Goal: Task Accomplishment & Management: Complete application form

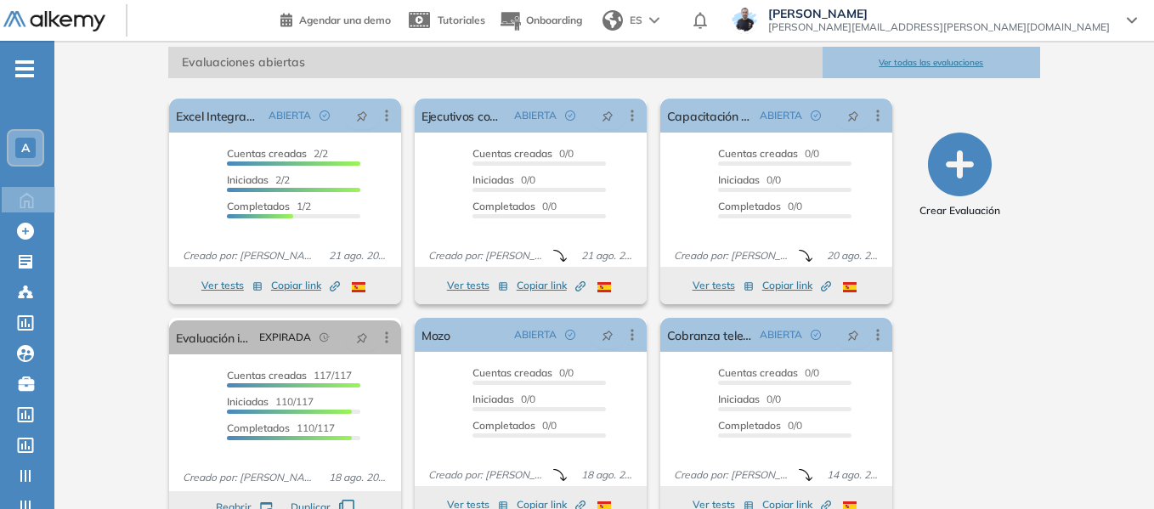
scroll to position [255, 0]
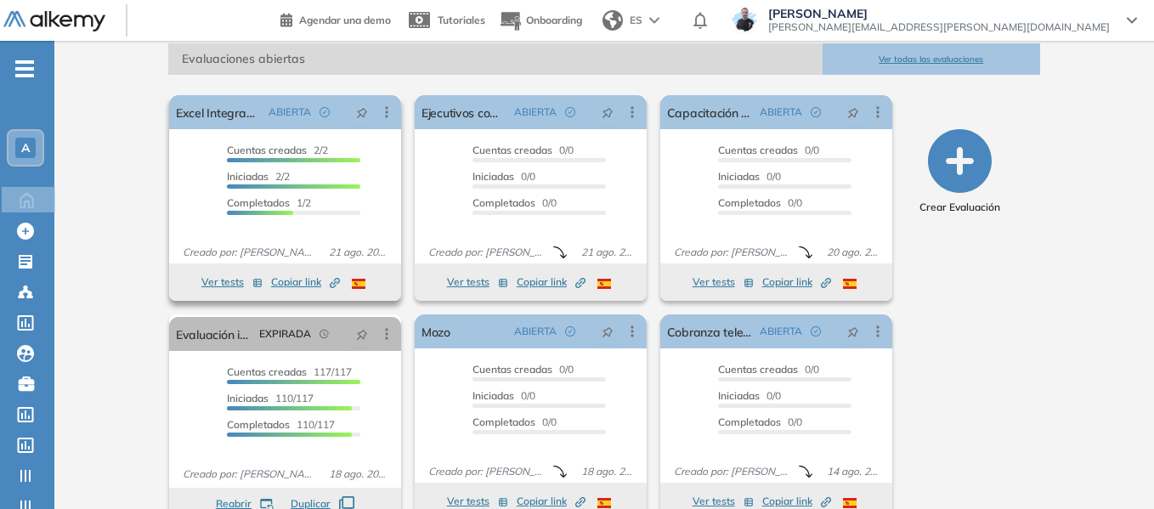
click at [230, 281] on button "Ver tests" at bounding box center [231, 282] width 61 height 20
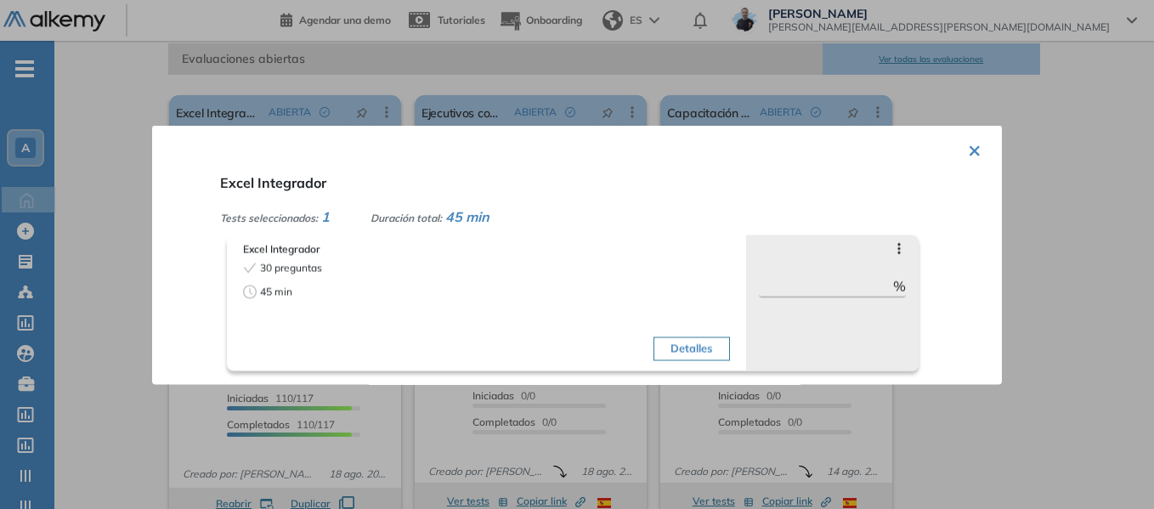
click at [973, 154] on button "×" at bounding box center [975, 148] width 14 height 33
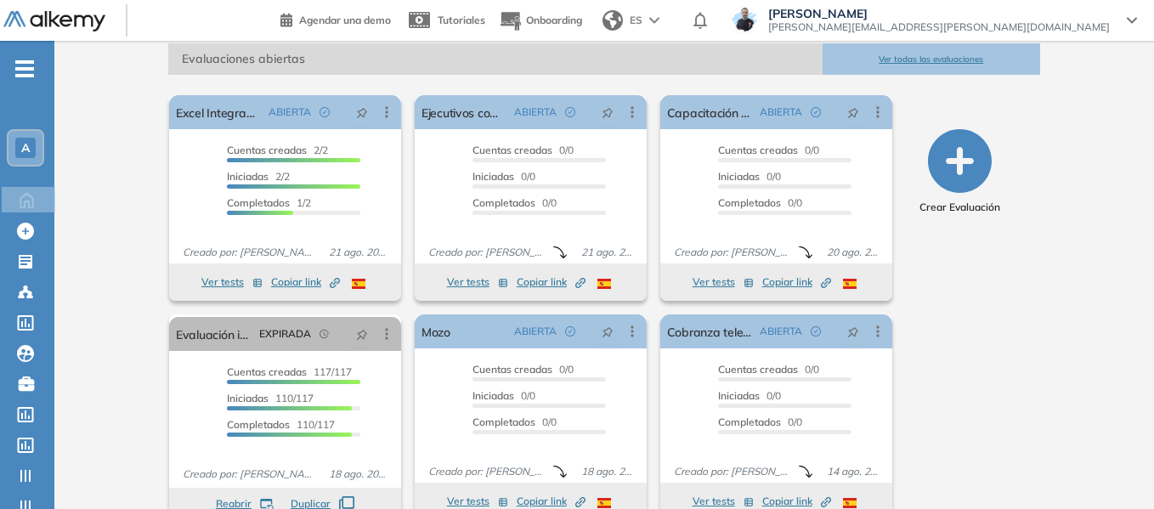
click at [28, 62] on span "-" at bounding box center [24, 67] width 19 height 14
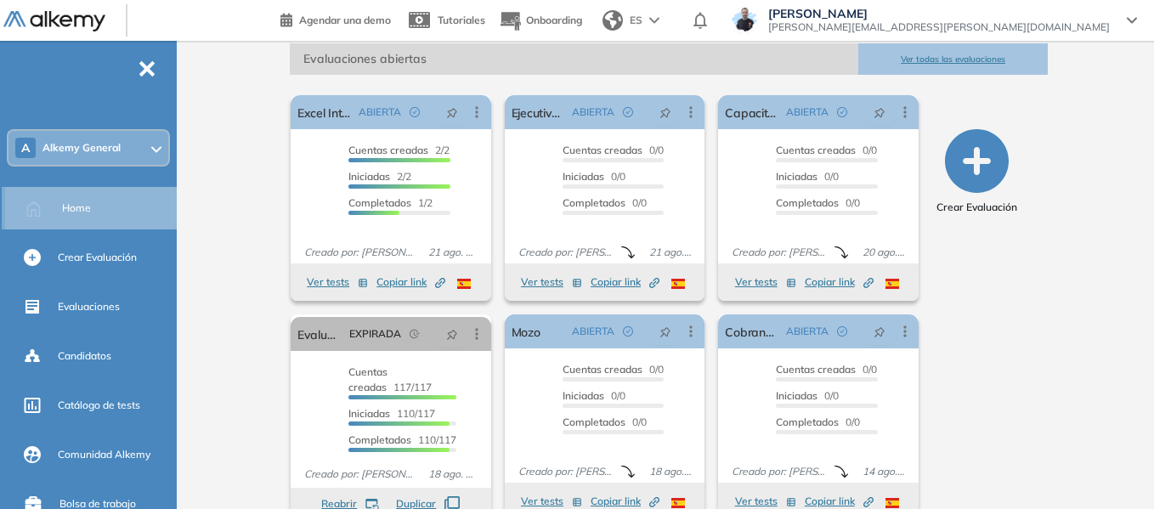
click at [82, 207] on span "Home" at bounding box center [76, 208] width 29 height 15
click at [213, 157] on div "Alkemy General Miguel Gomez ¡Tu perfil está completo! Editar mi perfil Plan Spe…" at bounding box center [669, 163] width 971 height 755
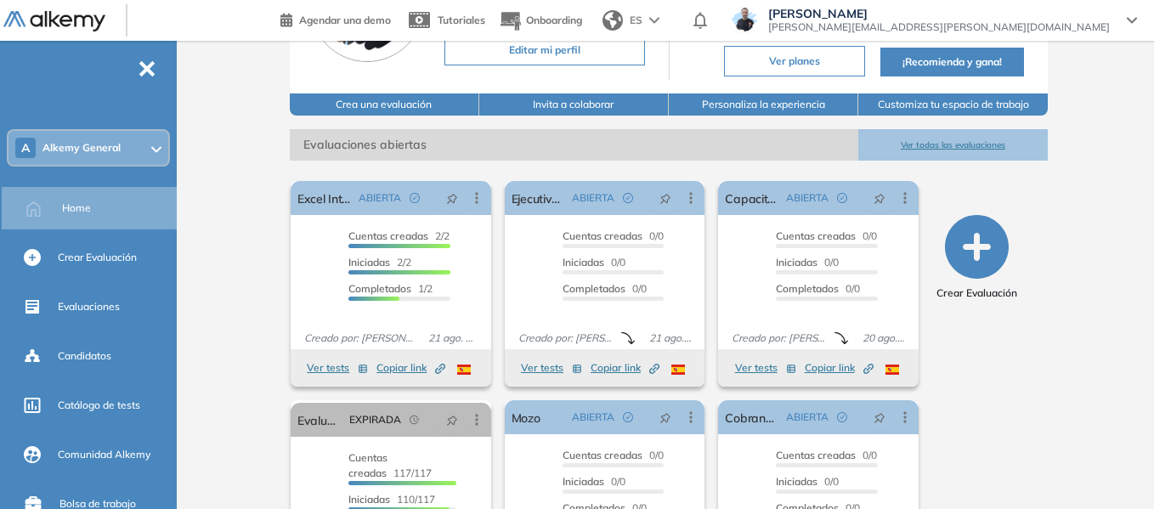
scroll to position [85, 0]
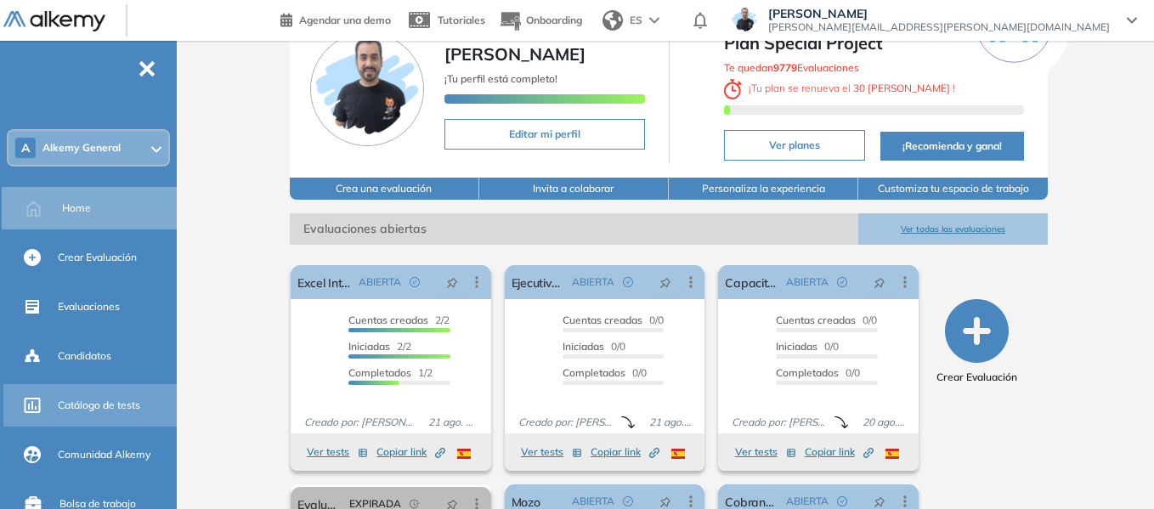
click at [105, 412] on span "Catálogo de tests" at bounding box center [99, 405] width 82 height 15
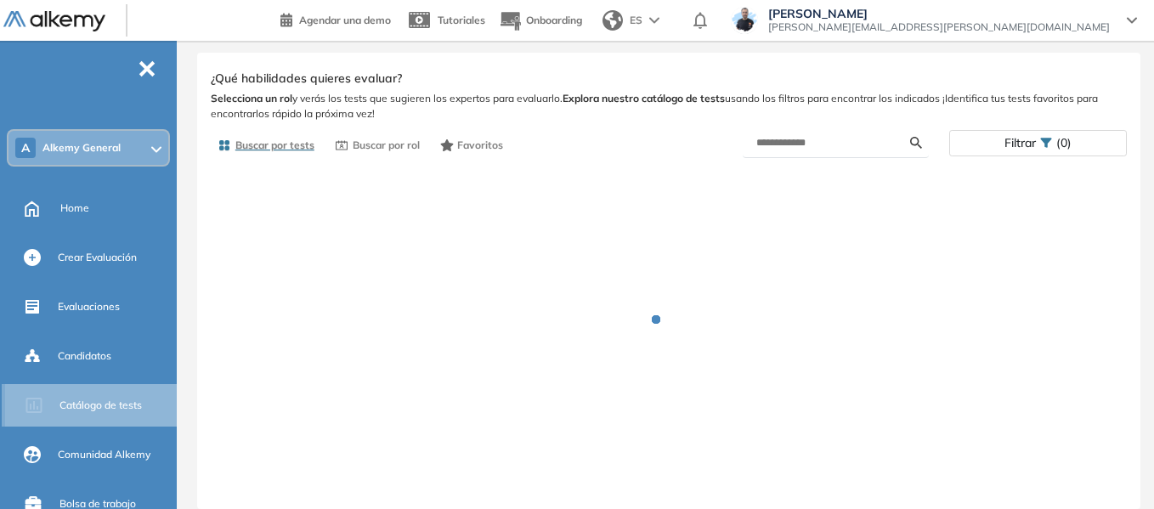
scroll to position [29, 0]
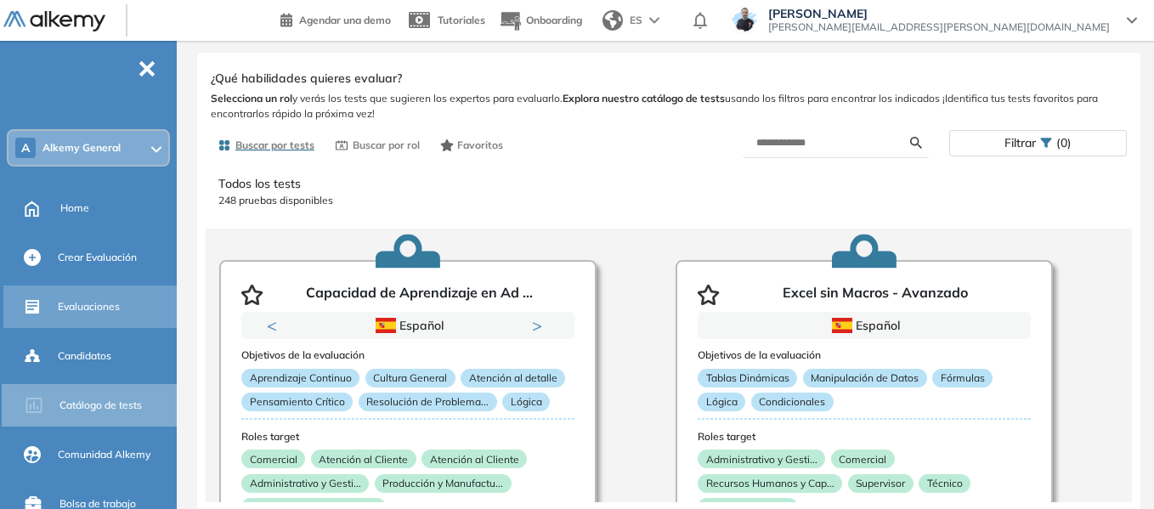
click at [103, 310] on span "Evaluaciones" at bounding box center [89, 306] width 62 height 15
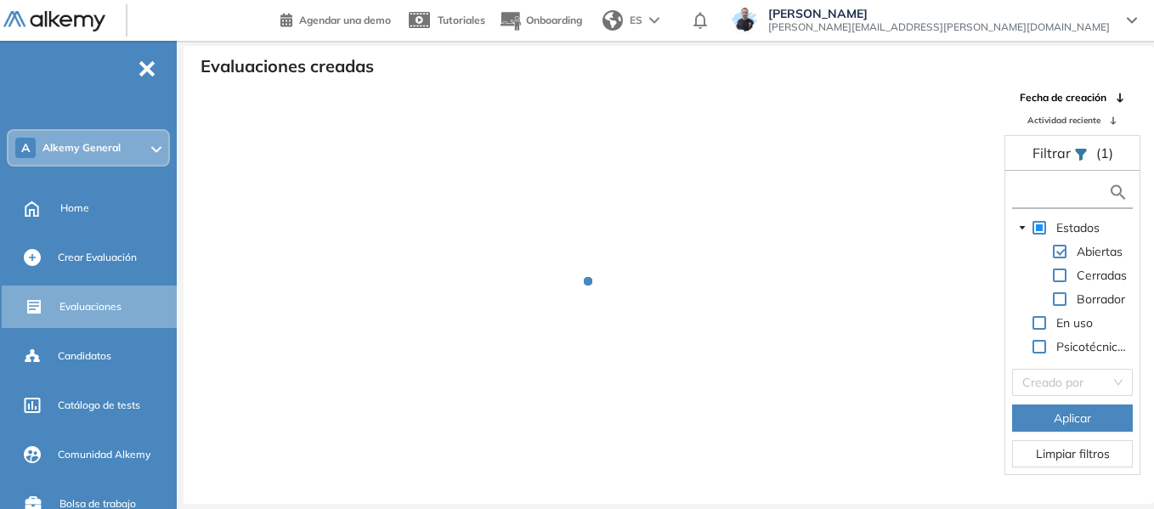
click at [1040, 189] on input "text" at bounding box center [1063, 193] width 92 height 18
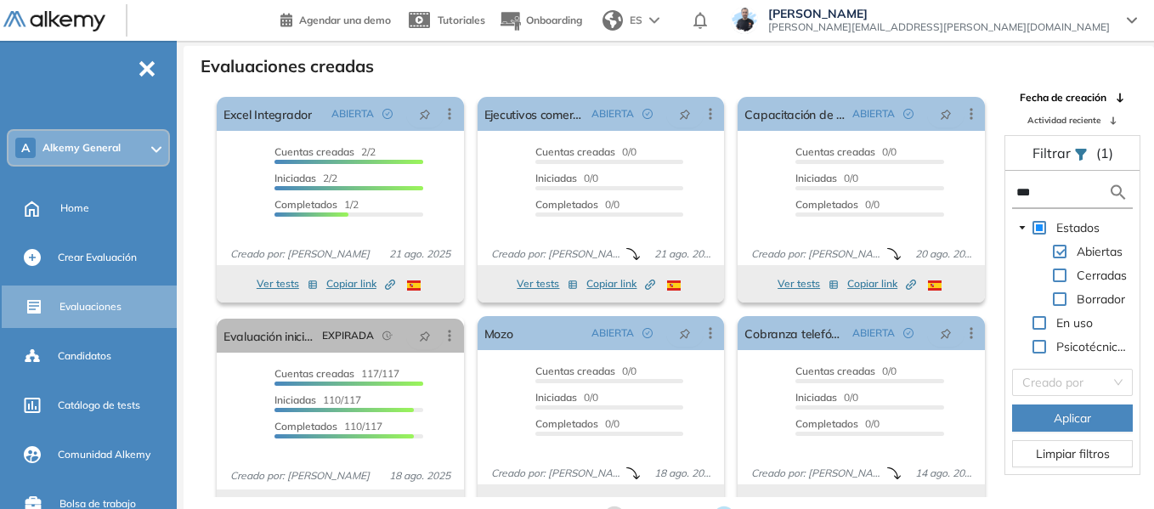
type input "***"
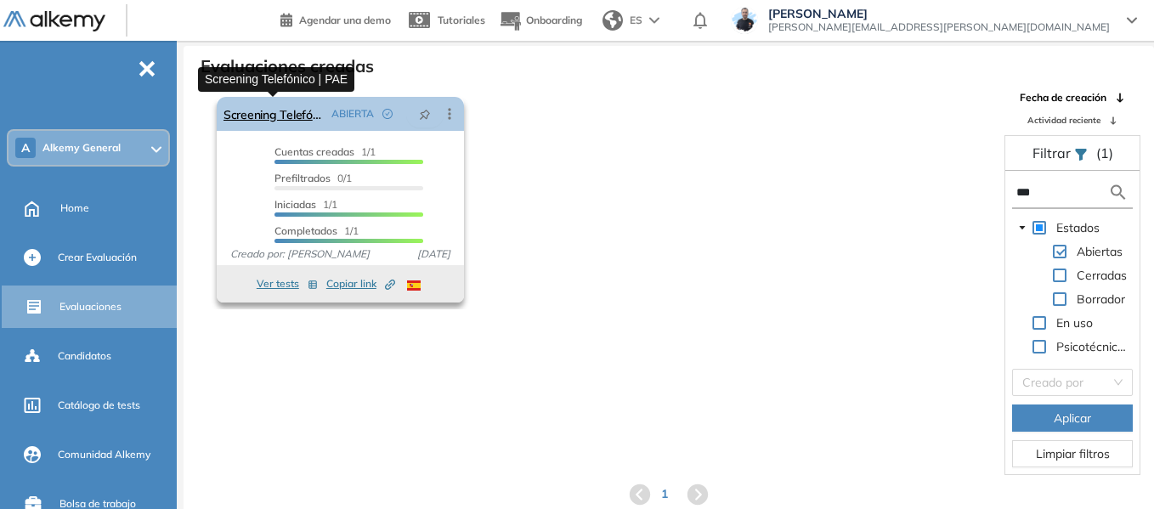
click at [276, 112] on link "Screening Telefónico | PAE" at bounding box center [274, 114] width 101 height 34
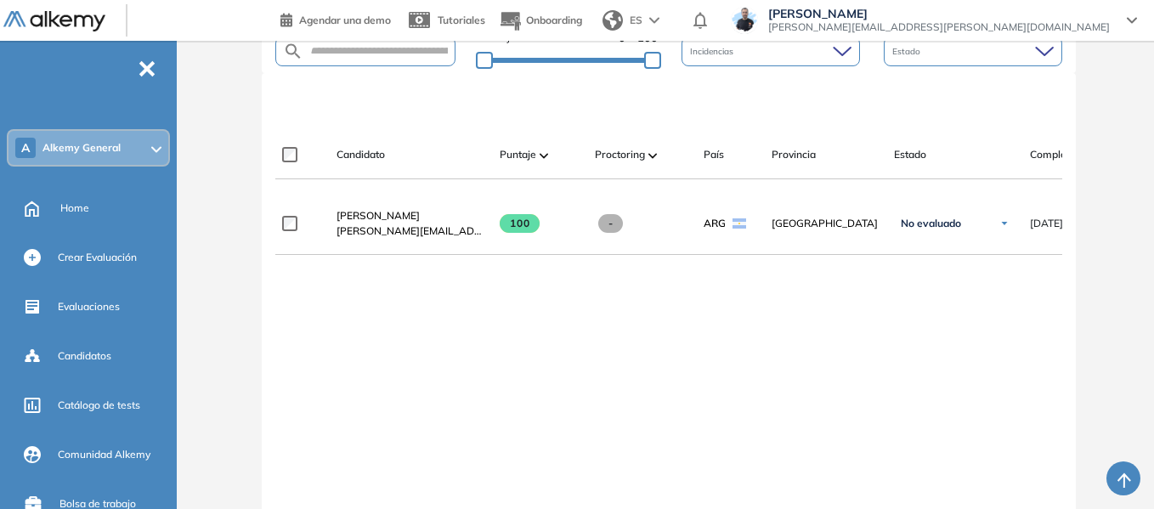
scroll to position [510, 0]
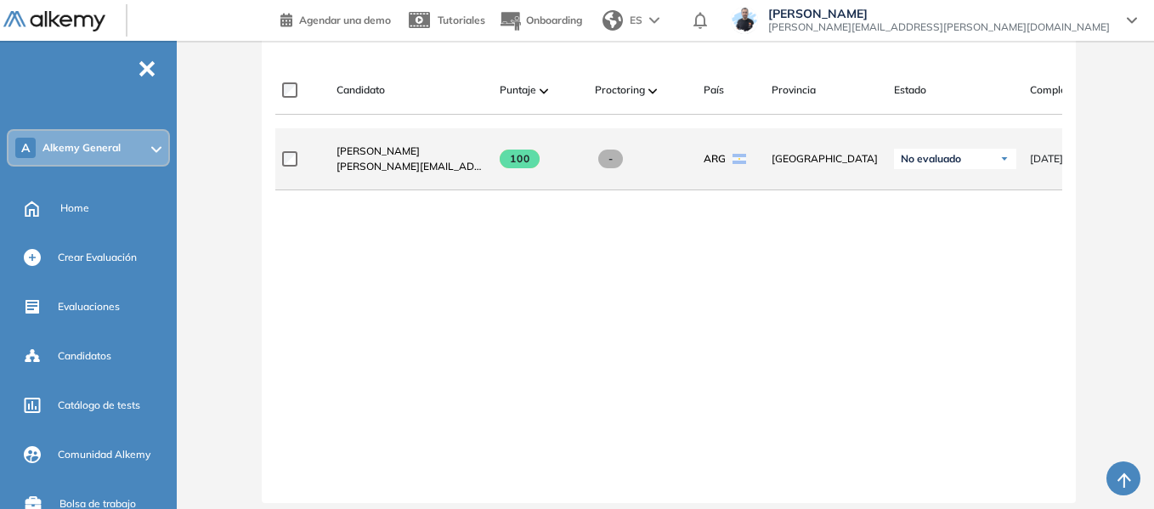
drag, startPoint x: 507, startPoint y: 165, endPoint x: 535, endPoint y: 167, distance: 27.3
click at [535, 167] on span at bounding box center [520, 159] width 40 height 19
click at [378, 157] on span "[PERSON_NAME]" at bounding box center [378, 151] width 83 height 13
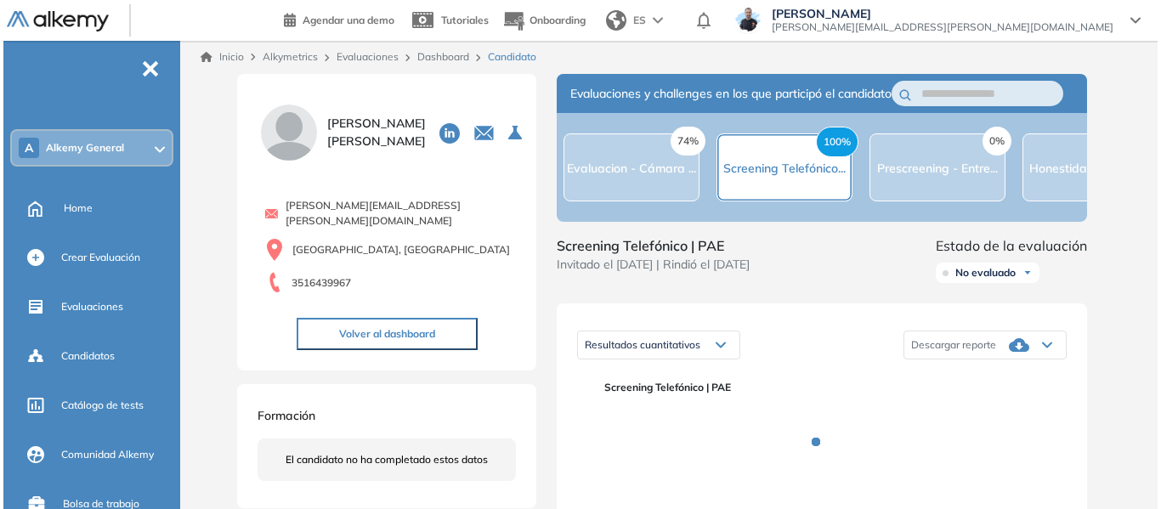
scroll to position [170, 0]
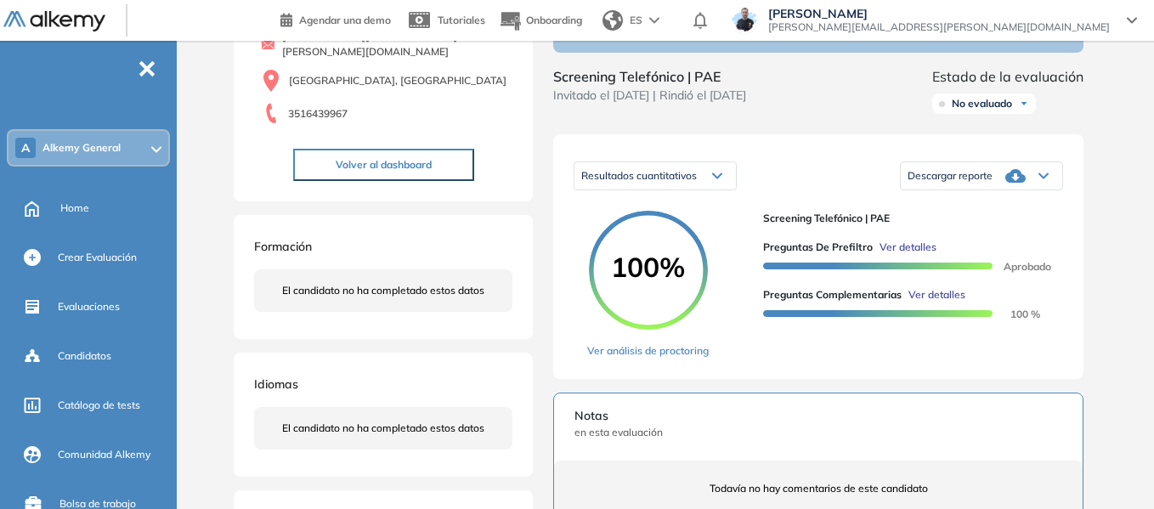
click at [936, 303] on span "Ver detalles" at bounding box center [937, 294] width 57 height 15
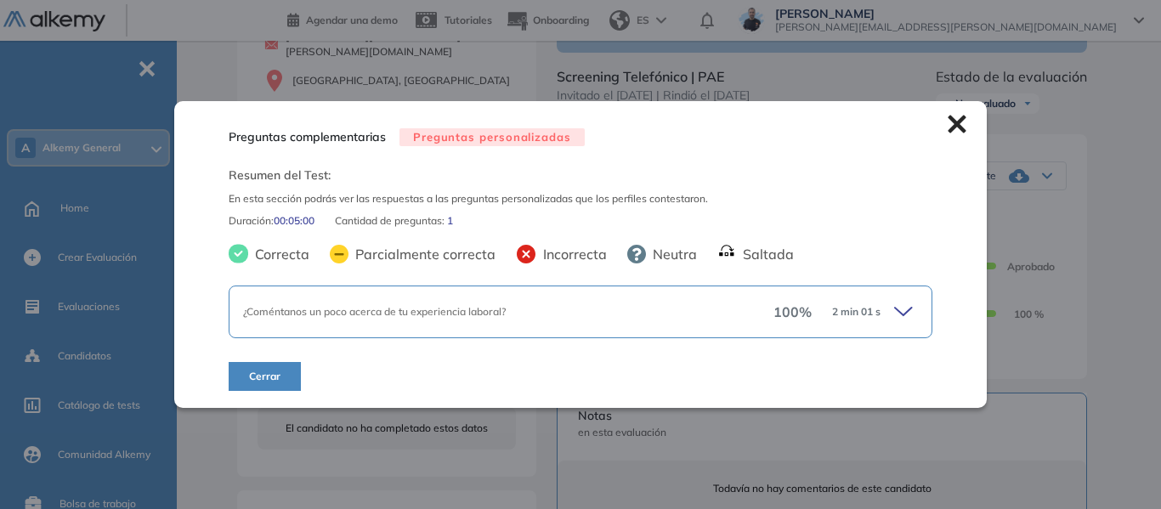
click at [907, 315] on icon at bounding box center [906, 312] width 24 height 24
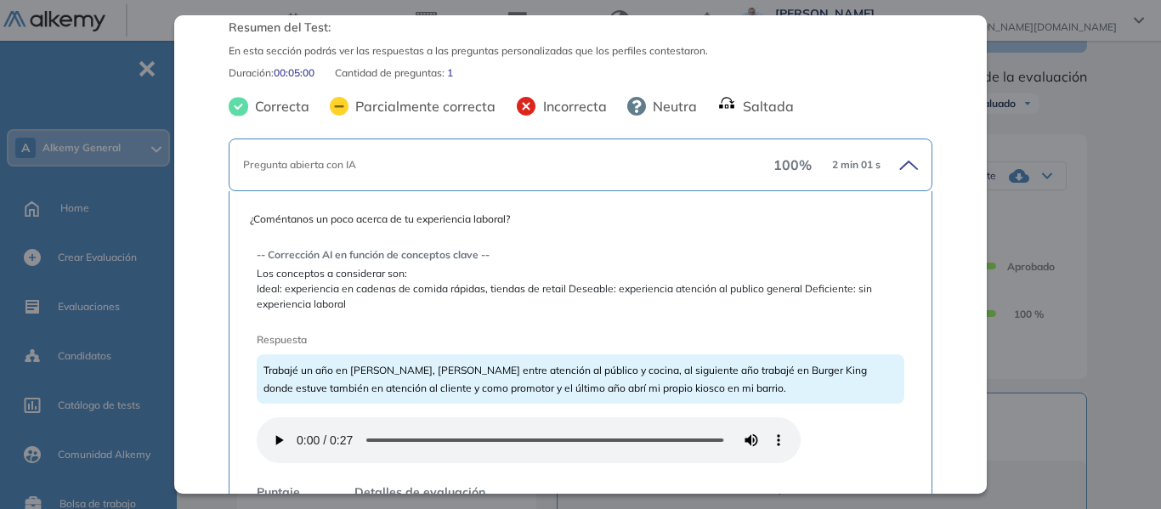
scroll to position [147, 0]
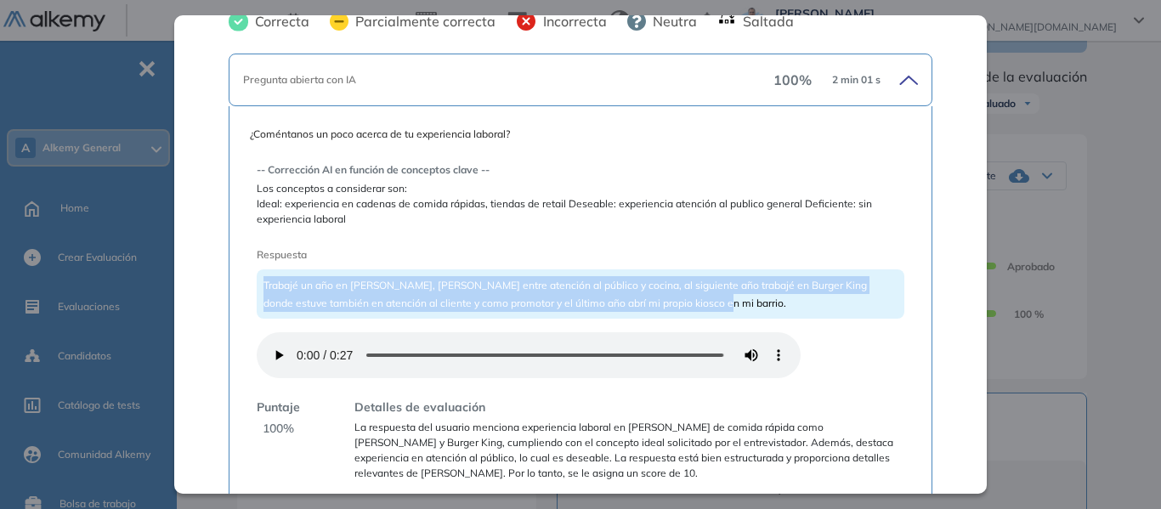
drag, startPoint x: 264, startPoint y: 284, endPoint x: 705, endPoint y: 302, distance: 441.5
click at [705, 302] on div "Trabajé un año en McDonald's, roté entre atención al público y cocina, al sigui…" at bounding box center [581, 293] width 648 height 49
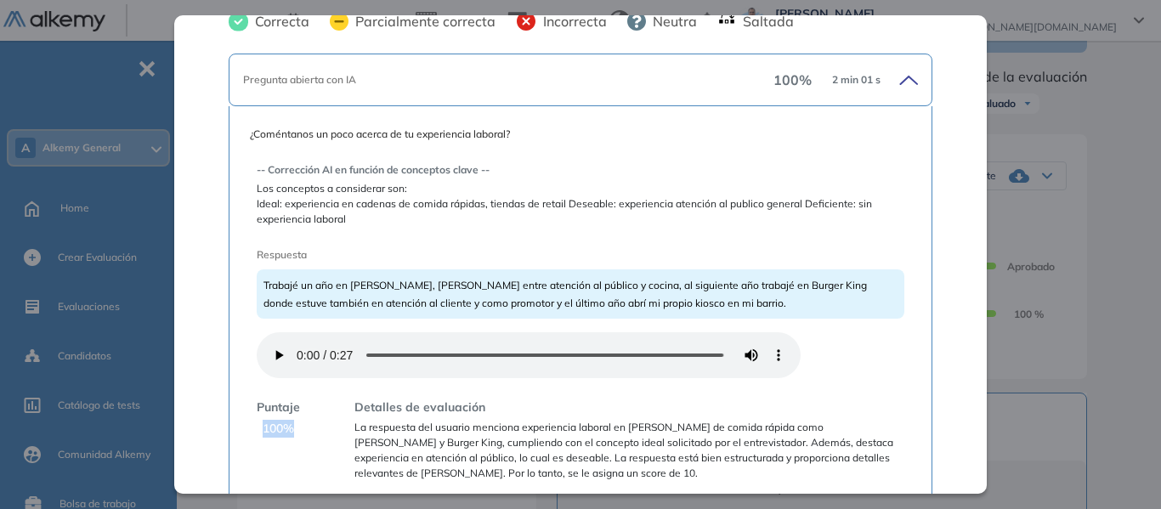
drag, startPoint x: 261, startPoint y: 433, endPoint x: 295, endPoint y: 437, distance: 34.3
click at [295, 437] on div "Puntaje 100 %" at bounding box center [278, 440] width 43 height 82
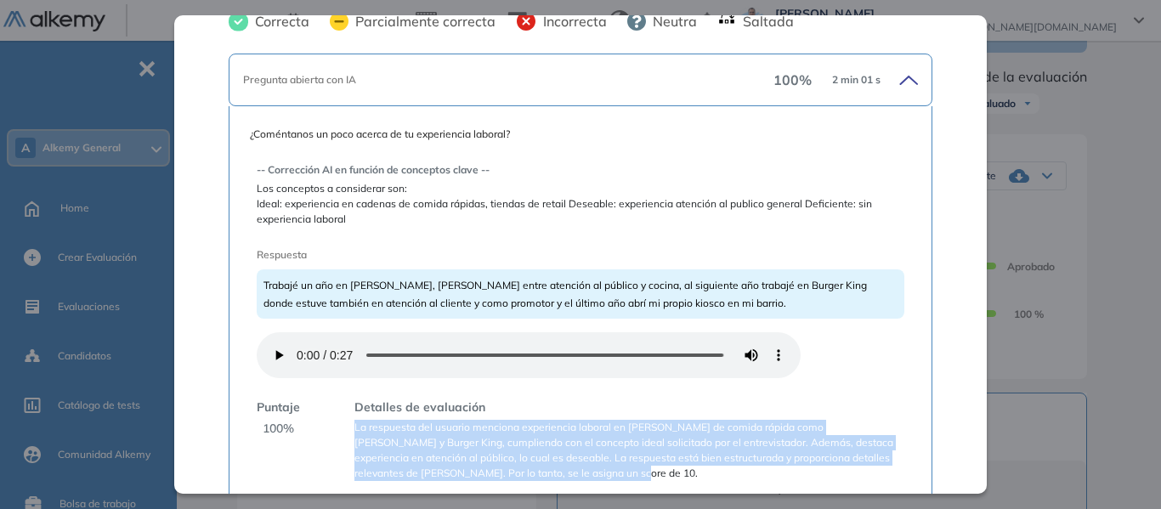
drag, startPoint x: 355, startPoint y: 433, endPoint x: 587, endPoint y: 468, distance: 234.8
click at [587, 468] on span "La respuesta del usuario menciona experiencia laboral en cadenas de comida rápi…" at bounding box center [629, 450] width 550 height 61
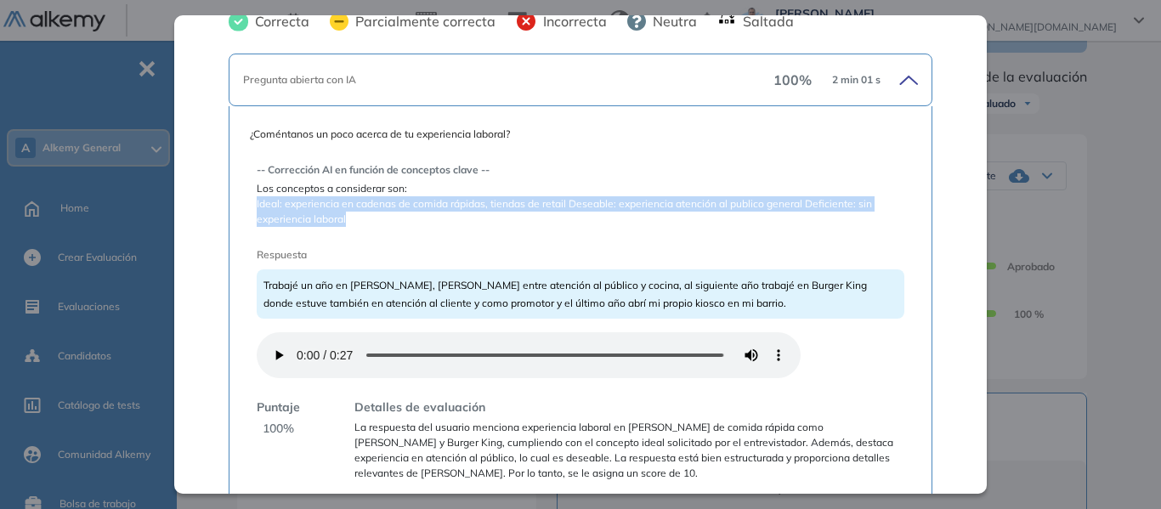
drag, startPoint x: 256, startPoint y: 205, endPoint x: 361, endPoint y: 220, distance: 106.5
click at [361, 220] on span "Ideal: experiencia en cadenas de comida rápidas, tiendas de retail Deseable: ex…" at bounding box center [581, 211] width 648 height 31
click at [326, 218] on span "Ideal: experiencia en cadenas de comida rápidas, tiendas de retail Deseable: ex…" at bounding box center [581, 211] width 648 height 31
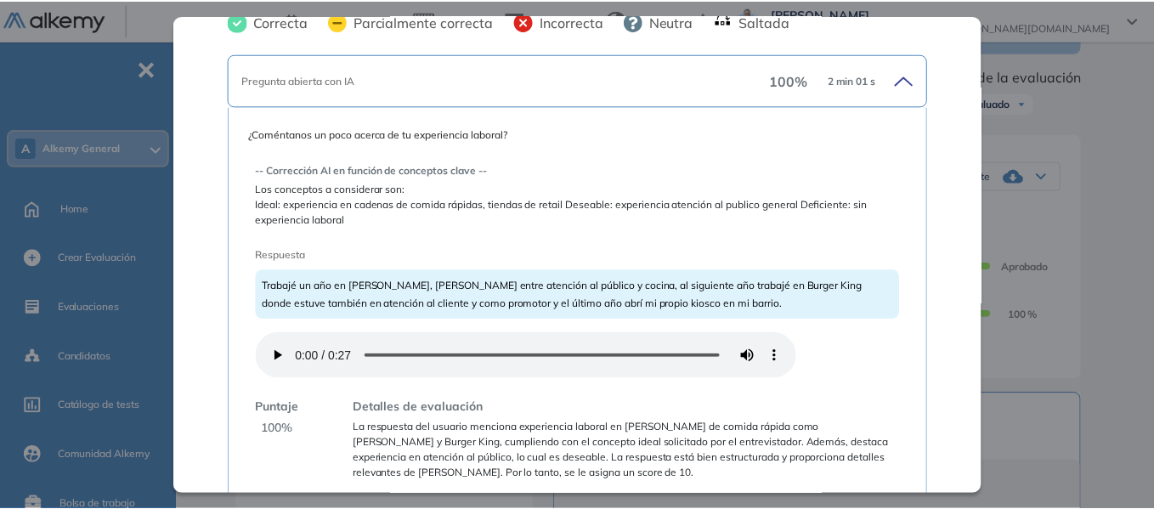
scroll to position [0, 0]
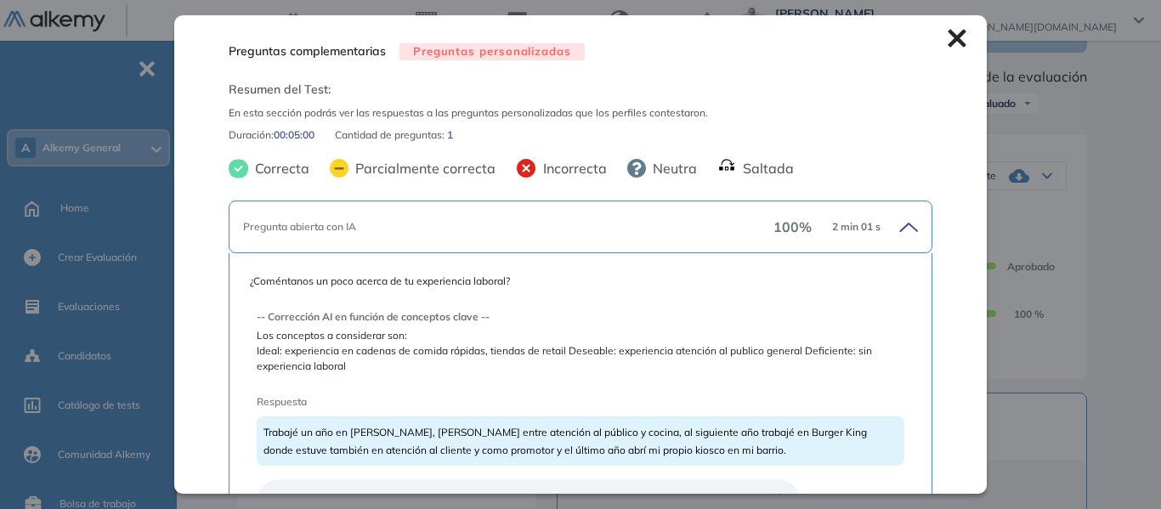
click at [948, 31] on icon at bounding box center [957, 39] width 18 height 18
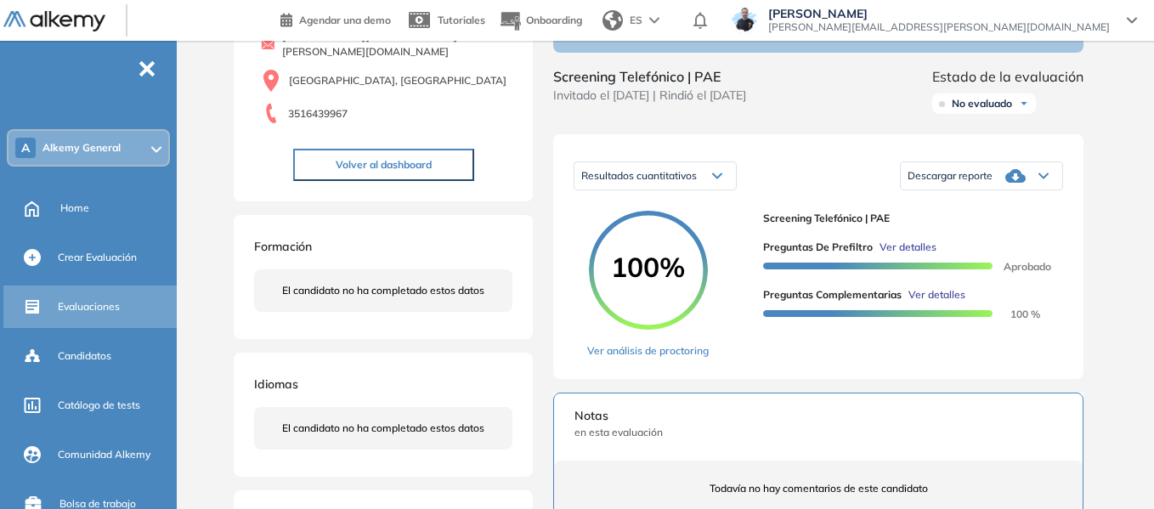
click at [93, 300] on span "Evaluaciones" at bounding box center [89, 306] width 62 height 15
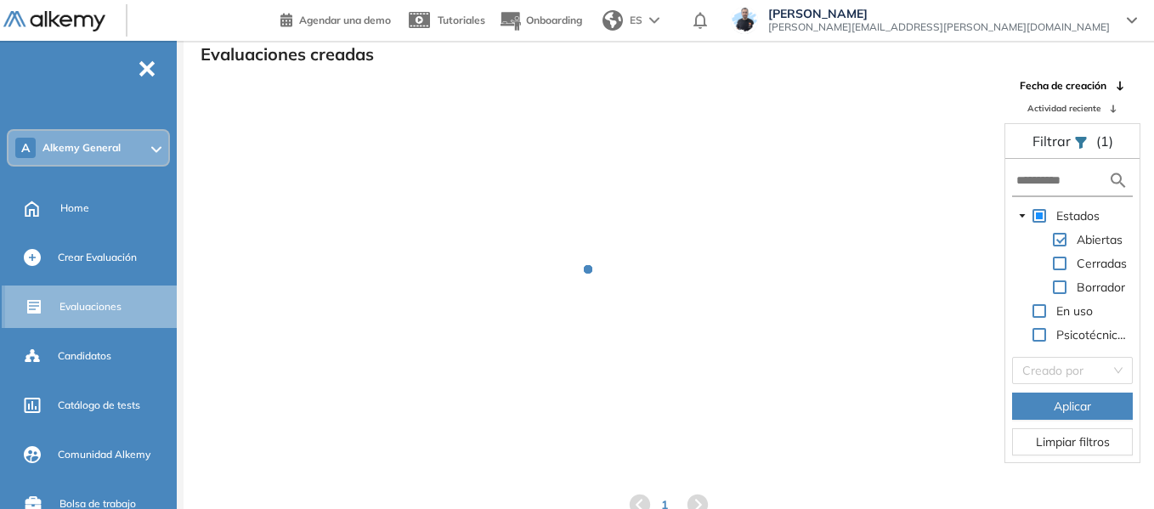
scroll to position [41, 0]
click at [1034, 178] on input "text" at bounding box center [1063, 181] width 92 height 18
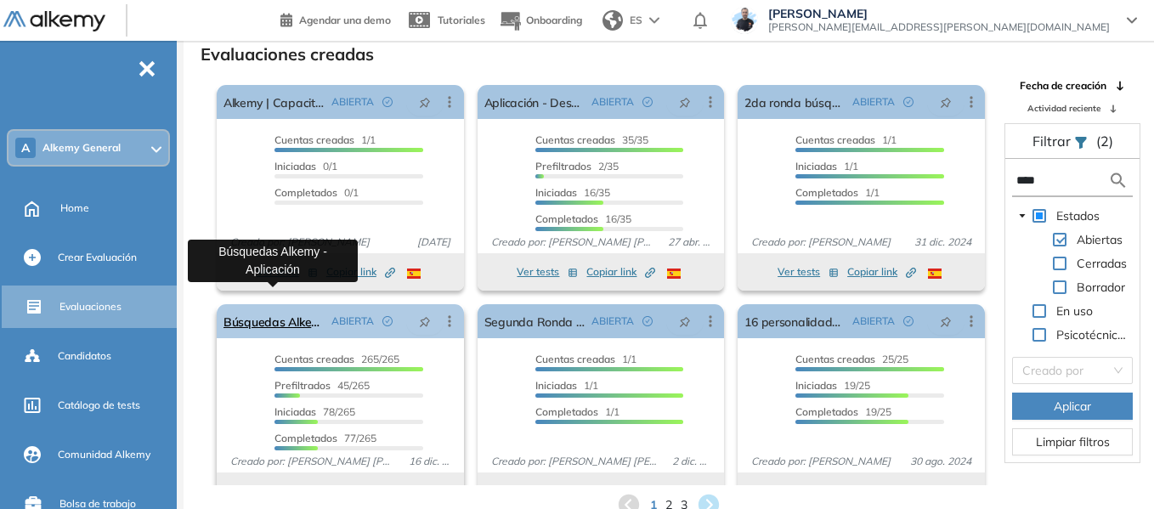
scroll to position [31, 0]
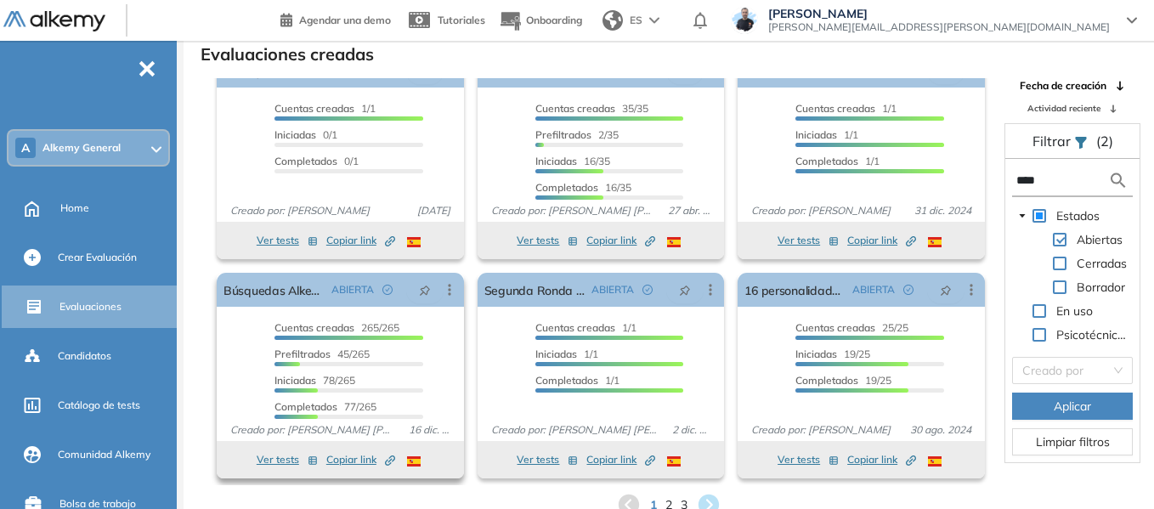
type input "****"
click at [281, 463] on button "Ver tests" at bounding box center [287, 460] width 61 height 20
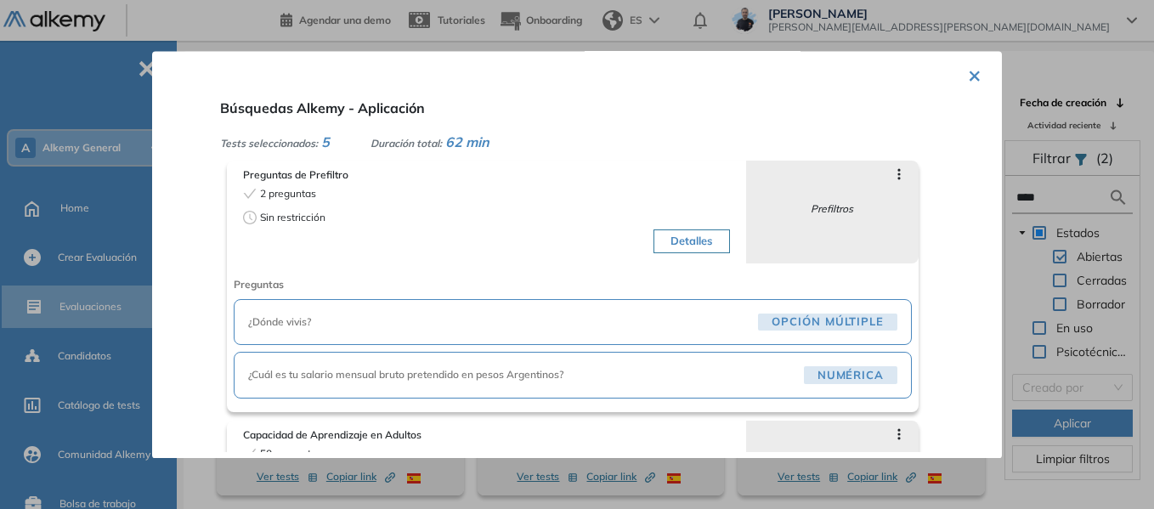
scroll to position [0, 0]
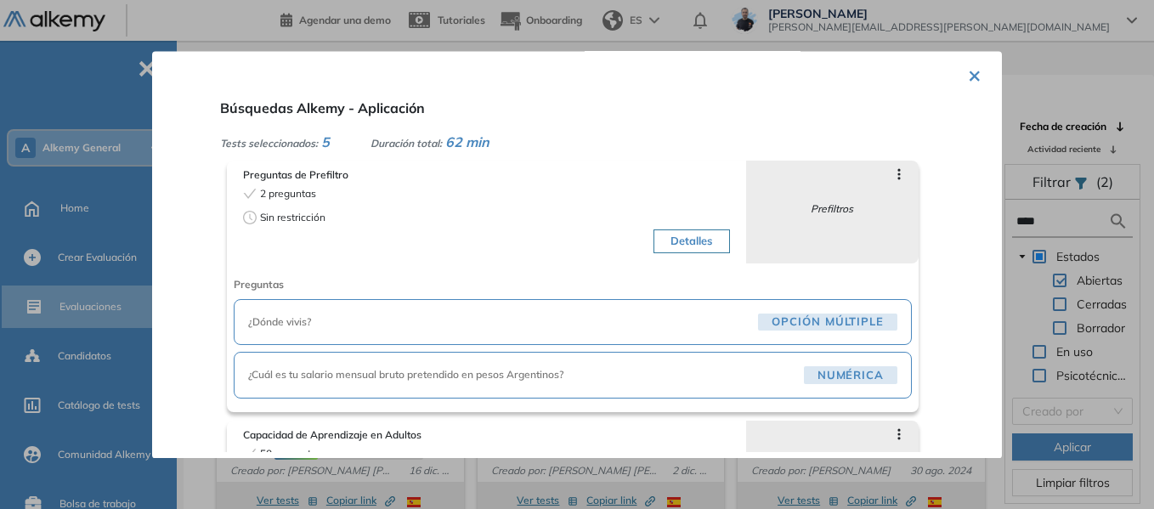
click at [968, 78] on button "×" at bounding box center [975, 74] width 14 height 33
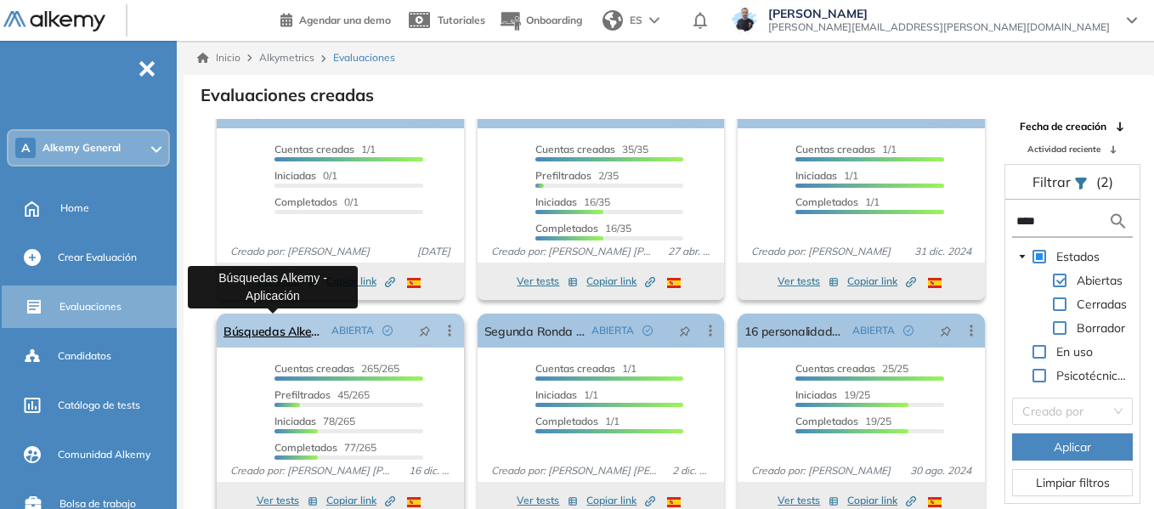
click at [294, 333] on link "Búsquedas Alkemy - Aplicación" at bounding box center [274, 331] width 101 height 34
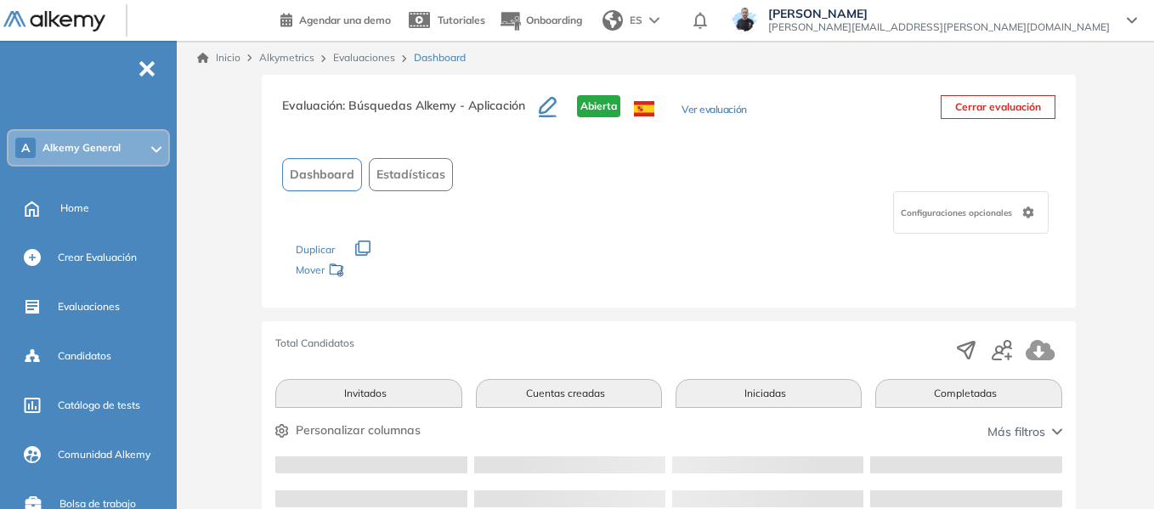
click at [1026, 348] on button "button" at bounding box center [1041, 349] width 30 height 29
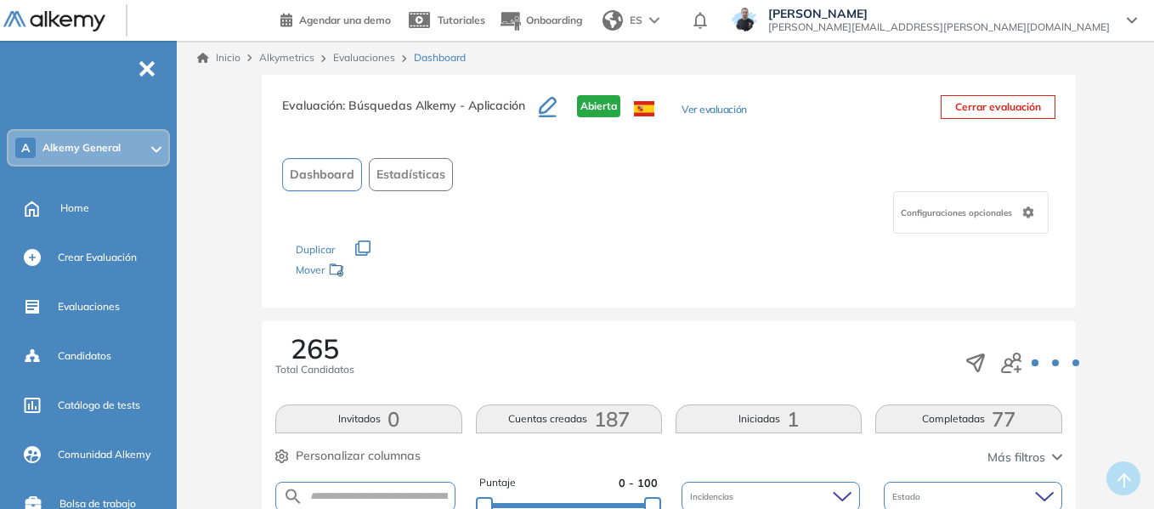
click at [964, 364] on icon "button" at bounding box center [976, 363] width 24 height 24
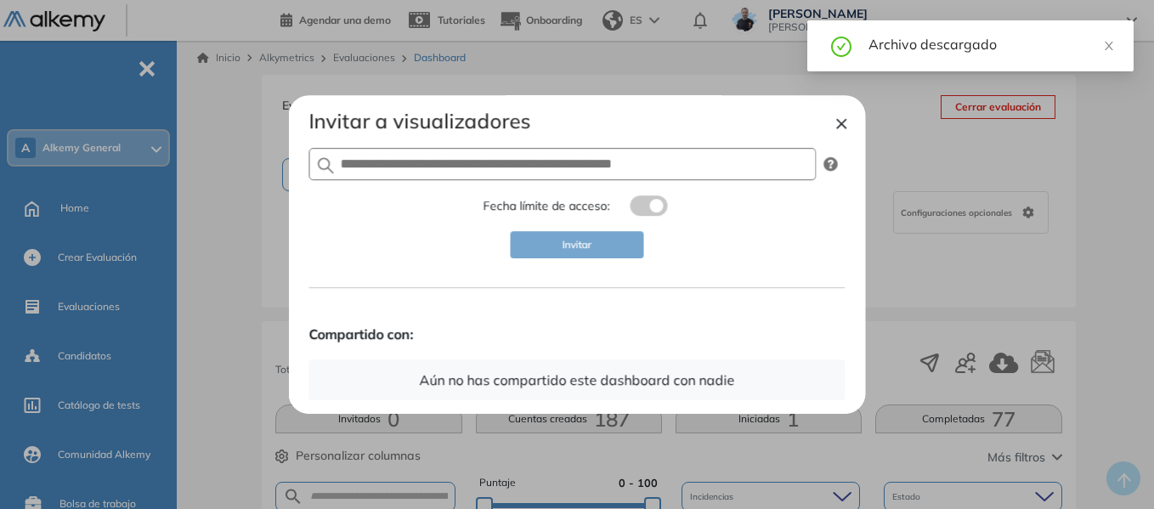
click at [844, 122] on button "×" at bounding box center [843, 122] width 14 height 20
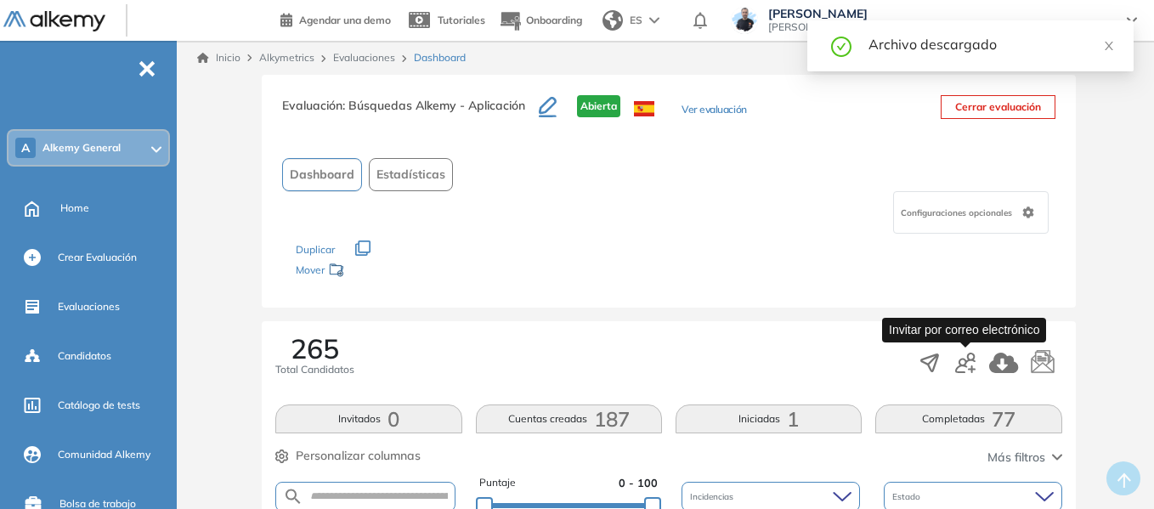
click at [968, 366] on icon "button" at bounding box center [965, 363] width 20 height 20
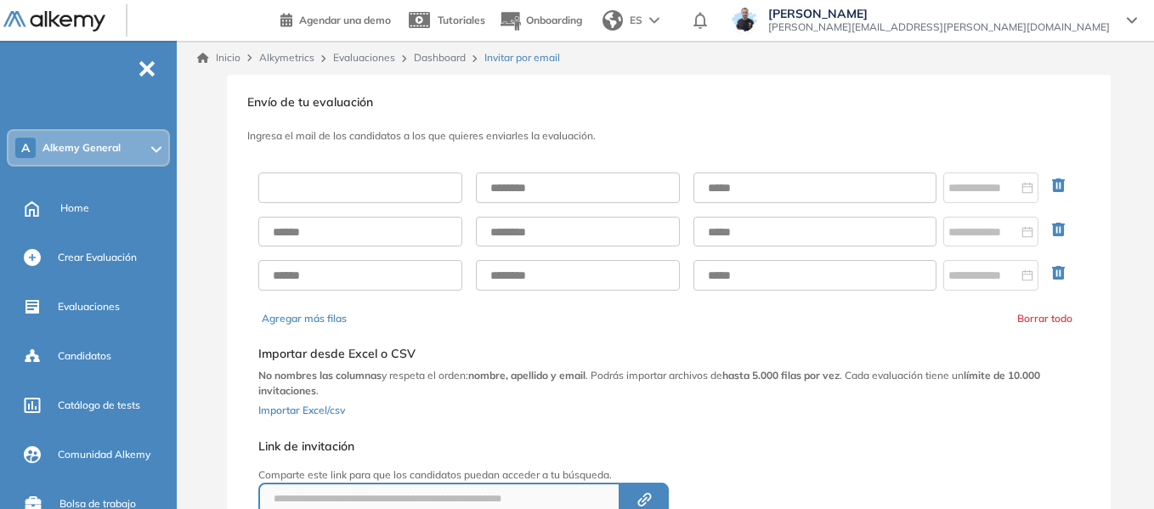
click at [312, 190] on input "text" at bounding box center [360, 188] width 204 height 31
type input "******"
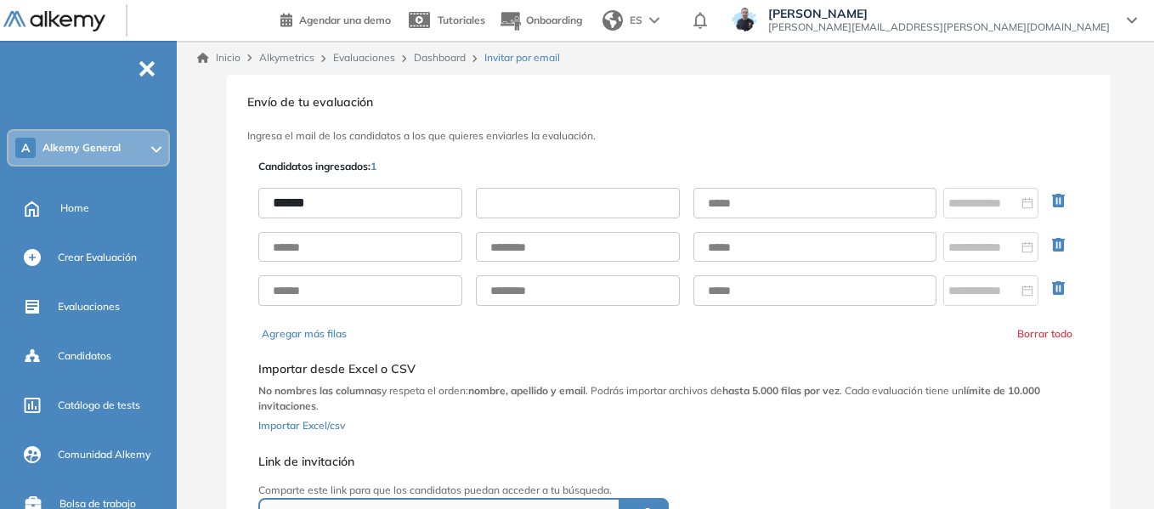
click at [564, 209] on input "text" at bounding box center [578, 203] width 204 height 31
type input "*****"
click at [751, 202] on input "text" at bounding box center [815, 203] width 243 height 31
type input "**********"
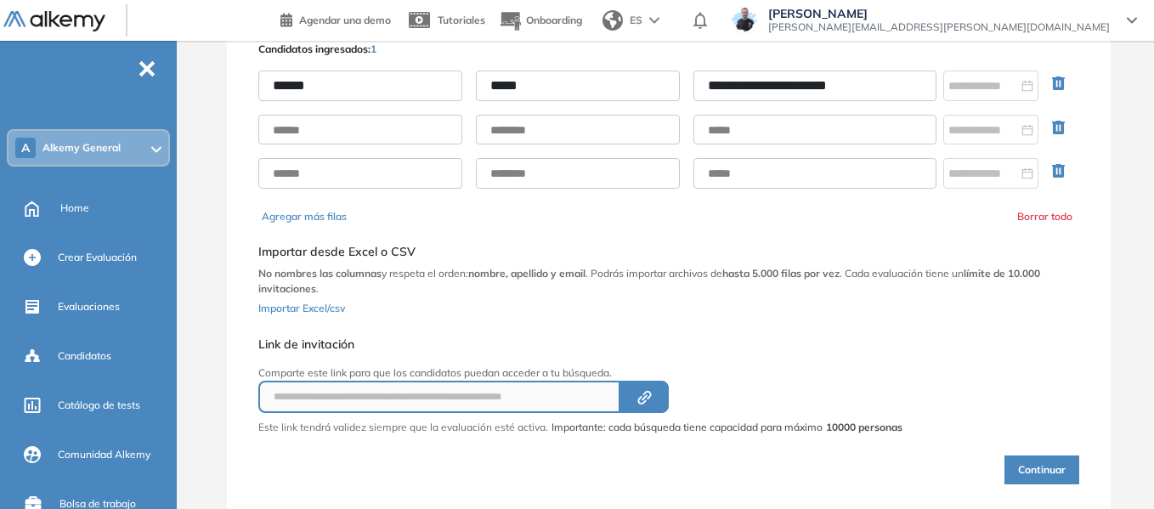
scroll to position [164, 0]
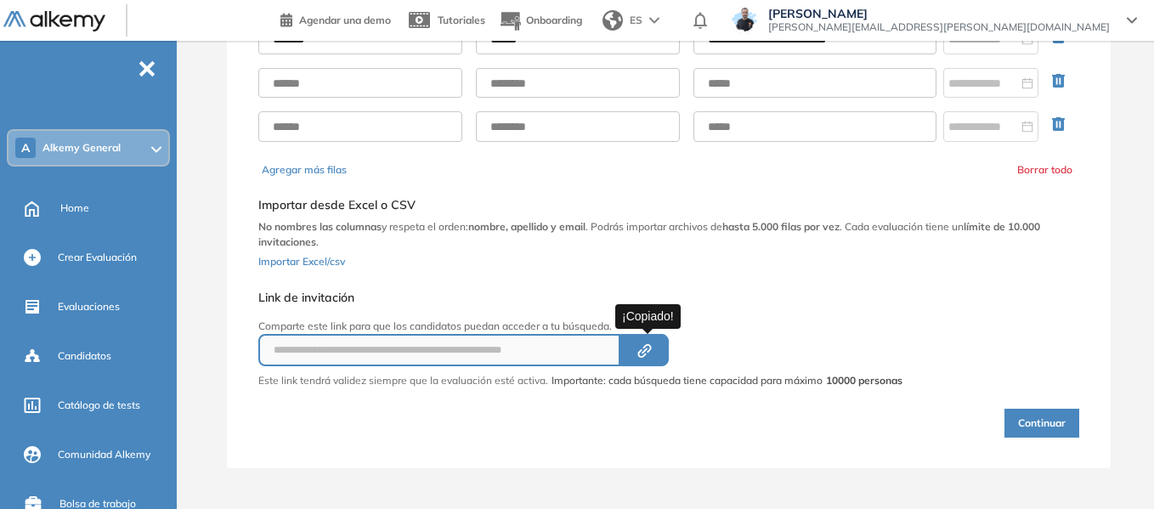
click at [645, 353] on icon "button" at bounding box center [645, 351] width 6 height 6
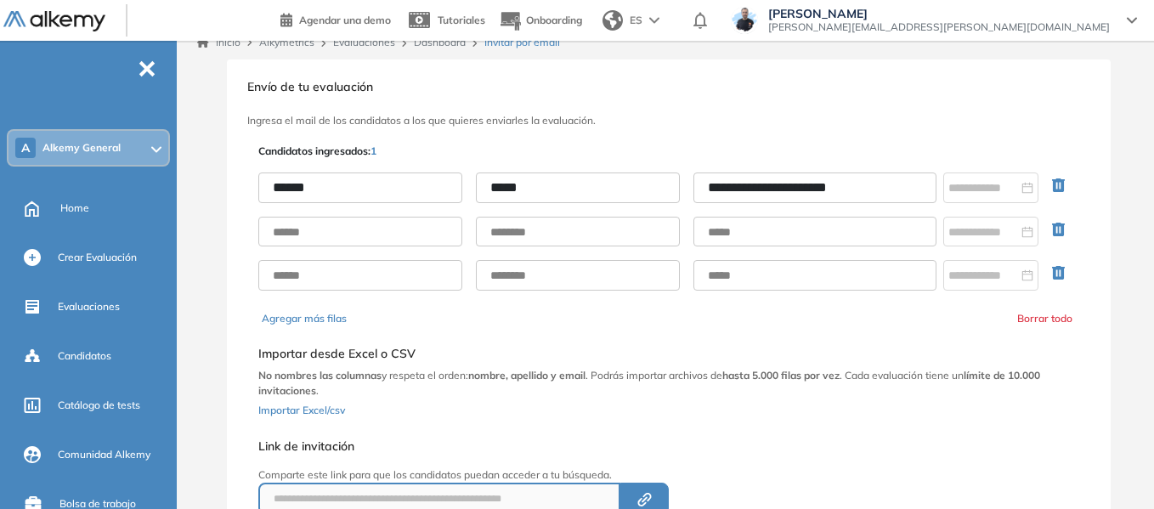
scroll to position [0, 0]
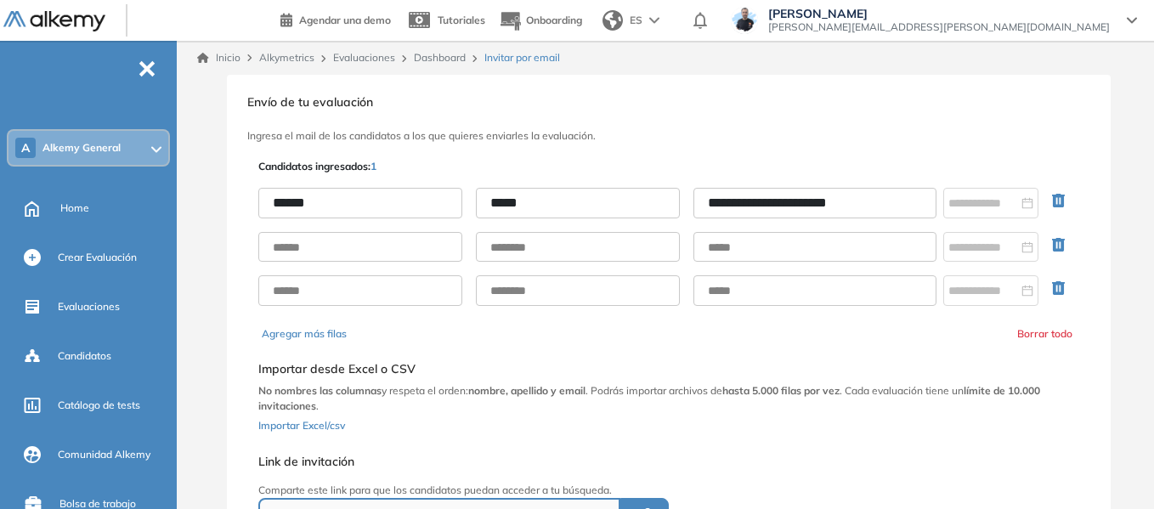
click at [442, 54] on link "Dashboard" at bounding box center [440, 57] width 52 height 13
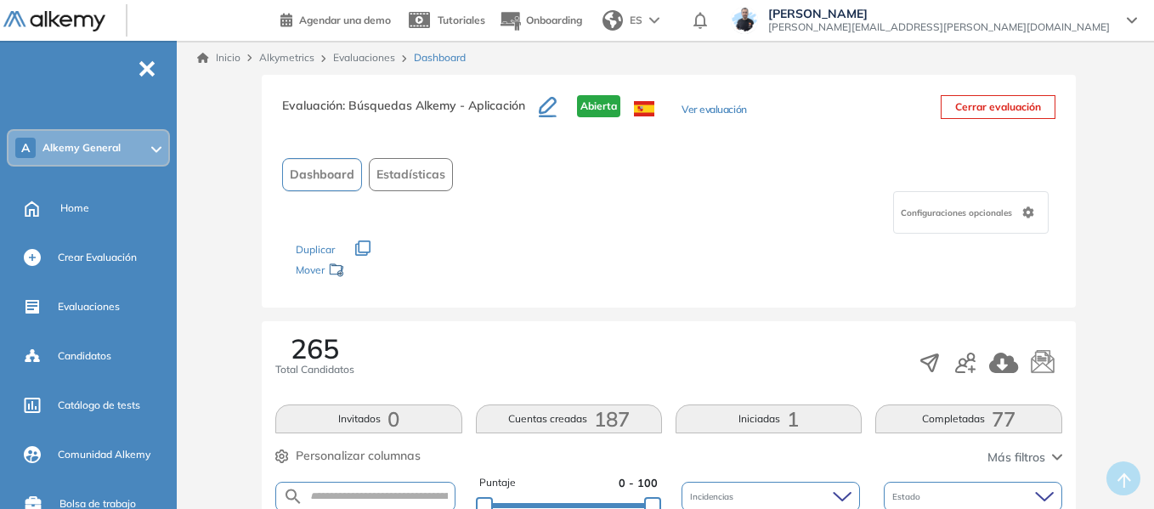
drag, startPoint x: 351, startPoint y: 103, endPoint x: 224, endPoint y: 112, distance: 127.9
click at [526, 101] on h3 "Evaluación : Búsquedas Alkemy - Aplicación" at bounding box center [410, 113] width 257 height 36
click at [995, 258] on div "Los siguientes tests ya no están disponibles o tienen una nueva versión Revisa …" at bounding box center [668, 261] width 745 height 54
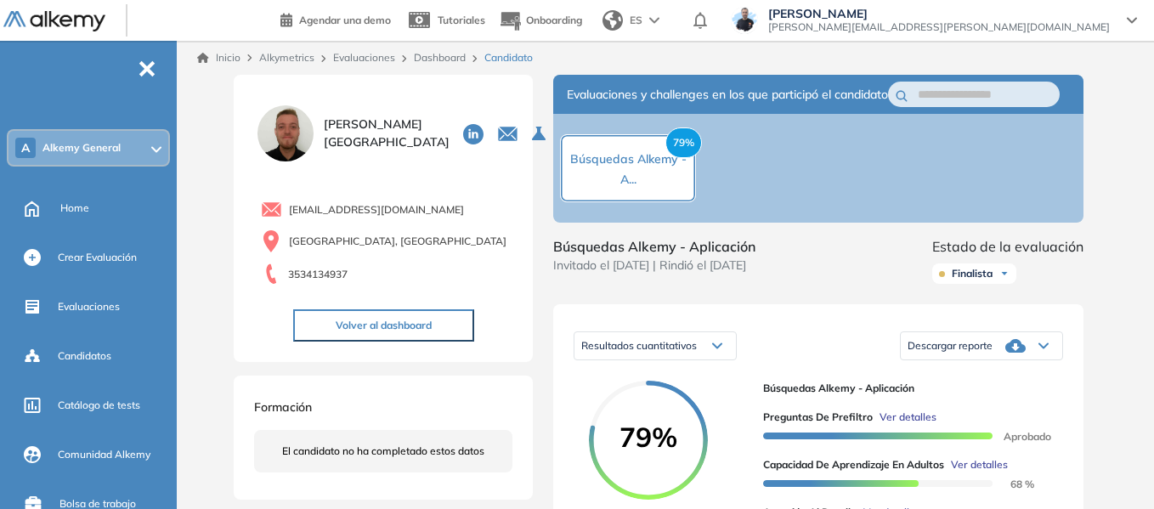
click at [449, 54] on link "Dashboard" at bounding box center [440, 57] width 52 height 13
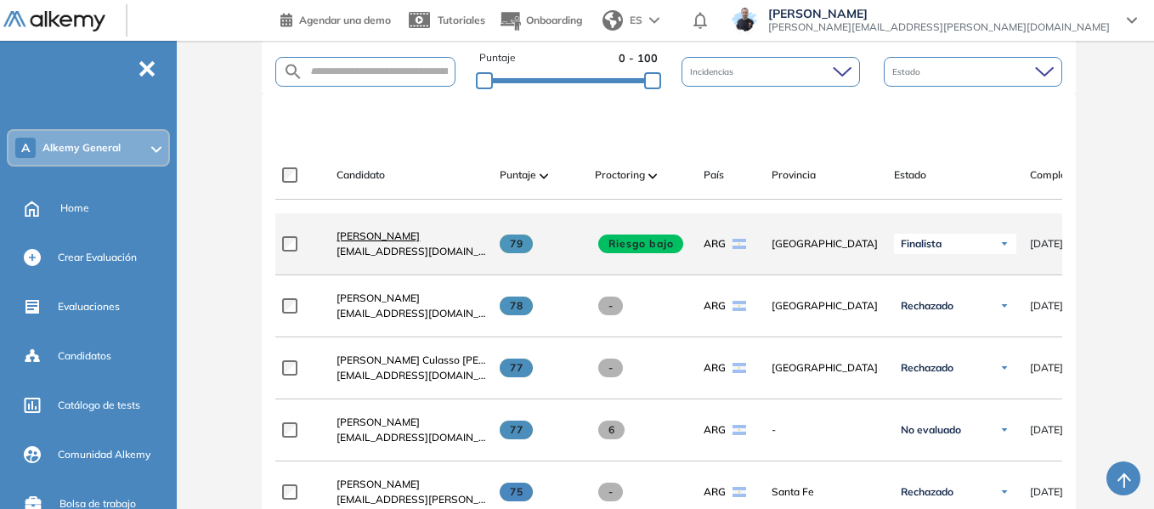
click at [359, 242] on span "[PERSON_NAME]" at bounding box center [378, 236] width 83 height 13
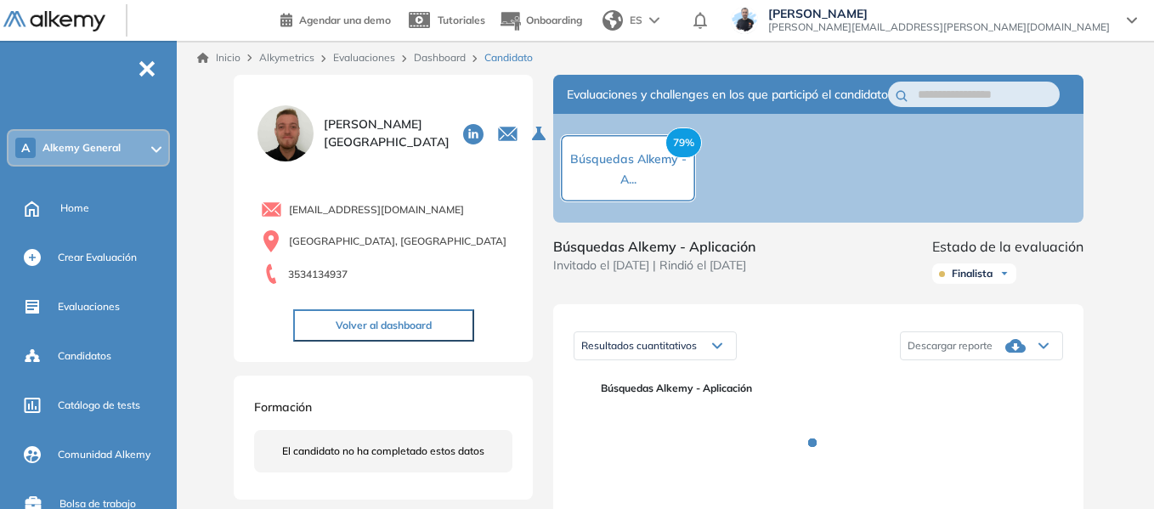
scroll to position [170, 0]
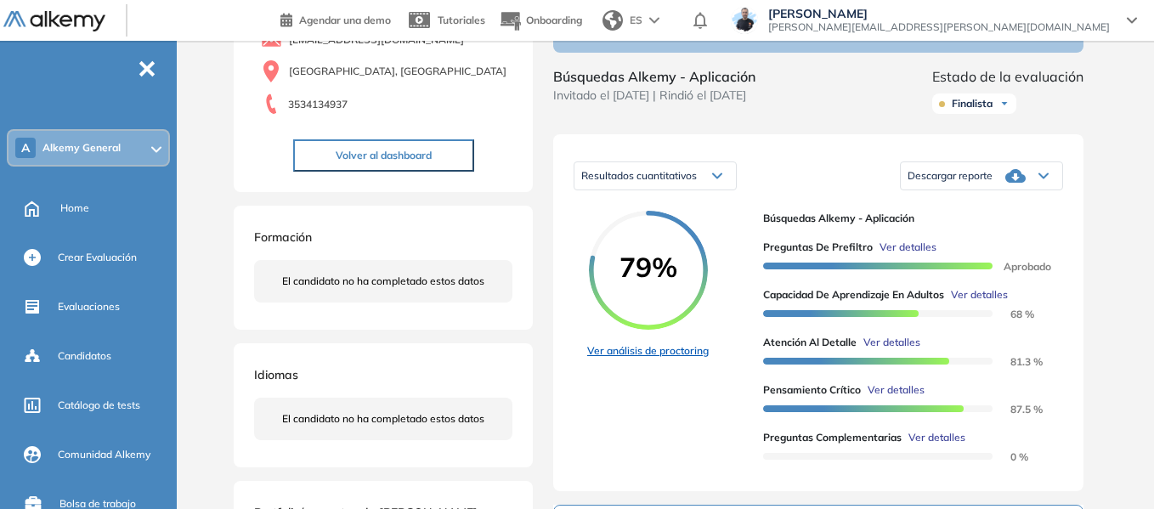
click at [672, 359] on link "Ver análisis de proctoring" at bounding box center [648, 350] width 122 height 15
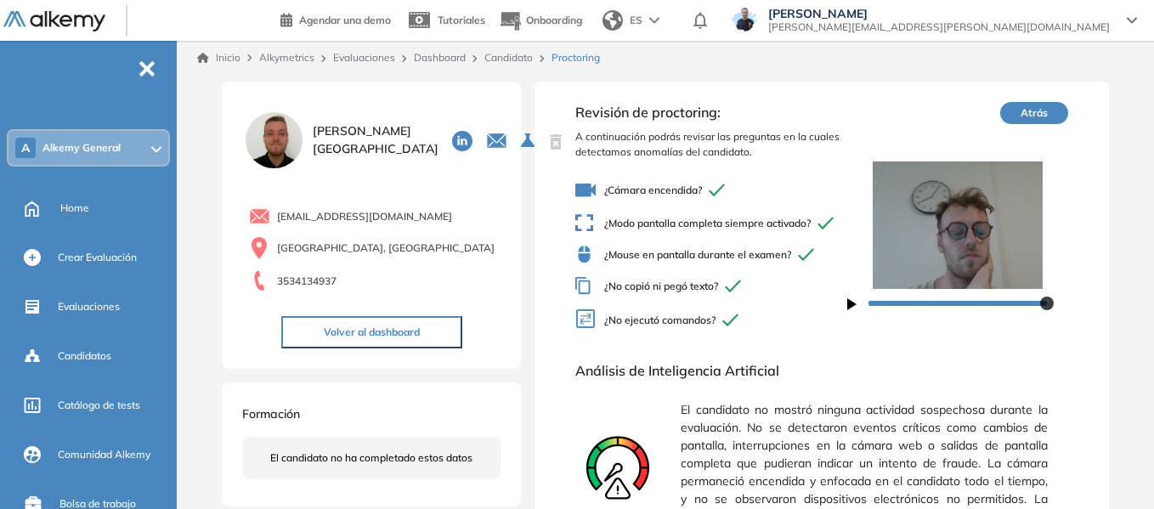
click at [513, 55] on link "Candidato" at bounding box center [509, 57] width 48 height 13
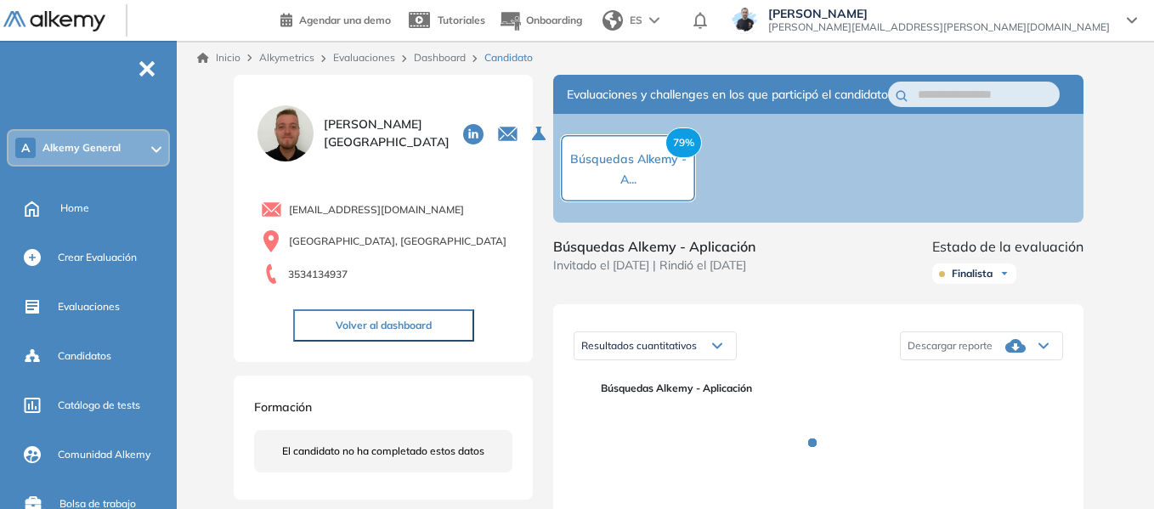
click at [122, 139] on div "A Alkemy General" at bounding box center [89, 148] width 160 height 34
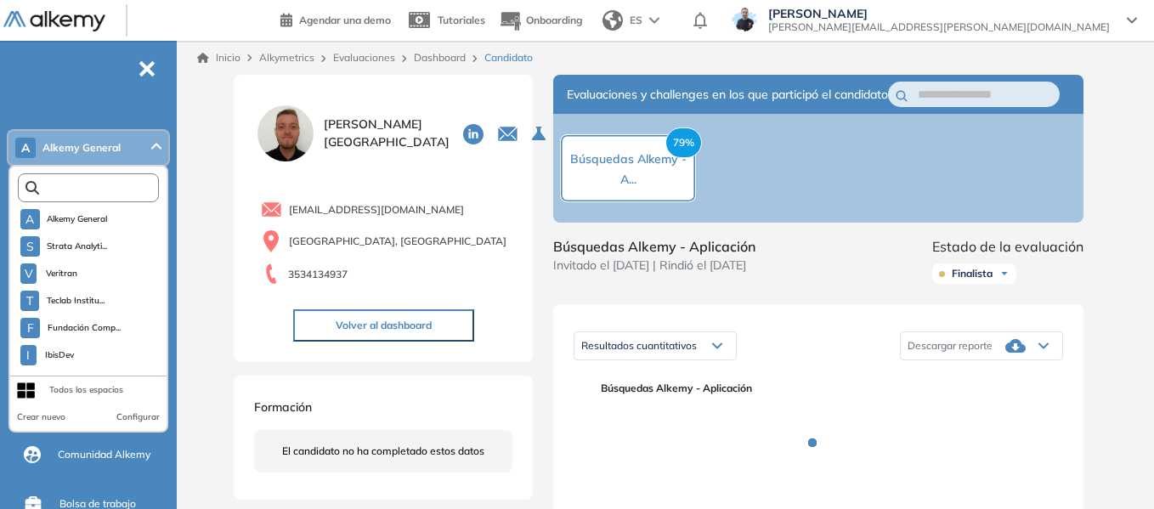
click at [109, 187] on input "text" at bounding box center [92, 188] width 106 height 13
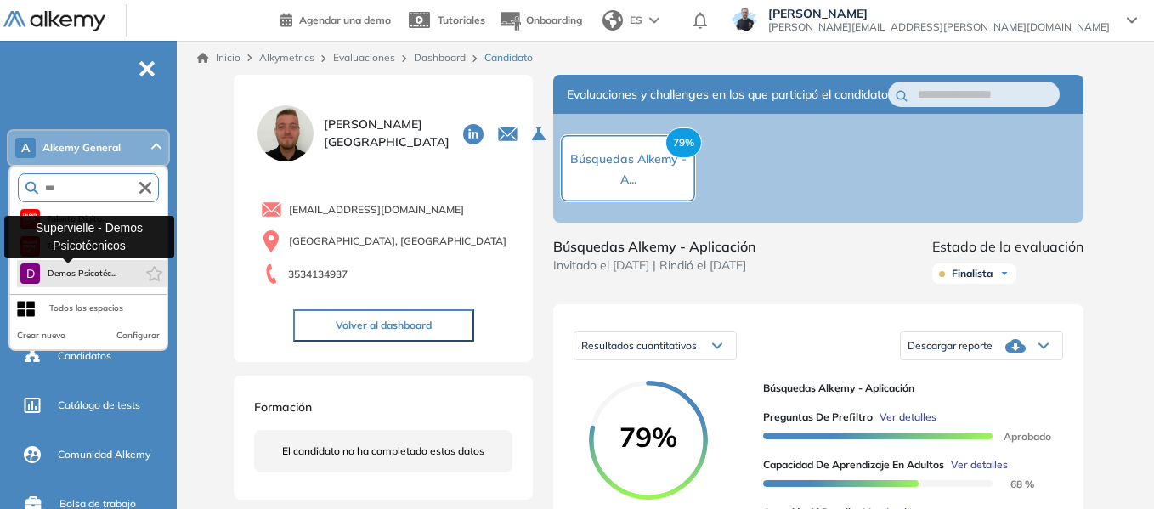
type input "***"
click at [91, 274] on span "Demos Psicotéc..." at bounding box center [82, 274] width 70 height 14
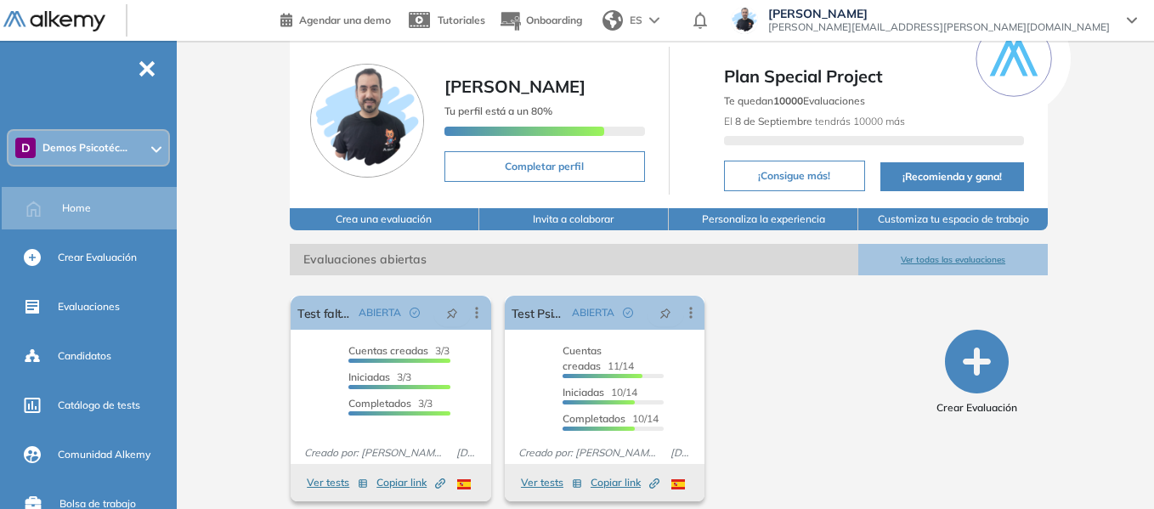
scroll to position [65, 0]
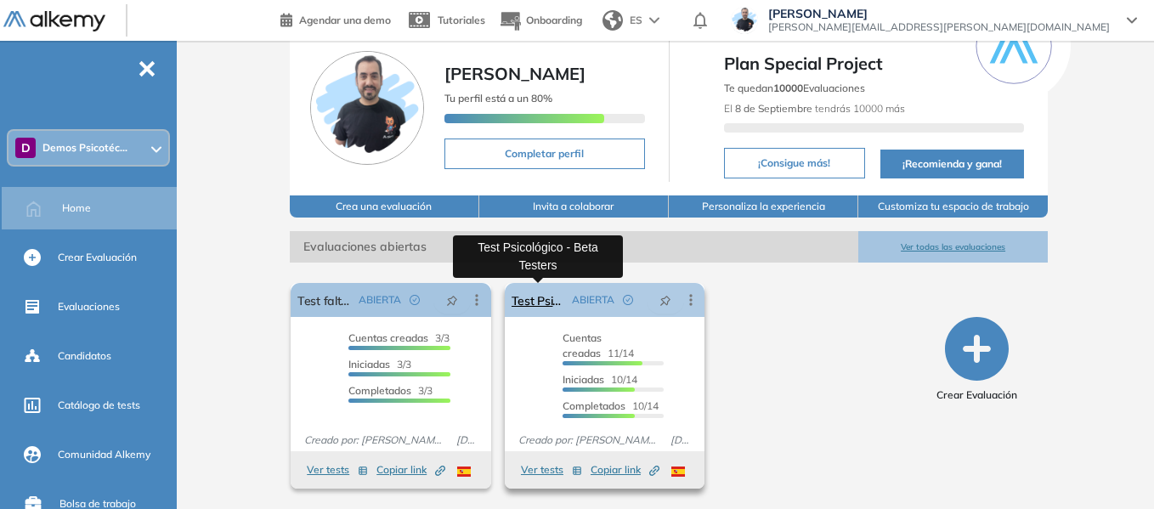
click at [530, 301] on link "Test Psicológico - Beta Testers" at bounding box center [539, 300] width 54 height 34
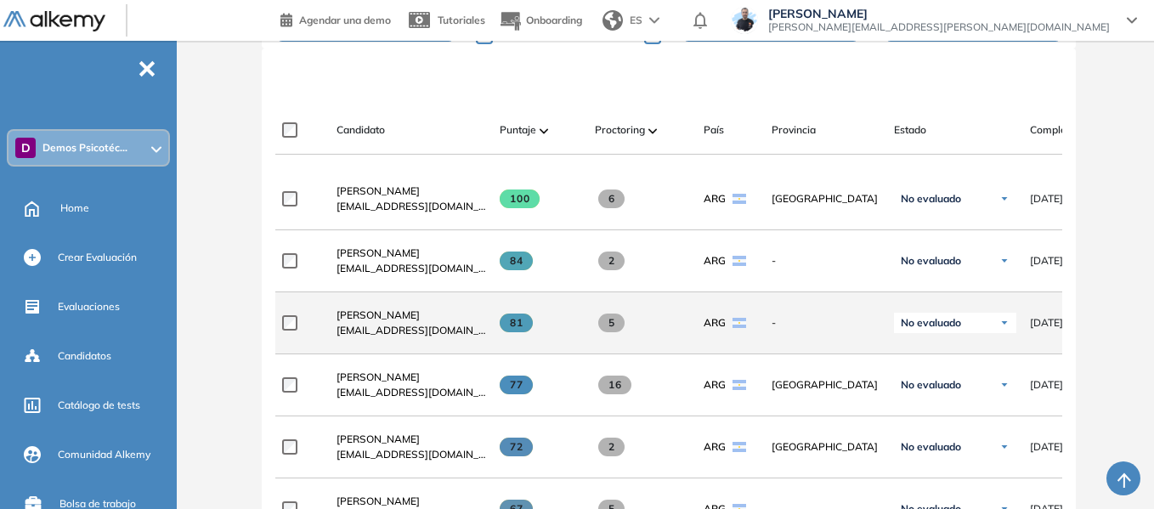
scroll to position [510, 0]
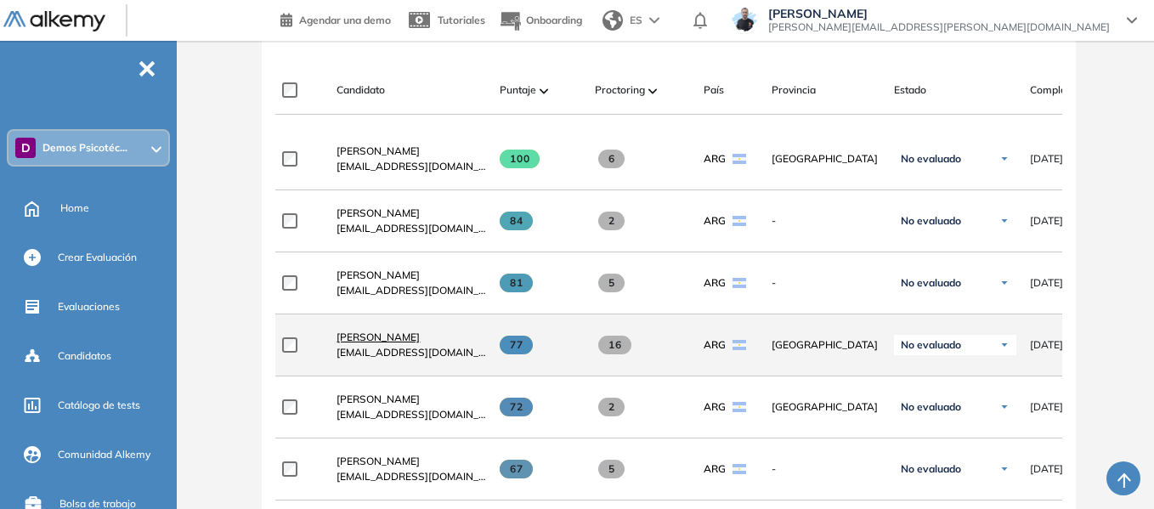
click at [401, 343] on span "Santino Monachesi" at bounding box center [378, 337] width 83 height 13
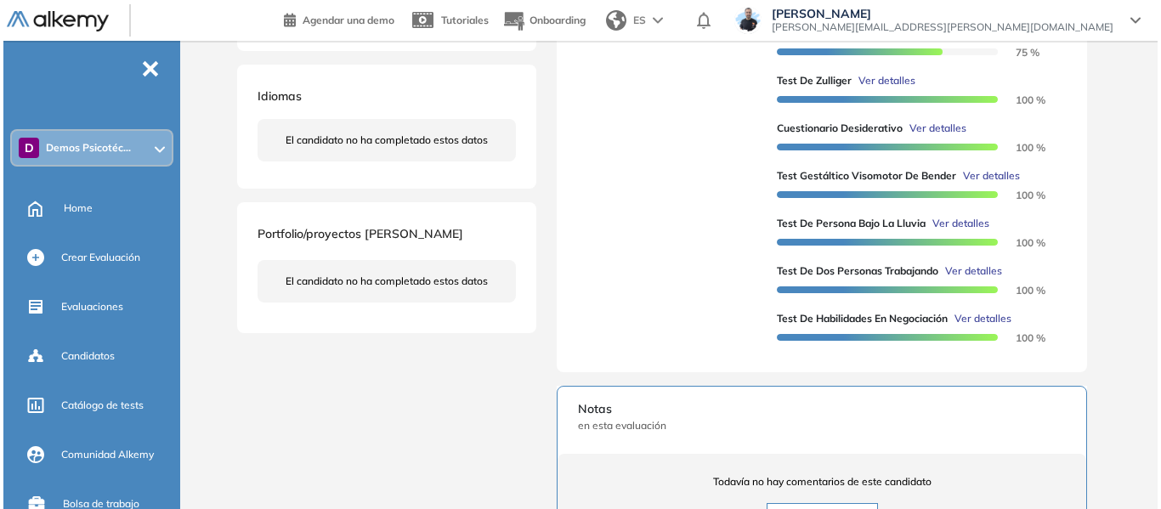
scroll to position [425, 0]
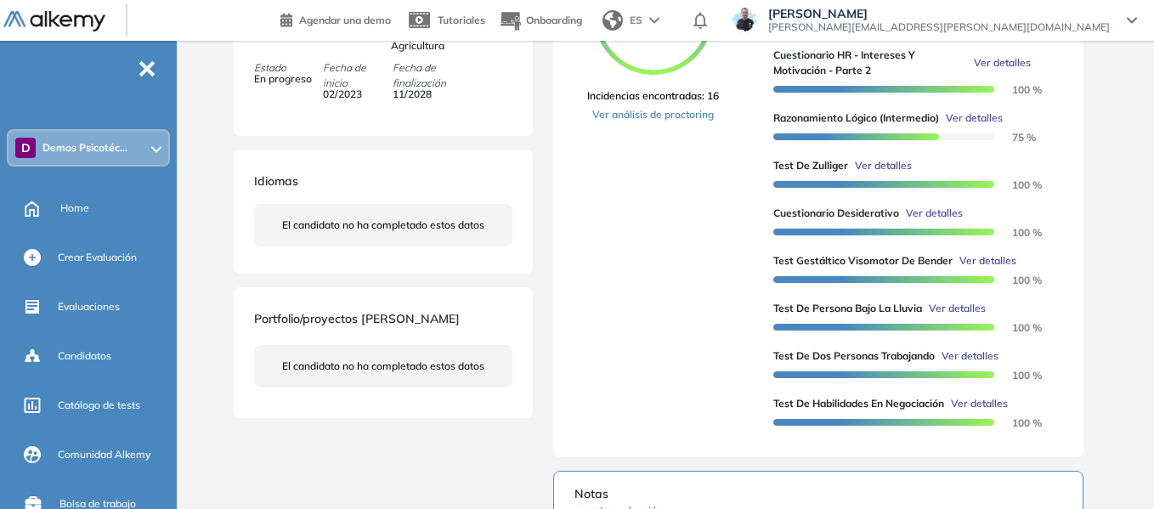
click at [894, 173] on span "Ver detalles" at bounding box center [883, 165] width 57 height 15
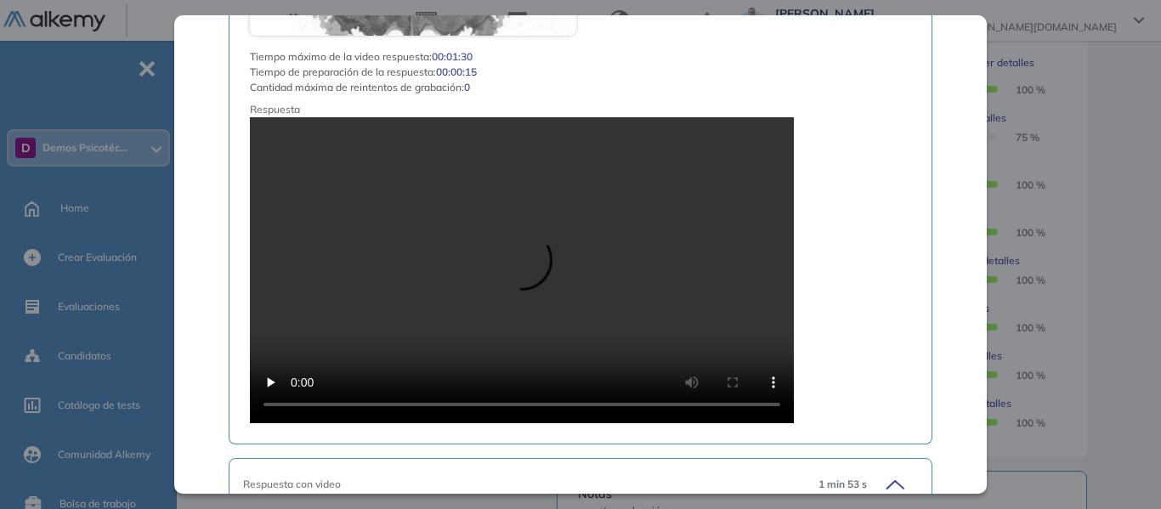
scroll to position [1360, 0]
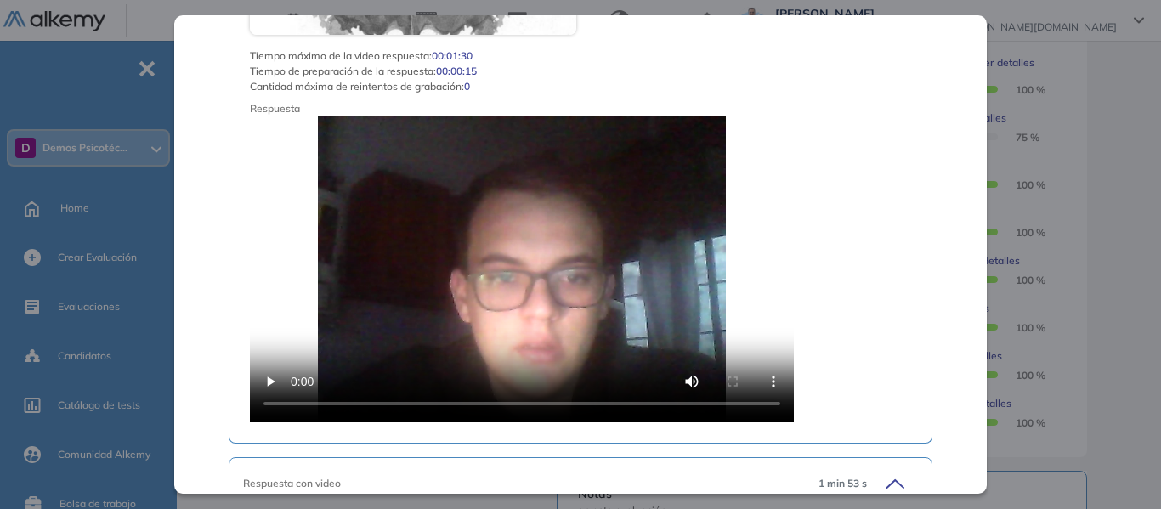
click at [1092, 159] on div "Test de Zulliger Recursos Humanos y Capacitación Intermedio Idiomas Objetivos P…" at bounding box center [672, 258] width 884 height 1216
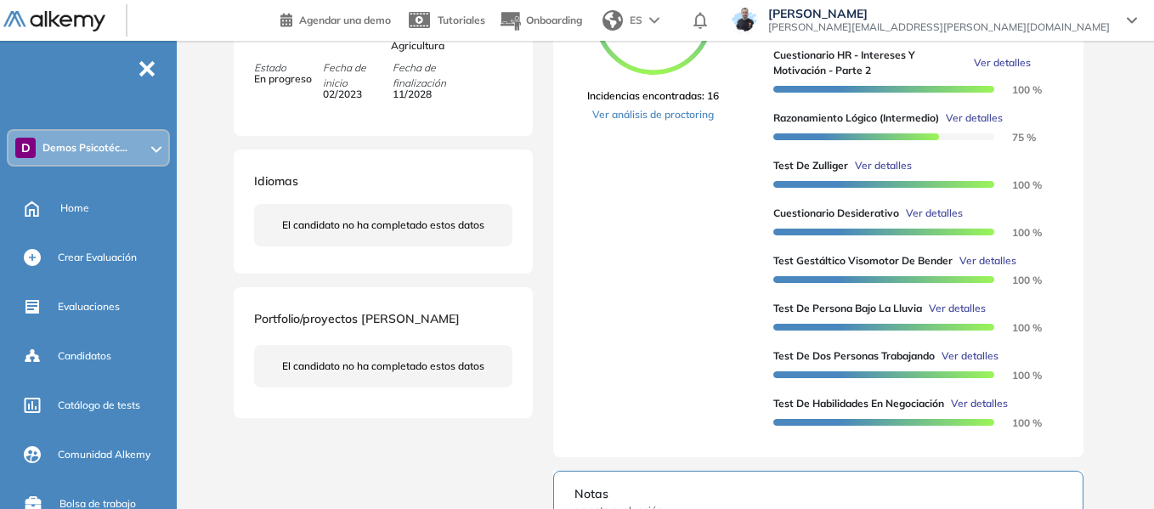
click at [955, 316] on span "Ver detalles" at bounding box center [957, 308] width 57 height 15
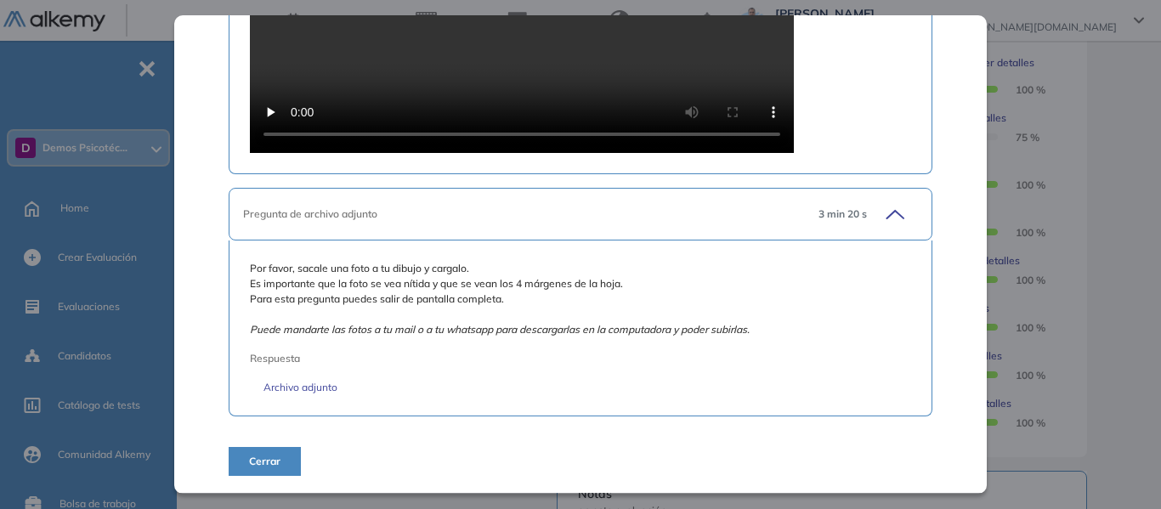
scroll to position [1375, 0]
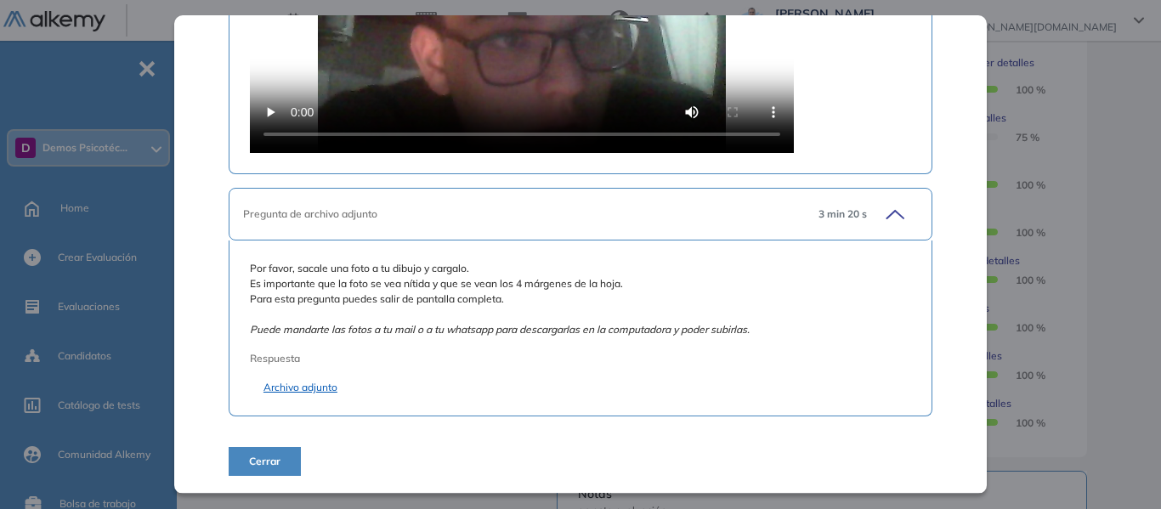
click at [318, 383] on link "Archivo adjunto" at bounding box center [581, 387] width 634 height 15
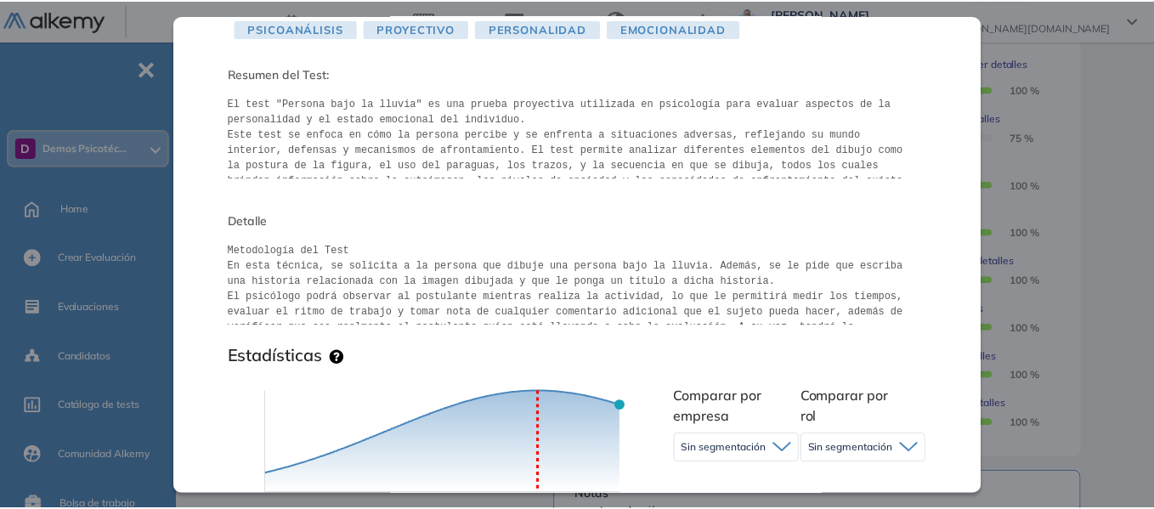
scroll to position [0, 0]
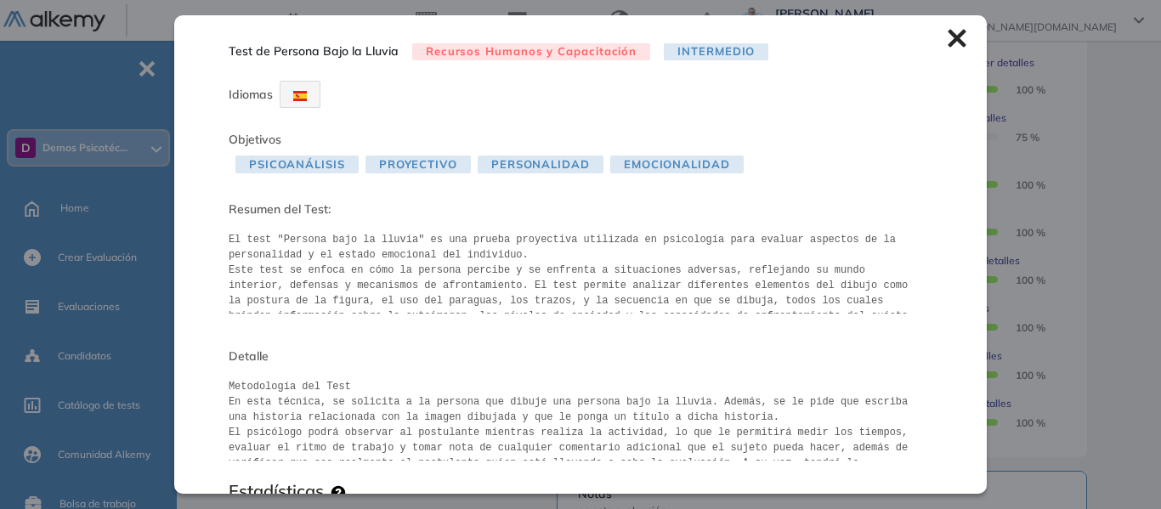
click at [949, 43] on icon at bounding box center [957, 39] width 18 height 18
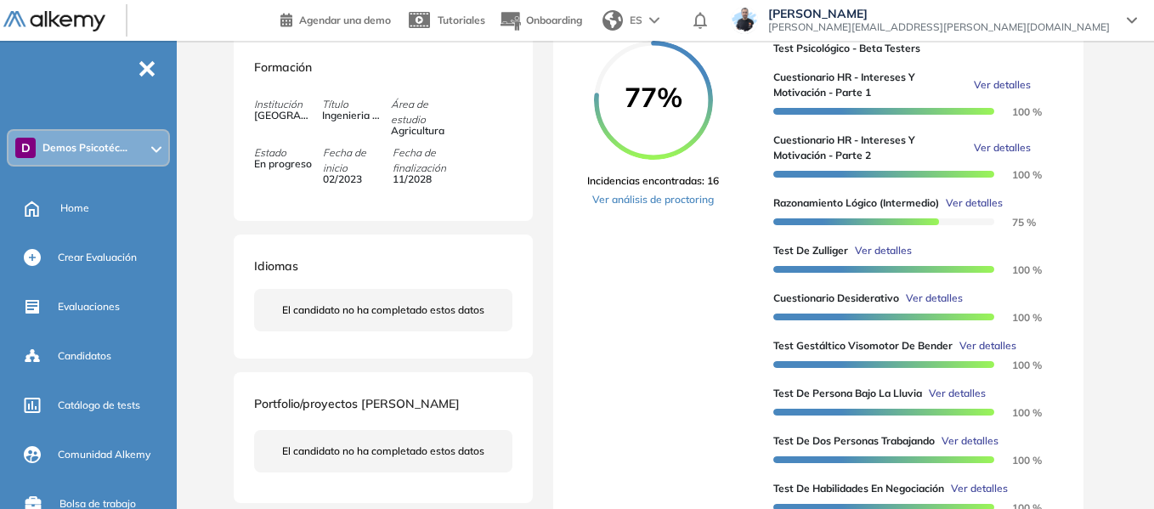
scroll to position [85, 0]
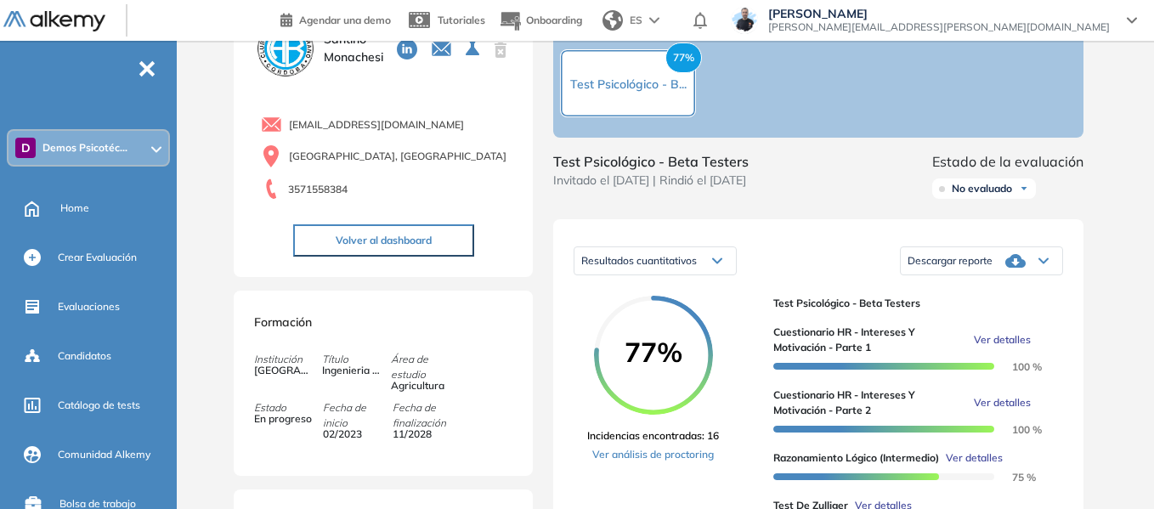
click at [118, 160] on div "D Demos Psicotéc..." at bounding box center [89, 148] width 160 height 34
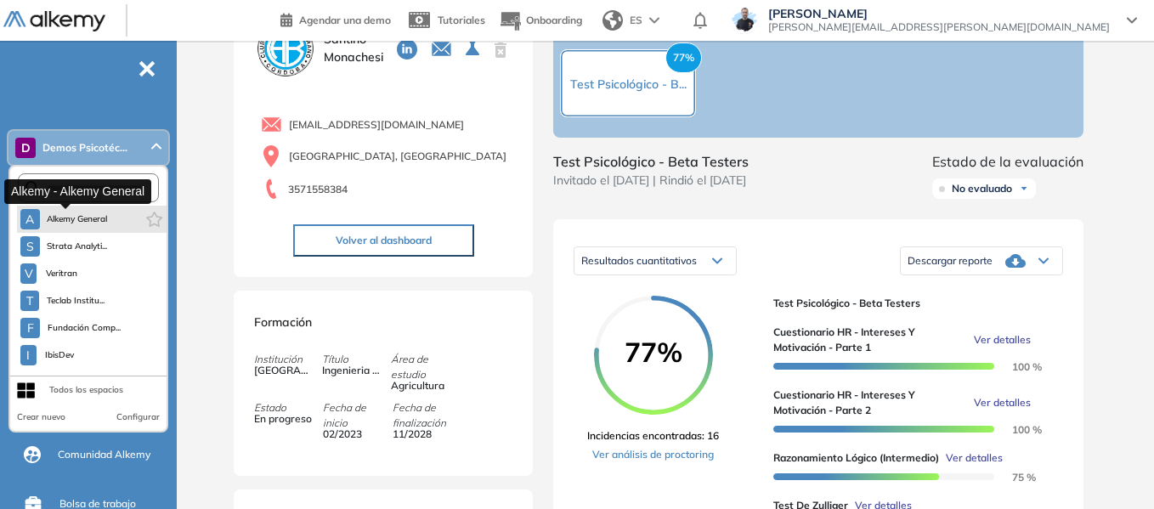
click at [104, 218] on span "Alkemy General" at bounding box center [77, 220] width 61 height 14
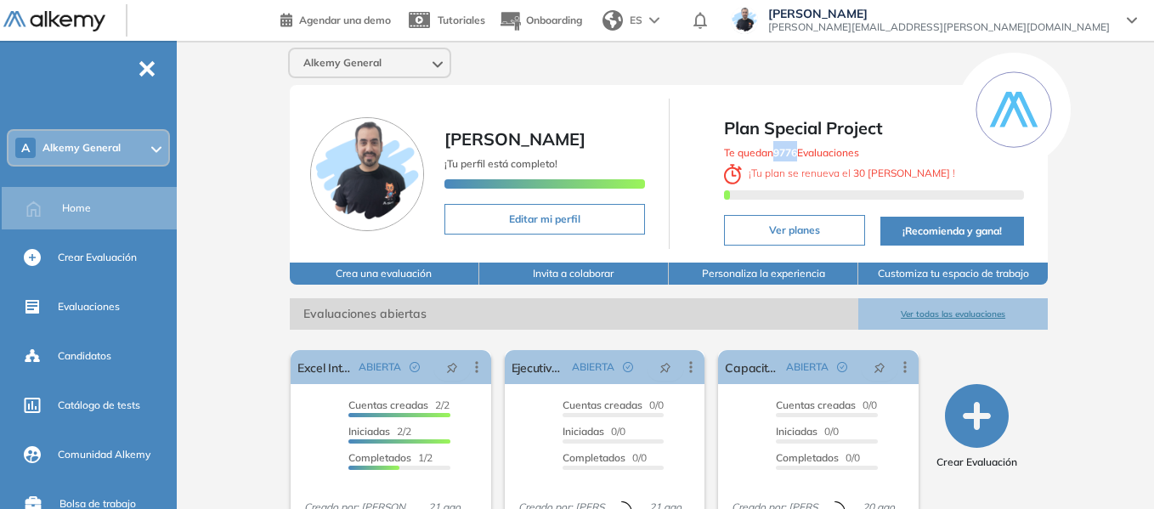
drag, startPoint x: 778, startPoint y: 156, endPoint x: 801, endPoint y: 158, distance: 23.1
click at [801, 158] on span "Te quedan 9776 Evaluaciones" at bounding box center [791, 152] width 135 height 13
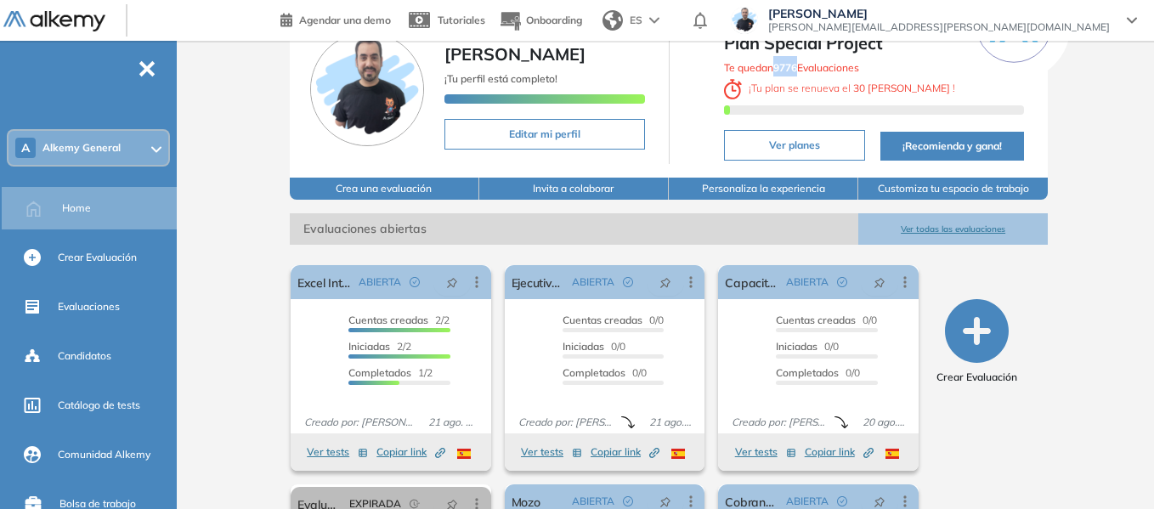
scroll to position [170, 0]
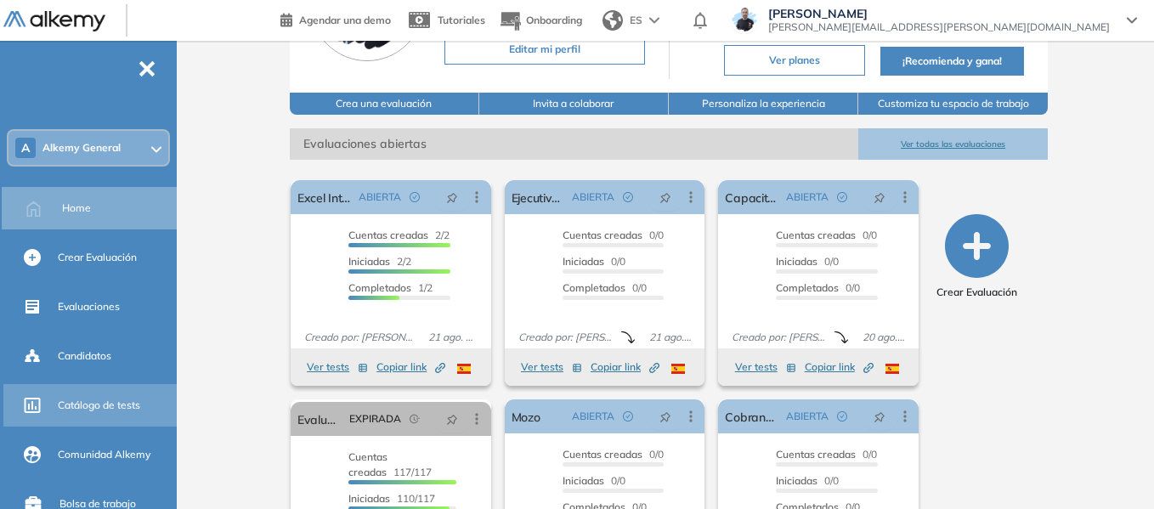
click at [112, 408] on span "Catálogo de tests" at bounding box center [99, 405] width 82 height 15
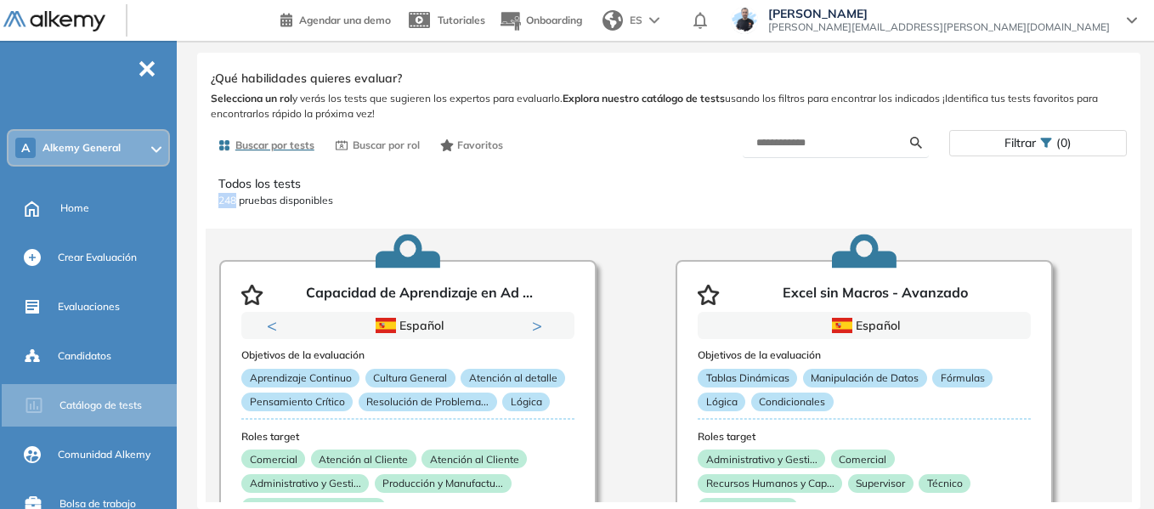
drag, startPoint x: 218, startPoint y: 198, endPoint x: 238, endPoint y: 205, distance: 21.5
click at [238, 205] on div "Todos los tests 248 pruebas disponibles Capacidad de Aprendizaje en Ad ... Prev…" at bounding box center [669, 332] width 942 height 341
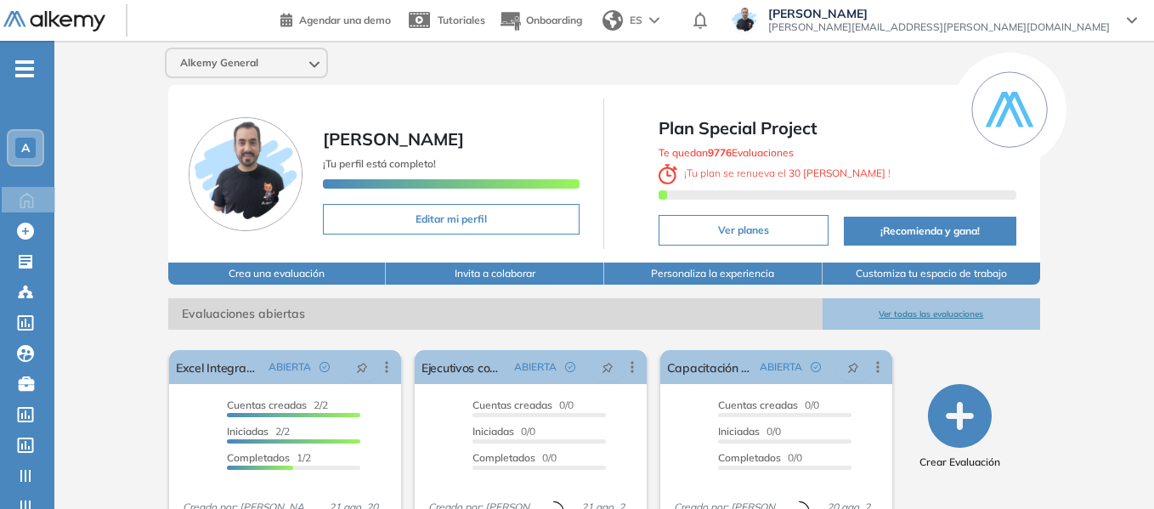
click at [24, 150] on span "A" at bounding box center [25, 148] width 9 height 14
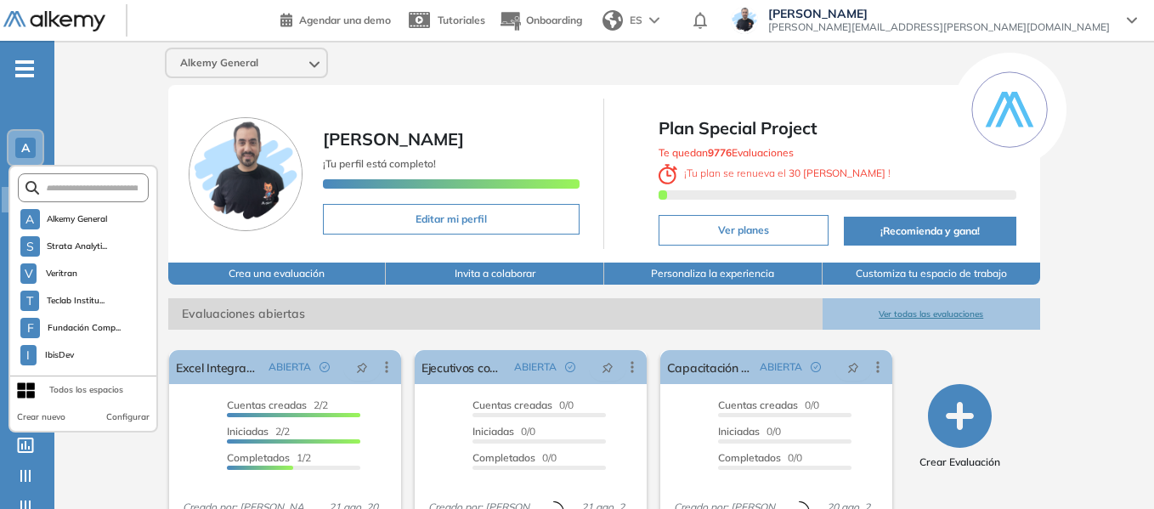
click at [93, 195] on form at bounding box center [84, 187] width 132 height 29
click at [89, 187] on input "text" at bounding box center [88, 188] width 99 height 13
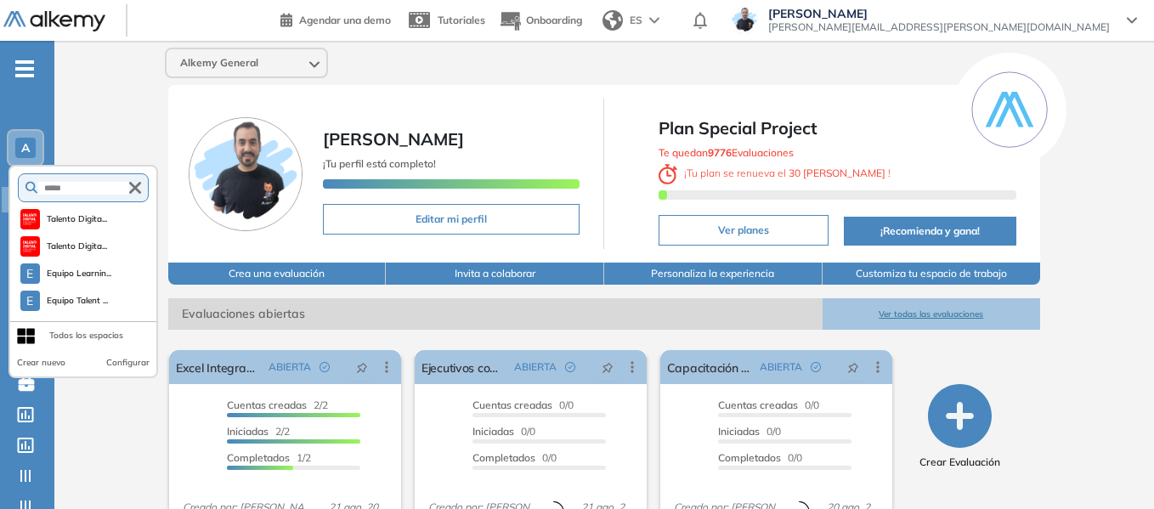
type input "*****"
click at [96, 316] on div "***** Talento Digita... Talento Digita... E Equipo Learnin... E Equipo Talent .…" at bounding box center [84, 271] width 150 height 213
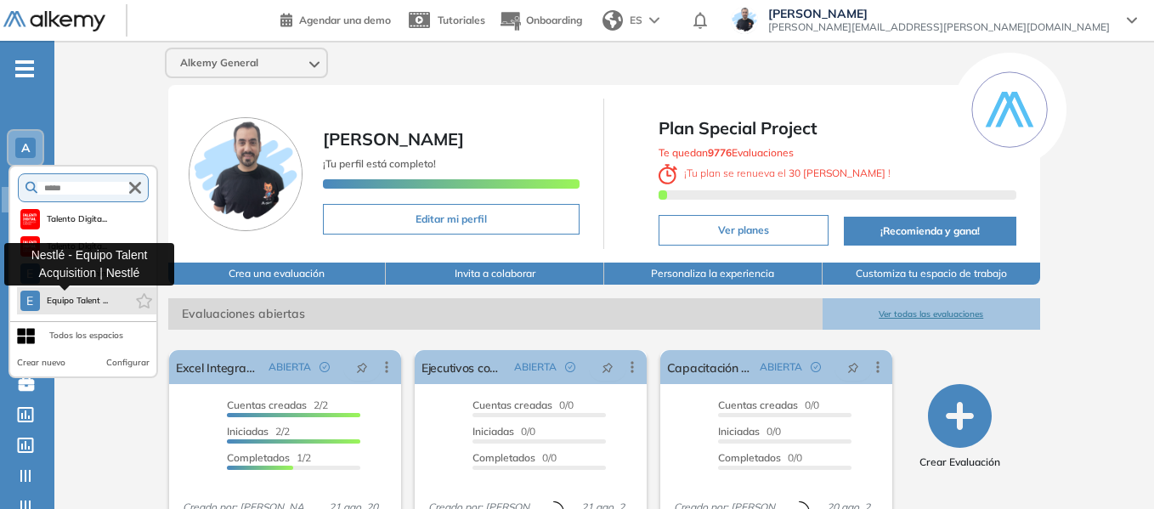
click at [95, 307] on span "Equipo Talent ..." at bounding box center [78, 301] width 62 height 14
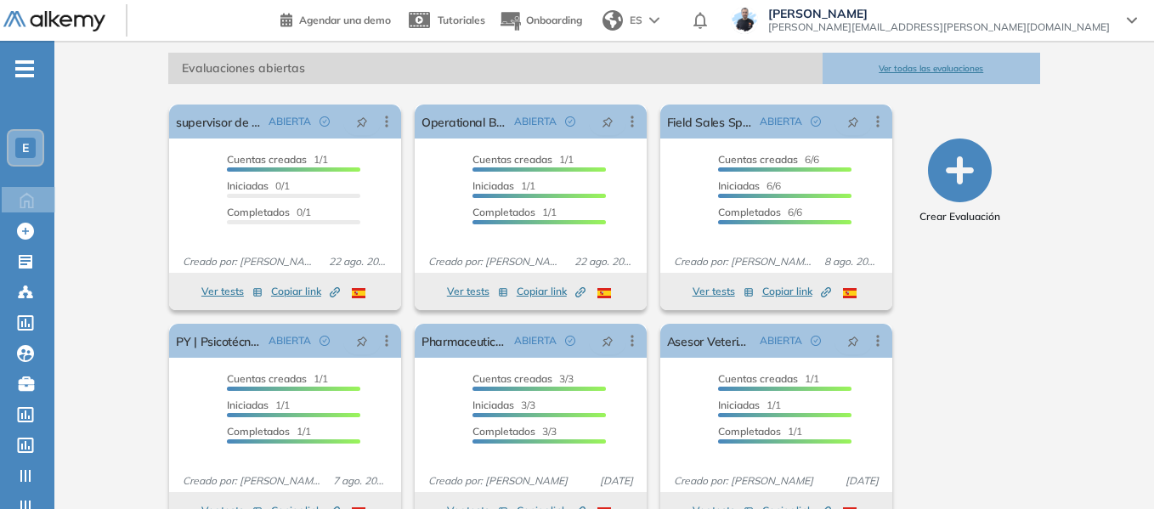
scroll to position [85, 0]
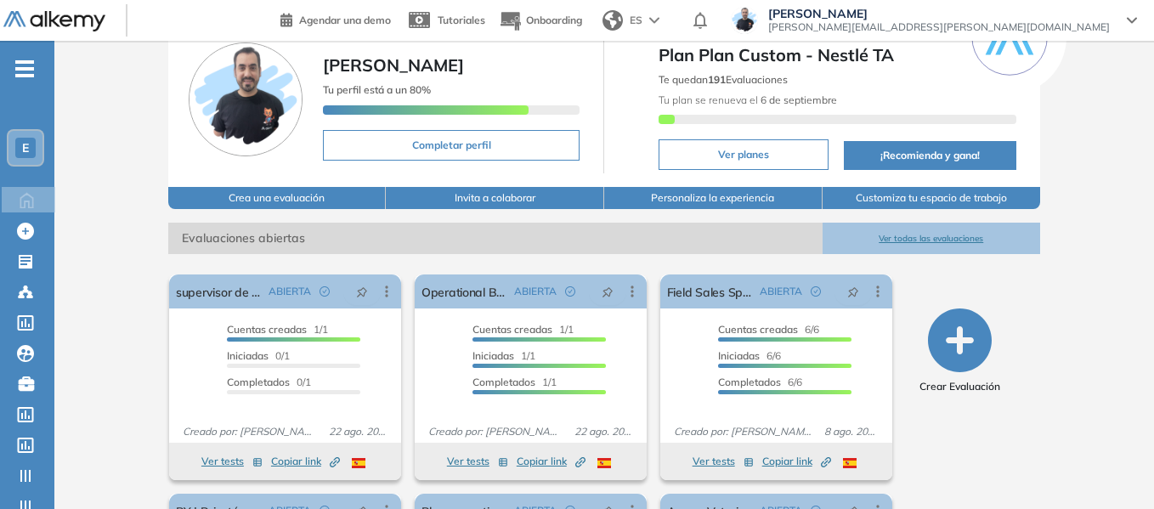
click at [29, 61] on span "-" at bounding box center [24, 67] width 19 height 14
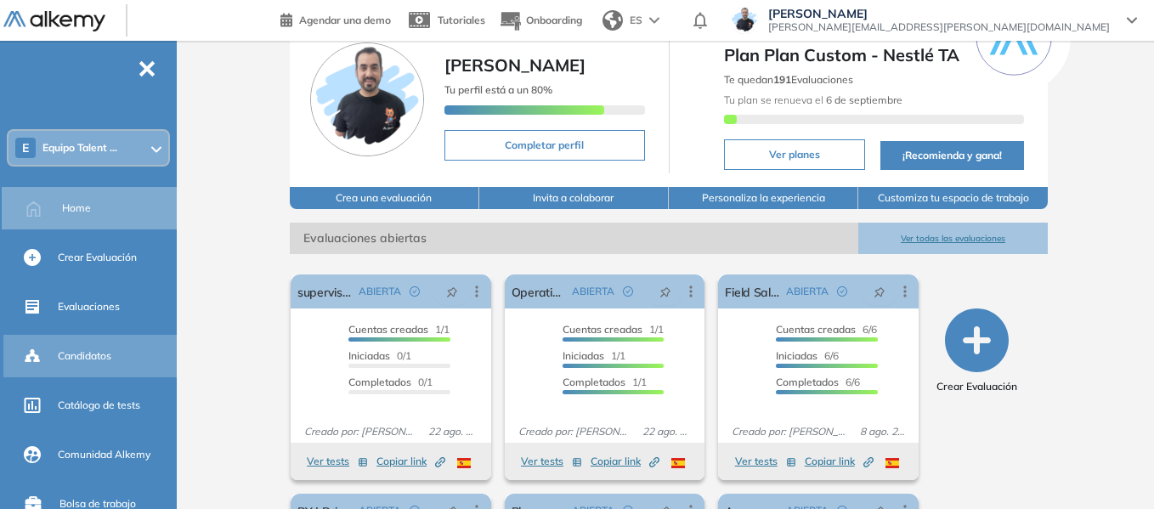
click at [92, 362] on span "Candidatos" at bounding box center [85, 356] width 54 height 15
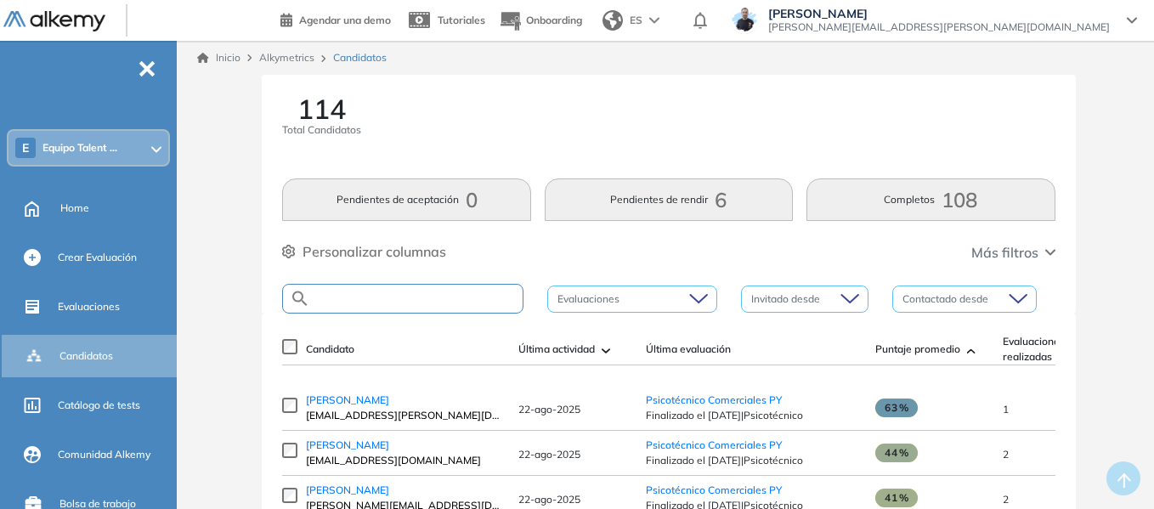
click at [344, 300] on input "text" at bounding box center [416, 298] width 213 height 13
type input "*****"
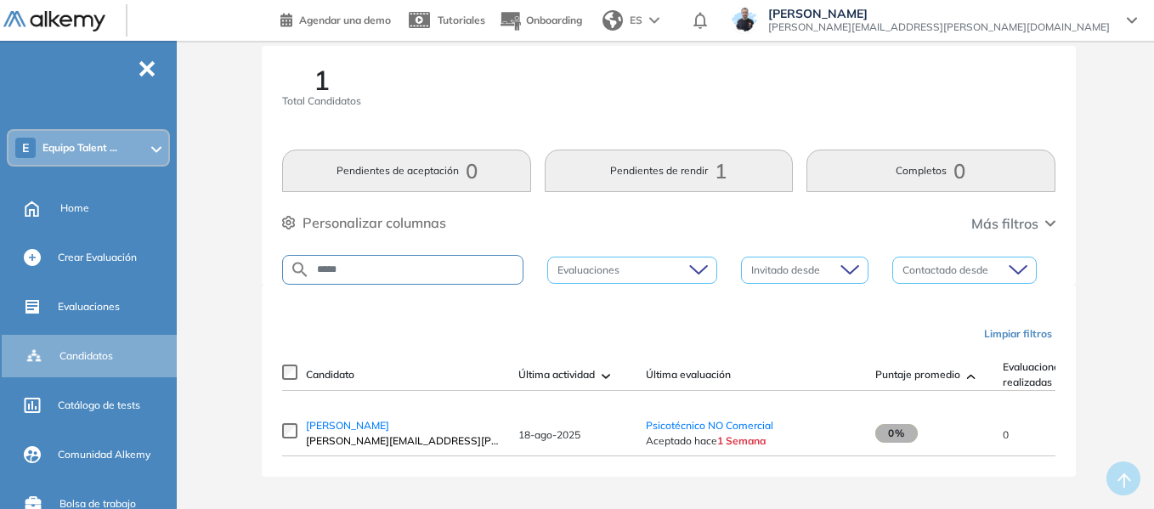
scroll to position [44, 0]
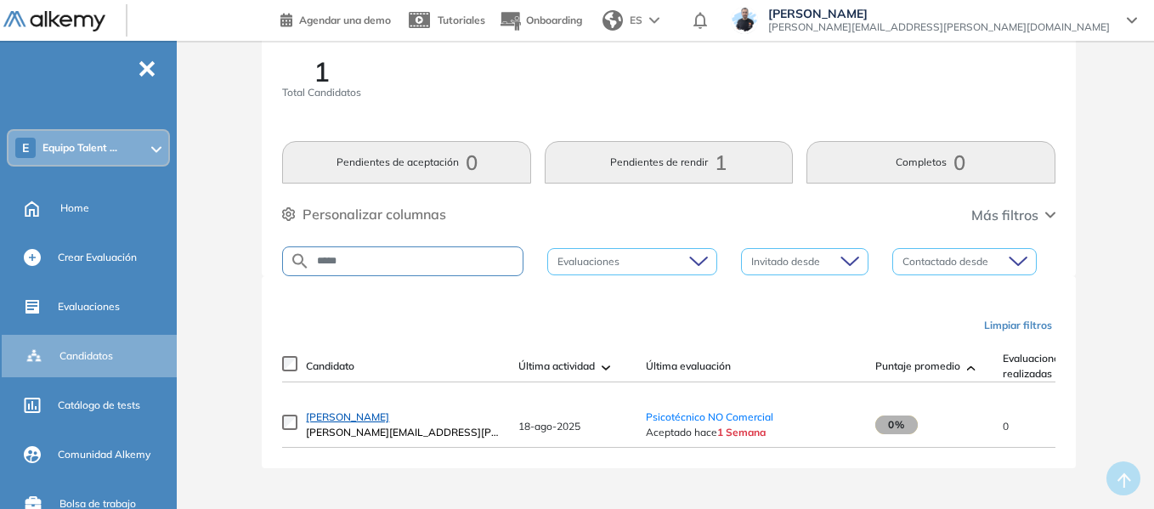
click at [360, 421] on span "Guido Lanzeta" at bounding box center [347, 417] width 83 height 13
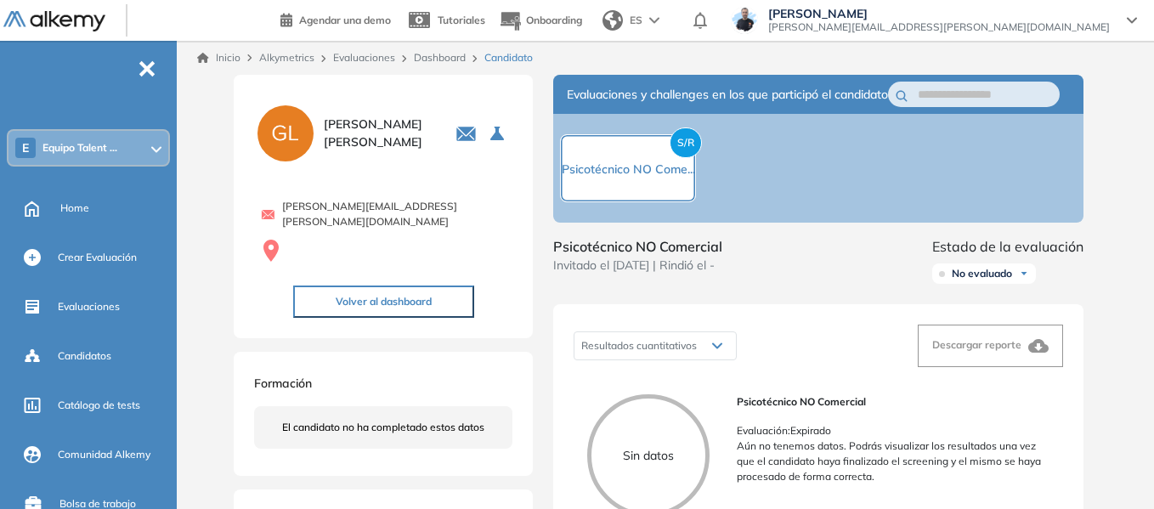
click at [446, 56] on link "Dashboard" at bounding box center [440, 57] width 52 height 13
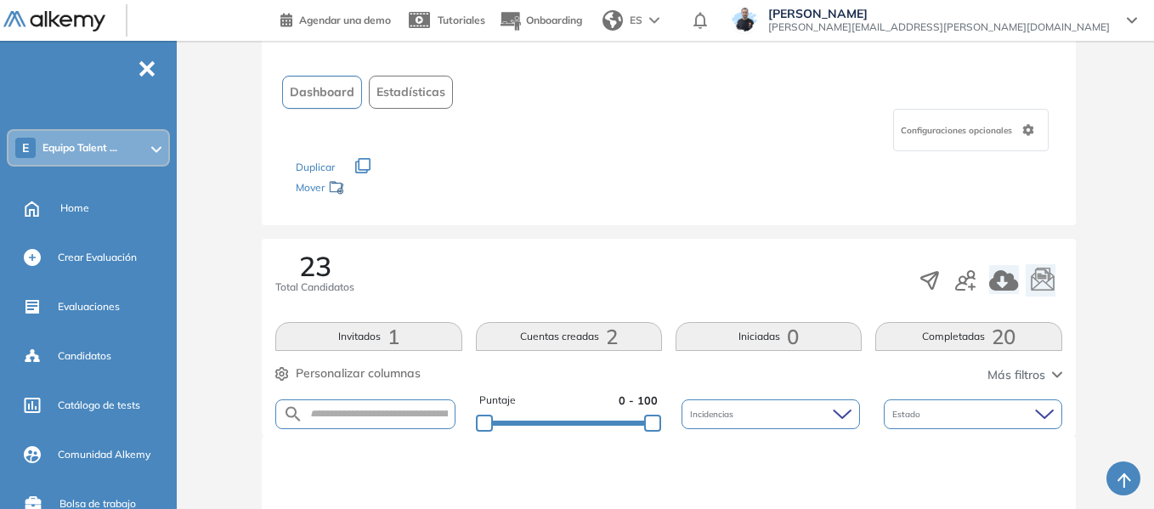
scroll to position [255, 0]
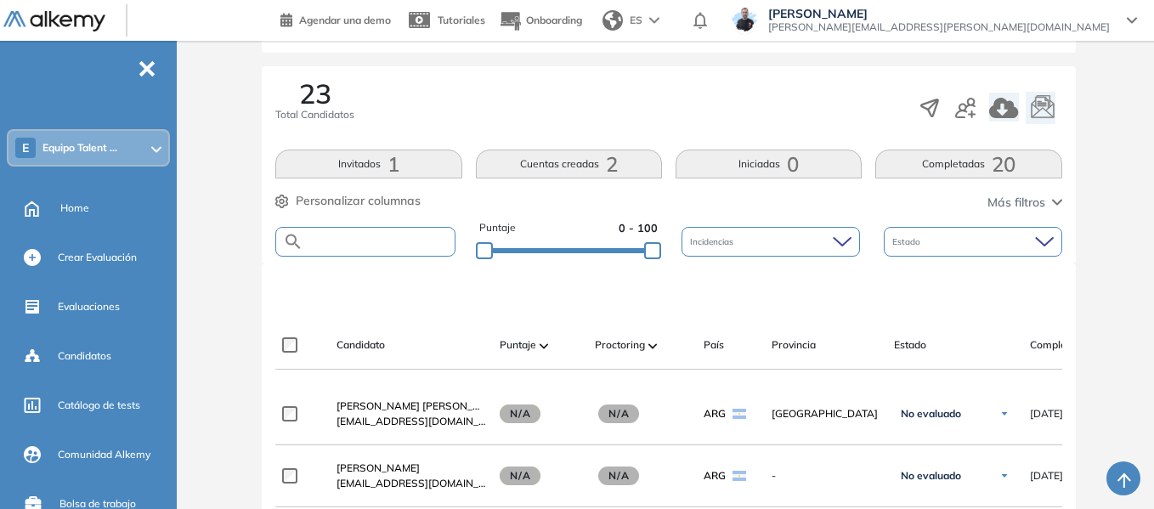
click at [409, 240] on input "text" at bounding box center [378, 241] width 150 height 13
type input "*****"
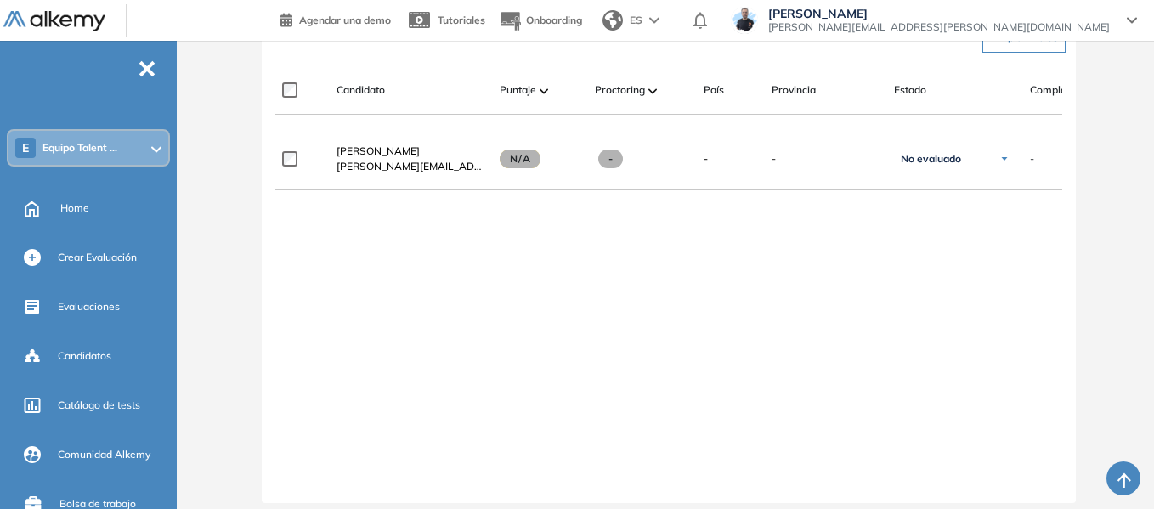
scroll to position [0, 355]
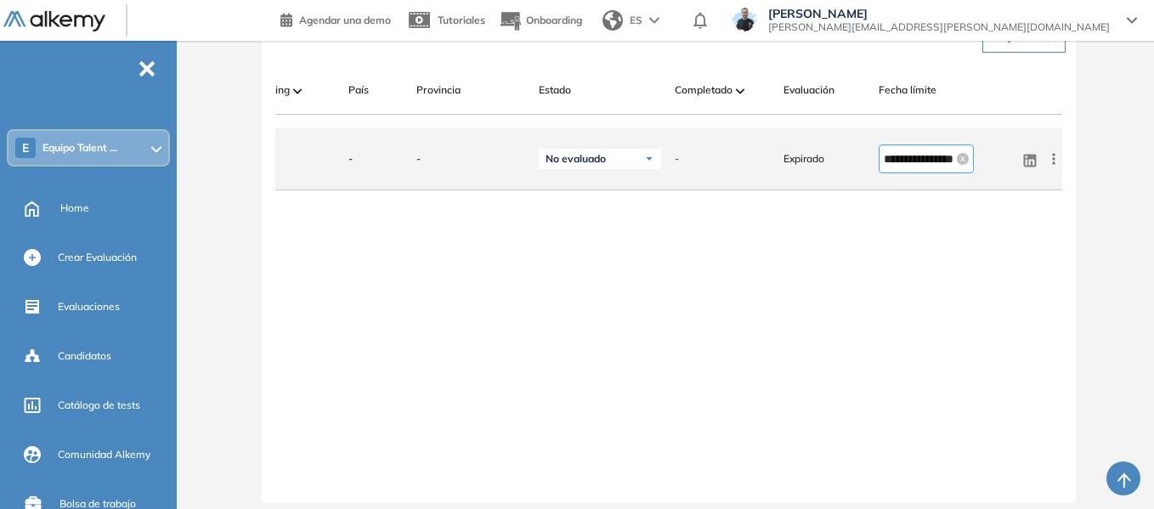
click at [886, 162] on input "**********" at bounding box center [919, 159] width 70 height 19
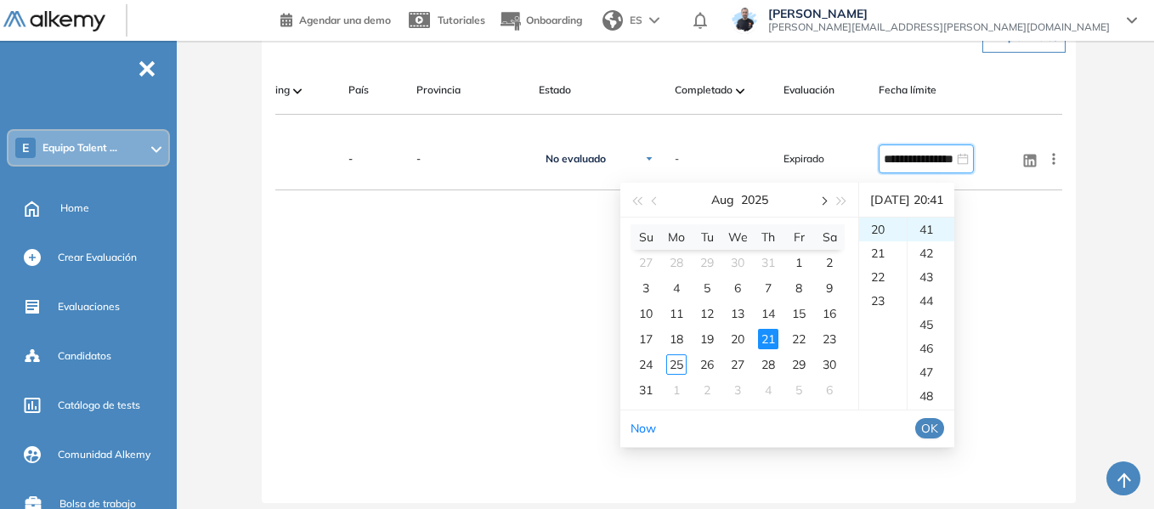
click at [827, 199] on button "button" at bounding box center [823, 200] width 19 height 34
click at [655, 283] on div "7" at bounding box center [646, 288] width 20 height 20
click at [938, 427] on span "OK" at bounding box center [929, 428] width 17 height 19
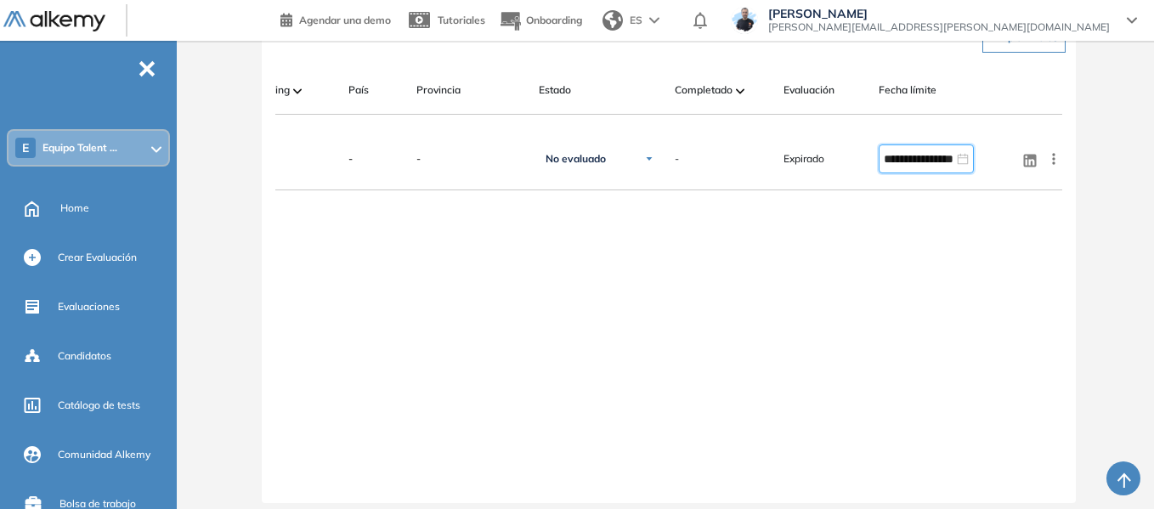
type input "**********"
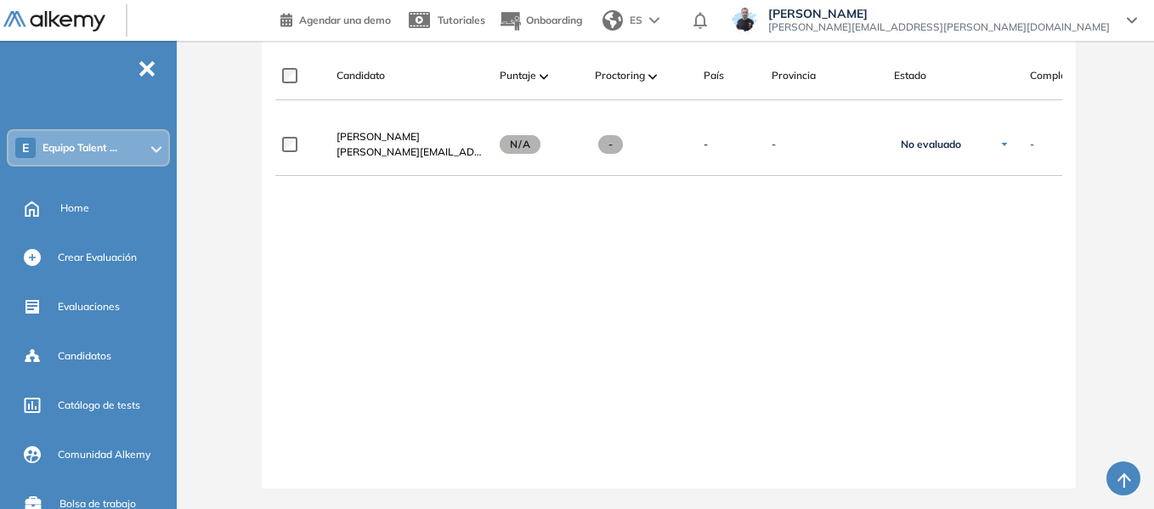
scroll to position [453, 0]
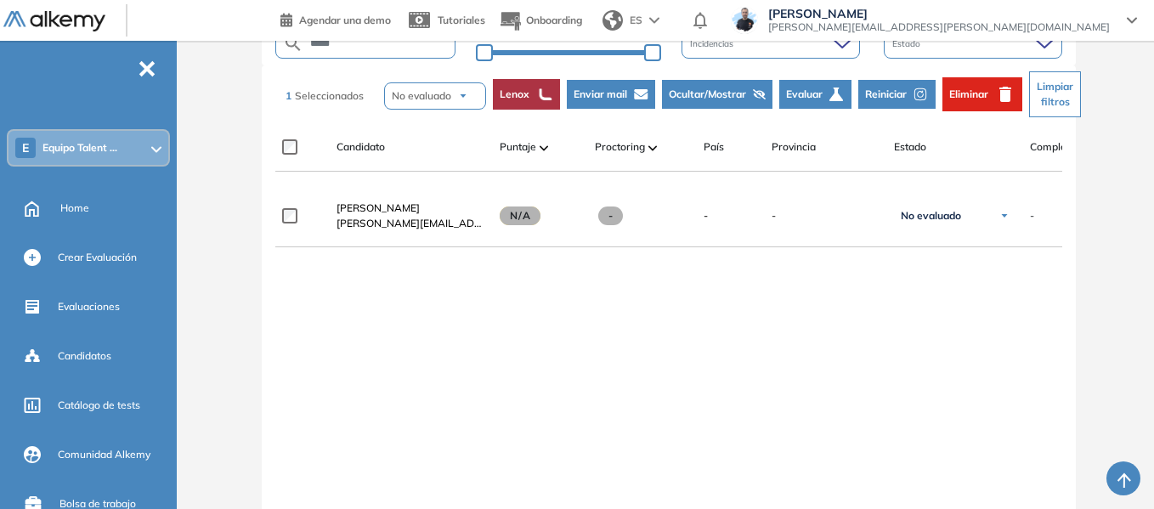
click at [615, 104] on button "Enviar mail" at bounding box center [611, 94] width 88 height 29
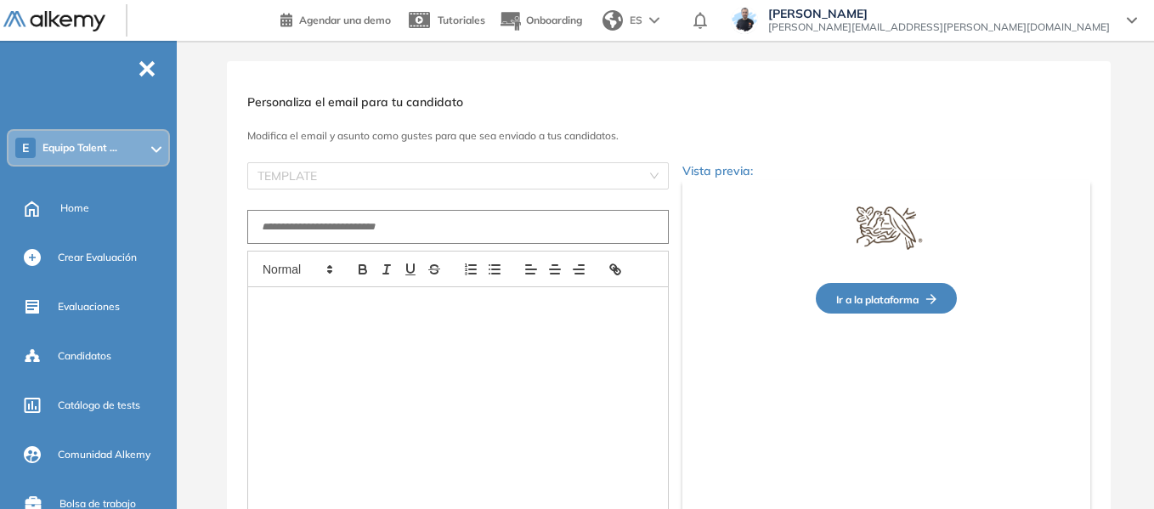
scroll to position [2, 0]
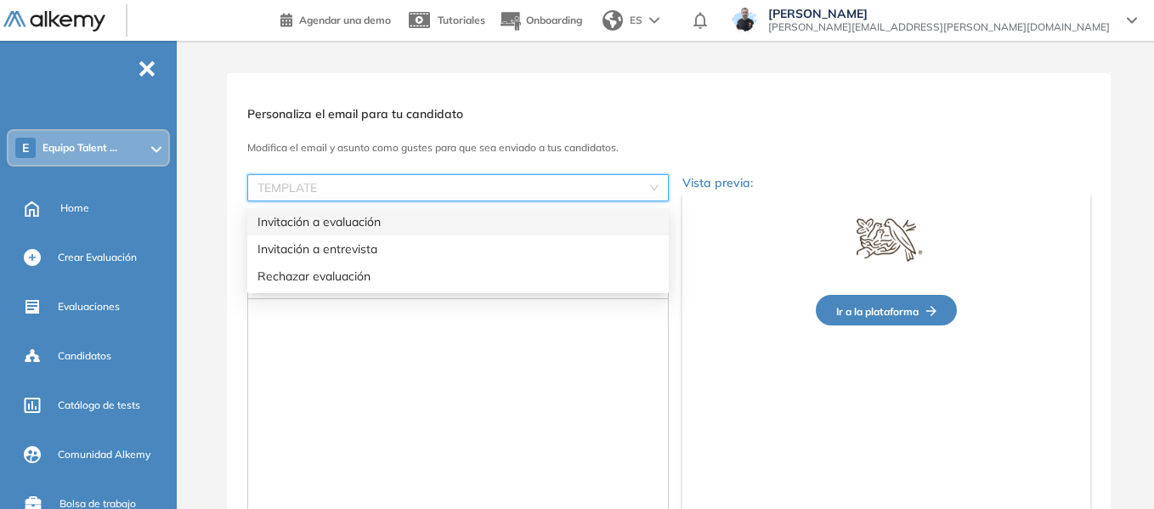
click at [462, 180] on input "search" at bounding box center [452, 188] width 389 height 26
click at [354, 224] on div "Invitación a evaluación" at bounding box center [458, 222] width 401 height 19
type input "**********"
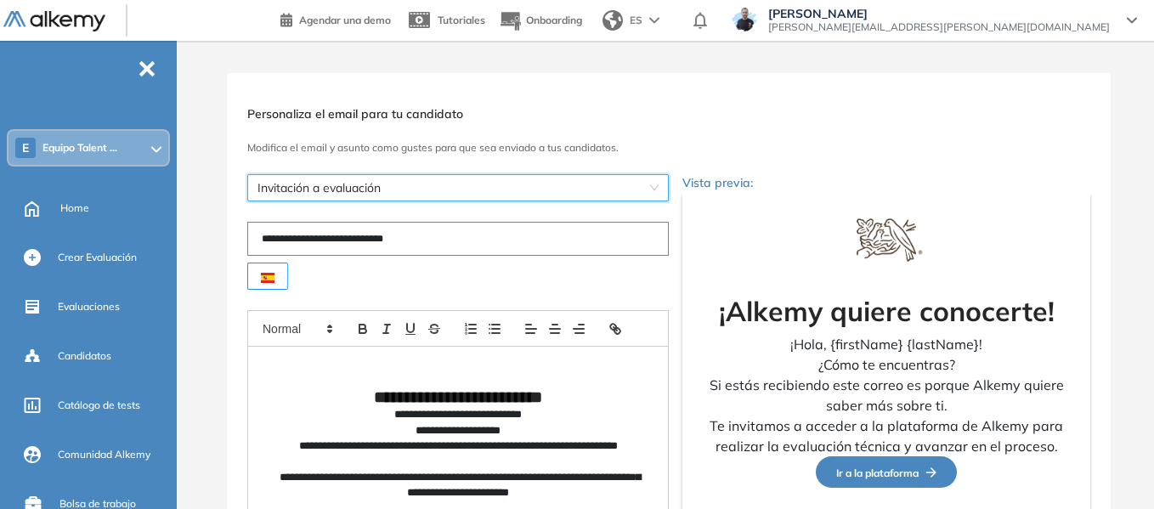
scroll to position [172, 0]
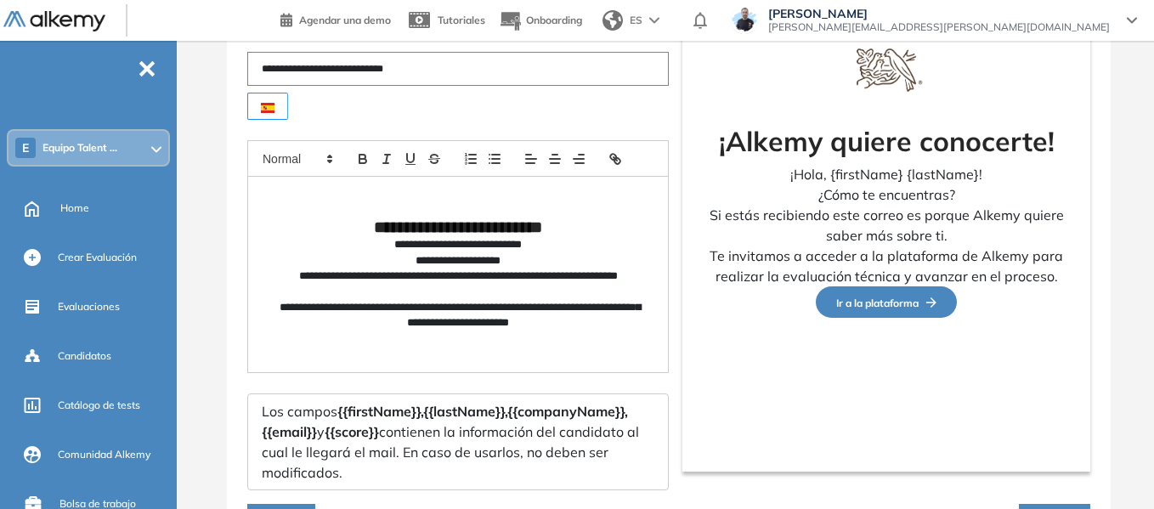
click at [530, 243] on p "**********" at bounding box center [458, 244] width 366 height 15
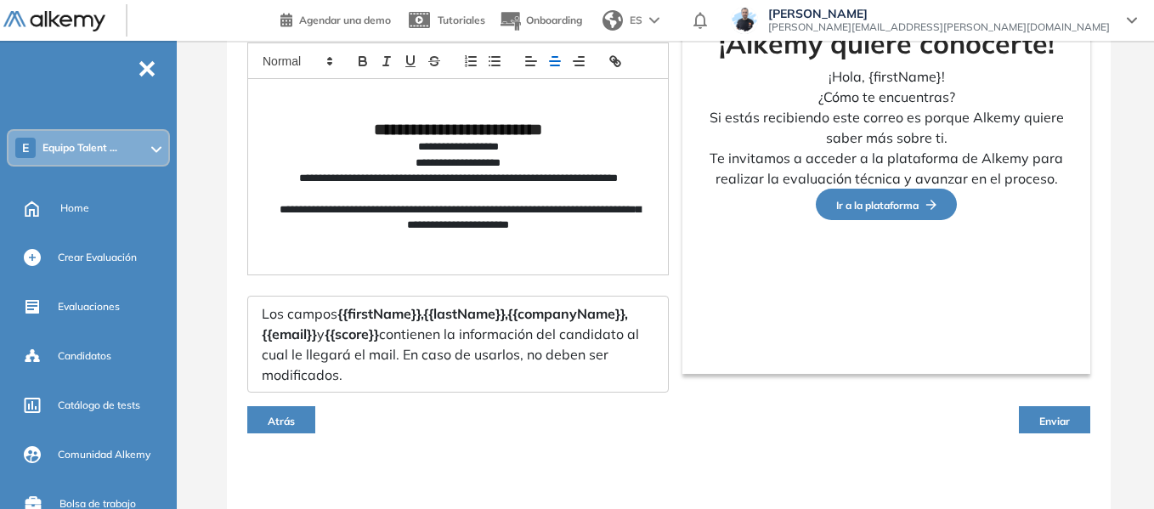
scroll to position [275, 0]
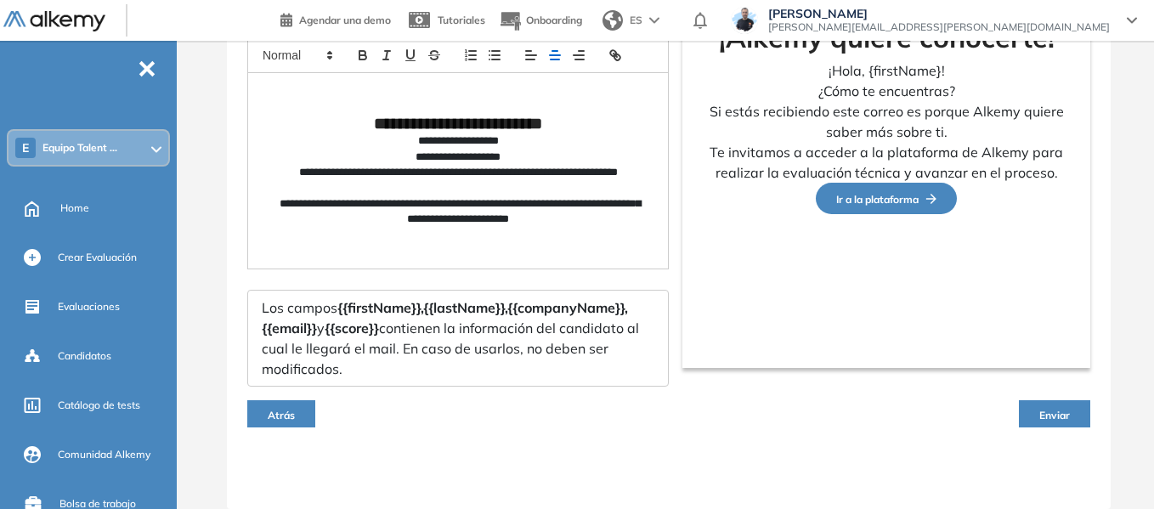
click at [1064, 407] on button "Enviar" at bounding box center [1054, 413] width 71 height 27
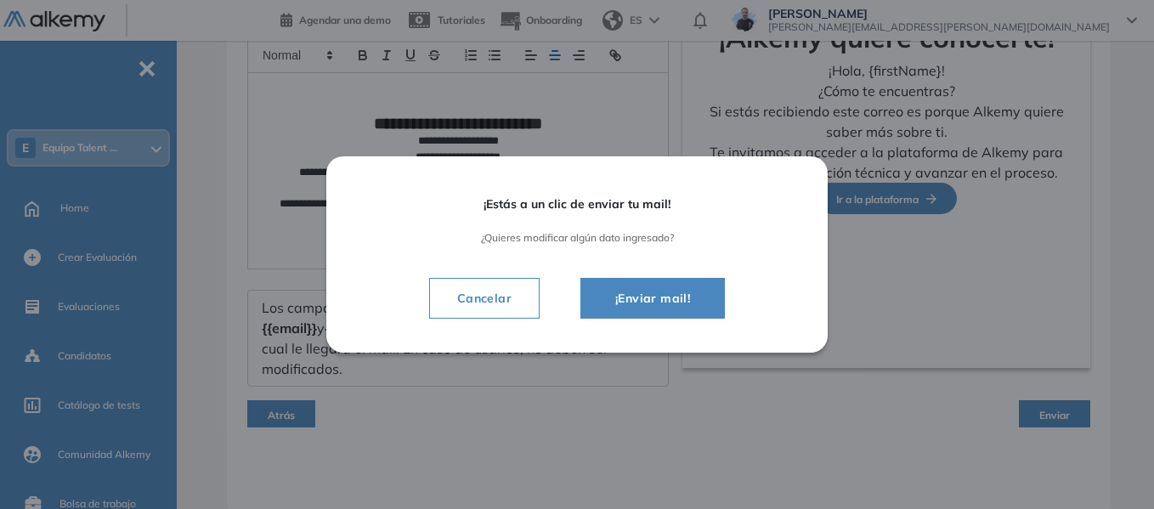
click at [665, 296] on span "¡Enviar mail!" at bounding box center [653, 298] width 102 height 20
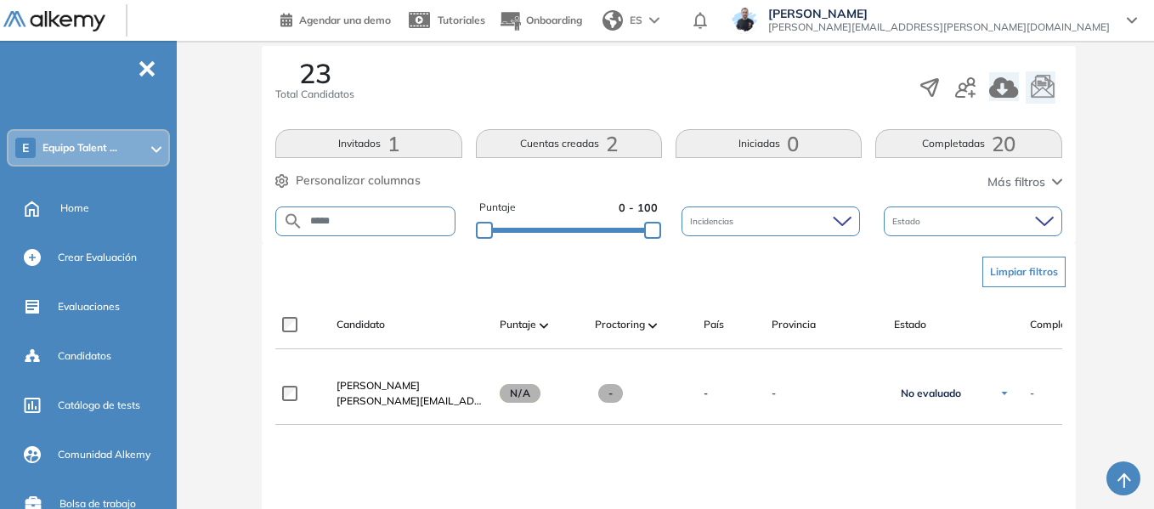
click at [105, 150] on span "Equipo Talent ..." at bounding box center [80, 148] width 75 height 14
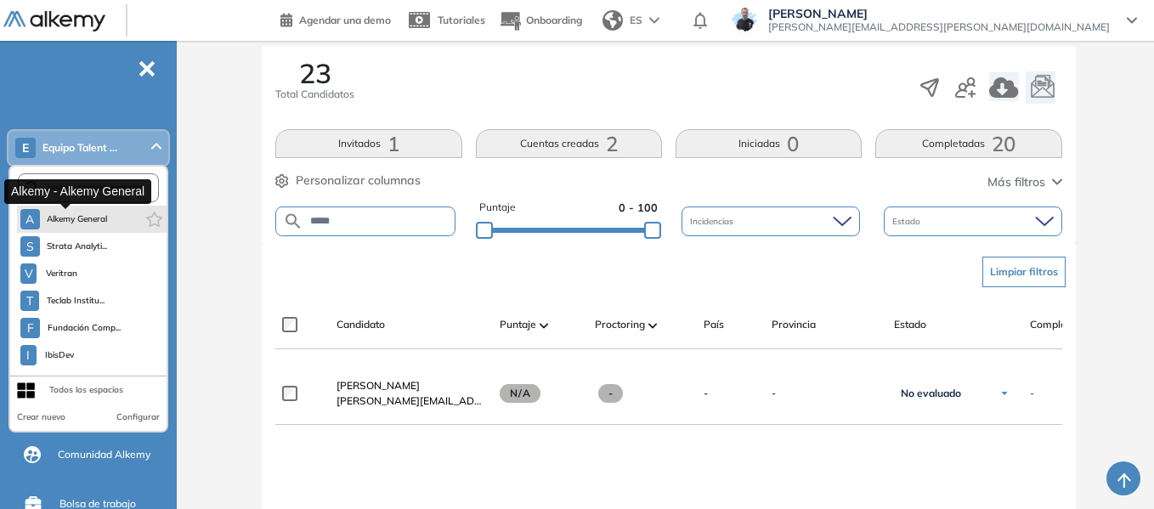
click at [92, 211] on button "A Alkemy General" at bounding box center [64, 219] width 88 height 20
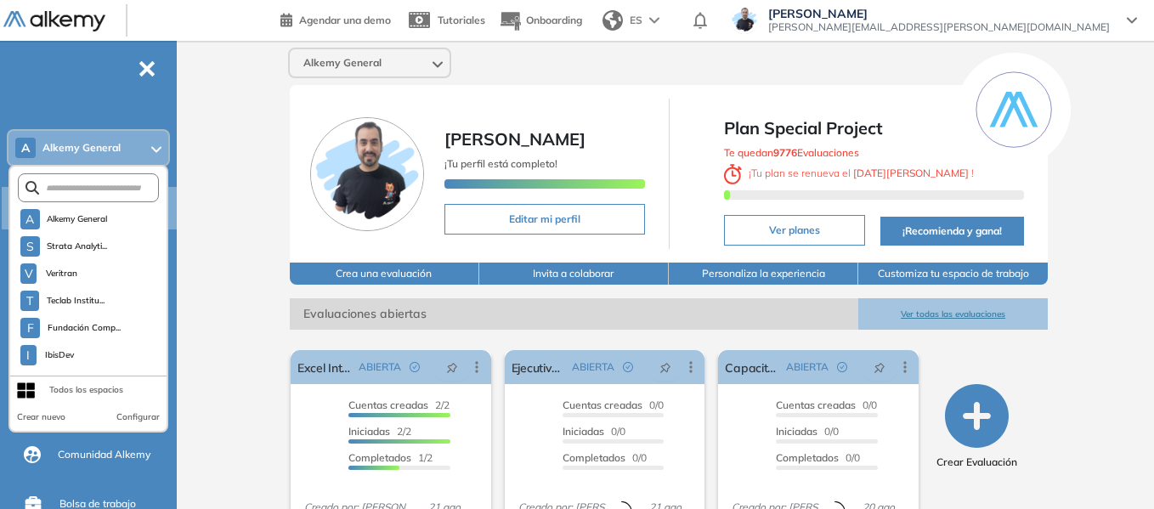
click at [245, 123] on div "Alkemy General Miguel Gomez ¡Tu perfil está completo! Editar mi perfil Plan Spe…" at bounding box center [669, 418] width 971 height 755
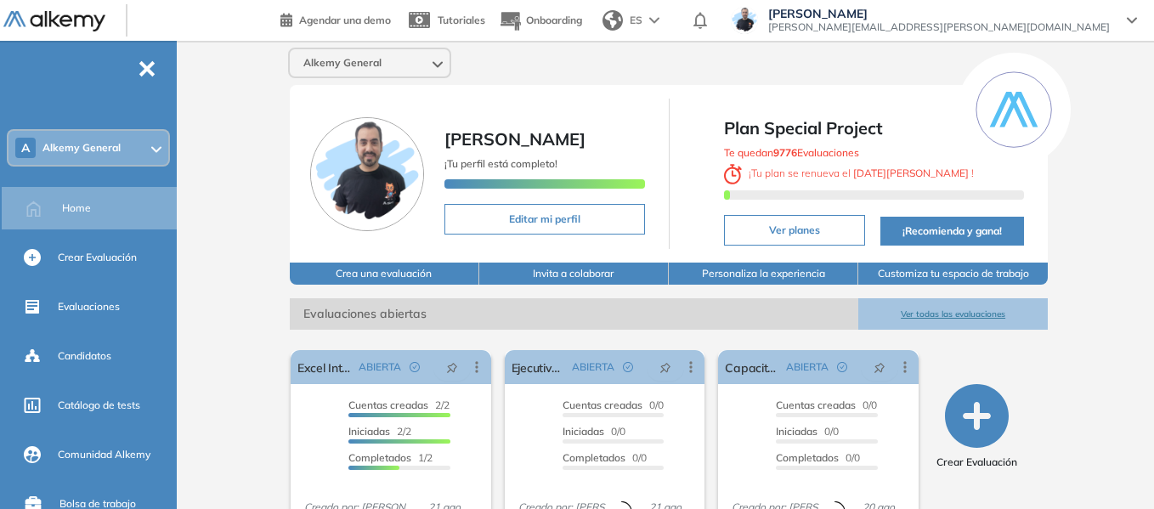
click at [800, 277] on button "Personaliza la experiencia" at bounding box center [764, 274] width 190 height 22
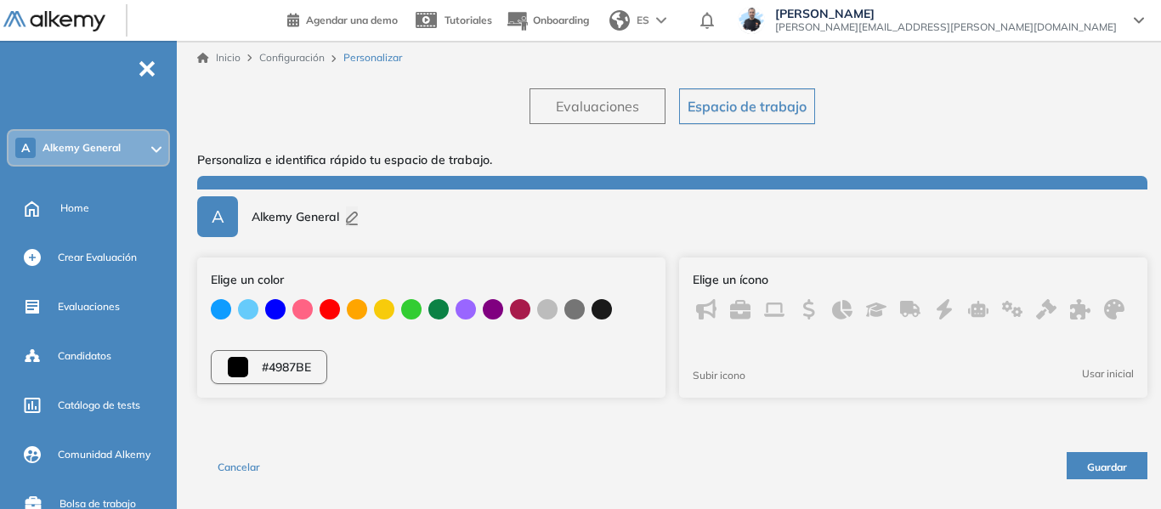
click at [638, 98] on span "Evaluaciones" at bounding box center [597, 106] width 83 height 20
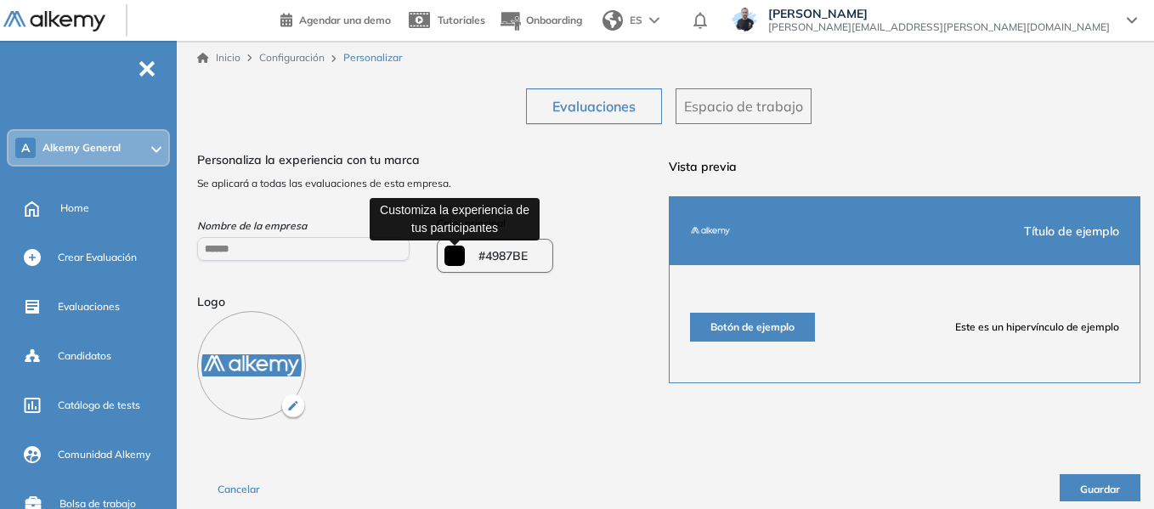
click at [456, 250] on input "*******" at bounding box center [455, 256] width 20 height 20
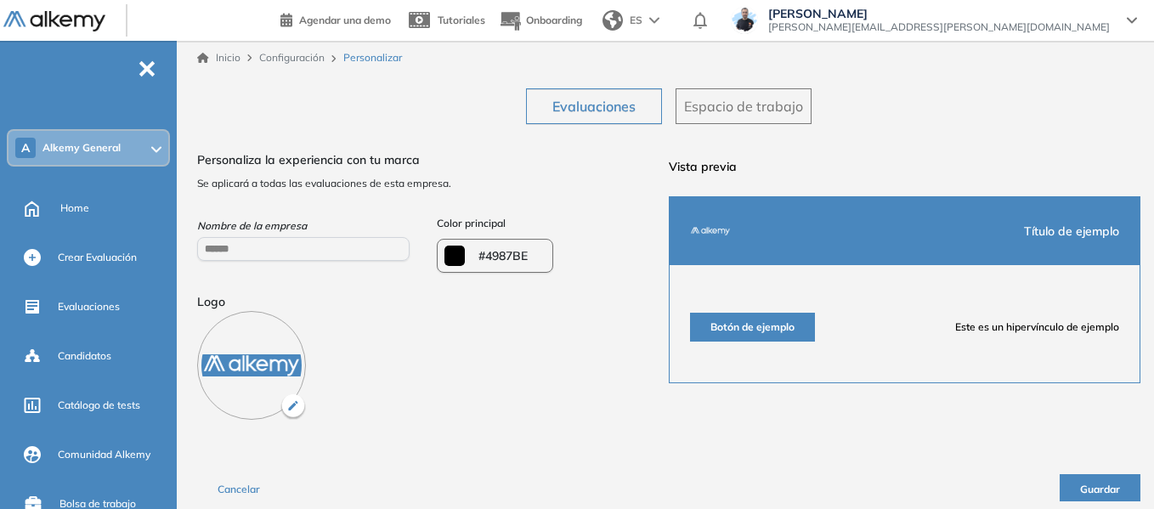
click at [468, 102] on div "Evaluaciones Espacio de trabajo ¿Quieres modificar el logo de la empresa? Al mo…" at bounding box center [669, 295] width 944 height 440
click at [85, 209] on span "Home" at bounding box center [74, 208] width 29 height 15
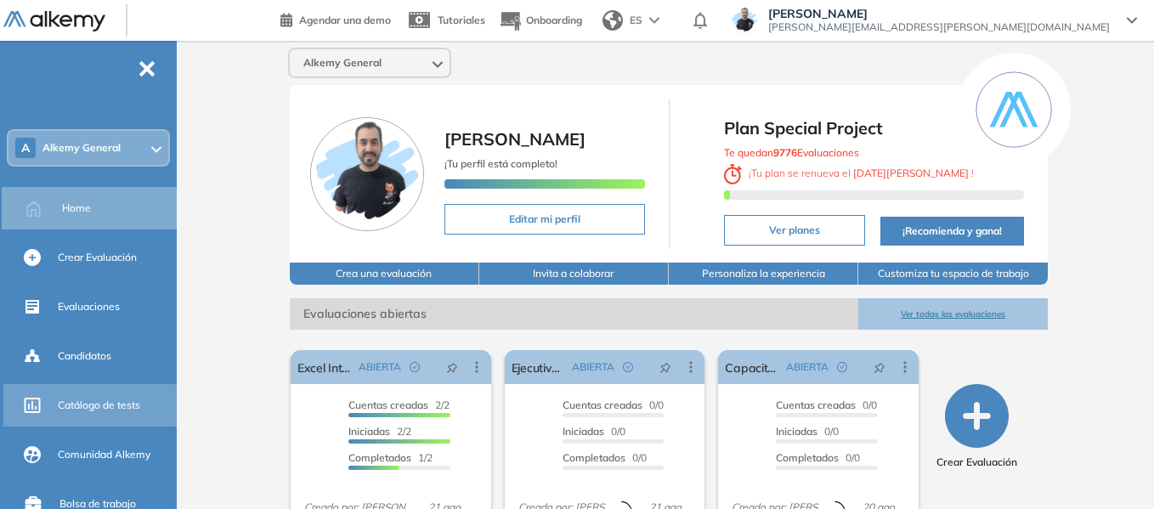
click at [111, 405] on span "Catálogo de tests" at bounding box center [99, 405] width 82 height 15
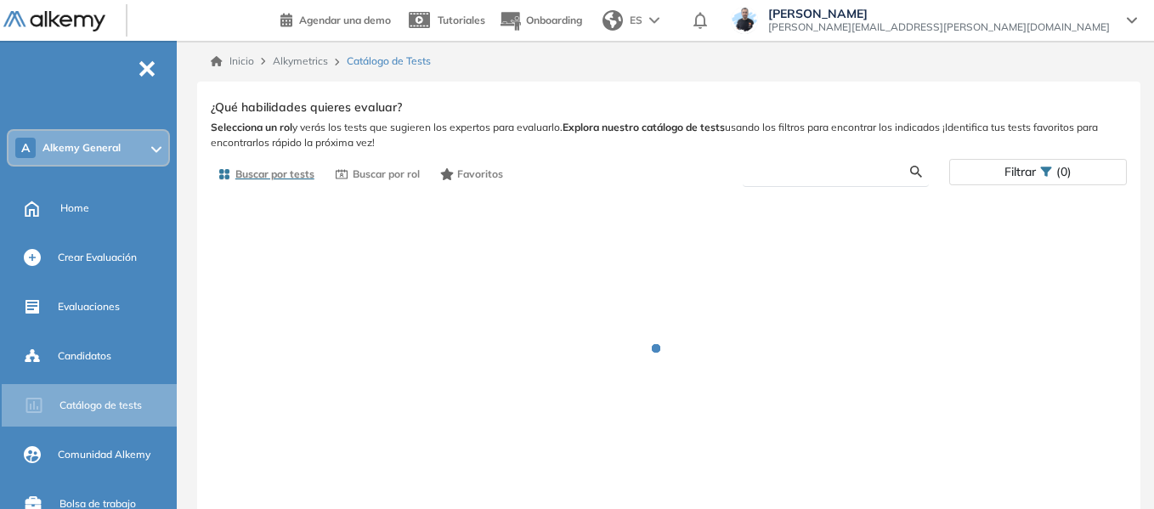
click at [779, 175] on input "text" at bounding box center [834, 171] width 154 height 15
type input "***"
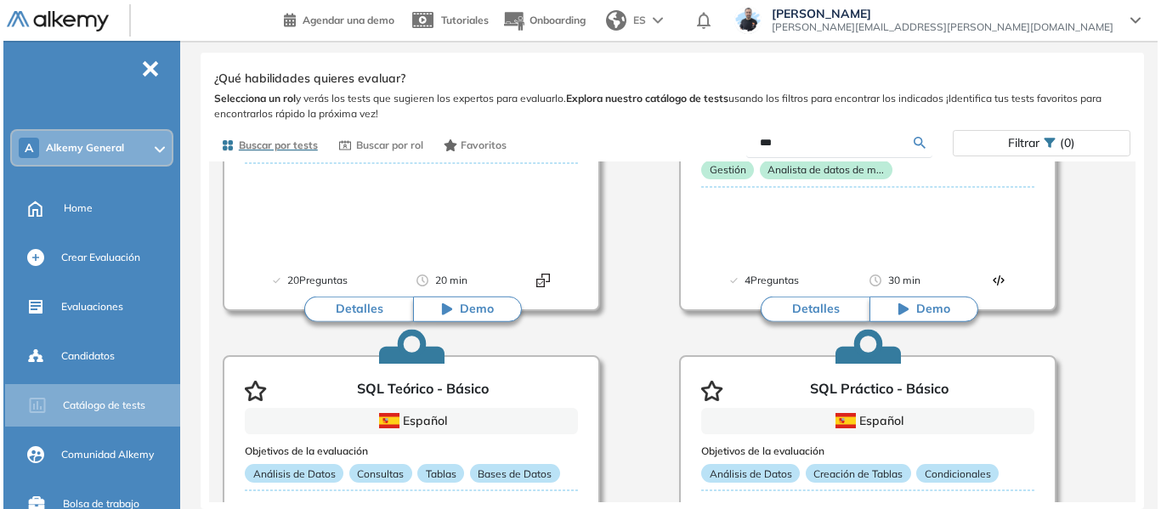
scroll to position [680, 0]
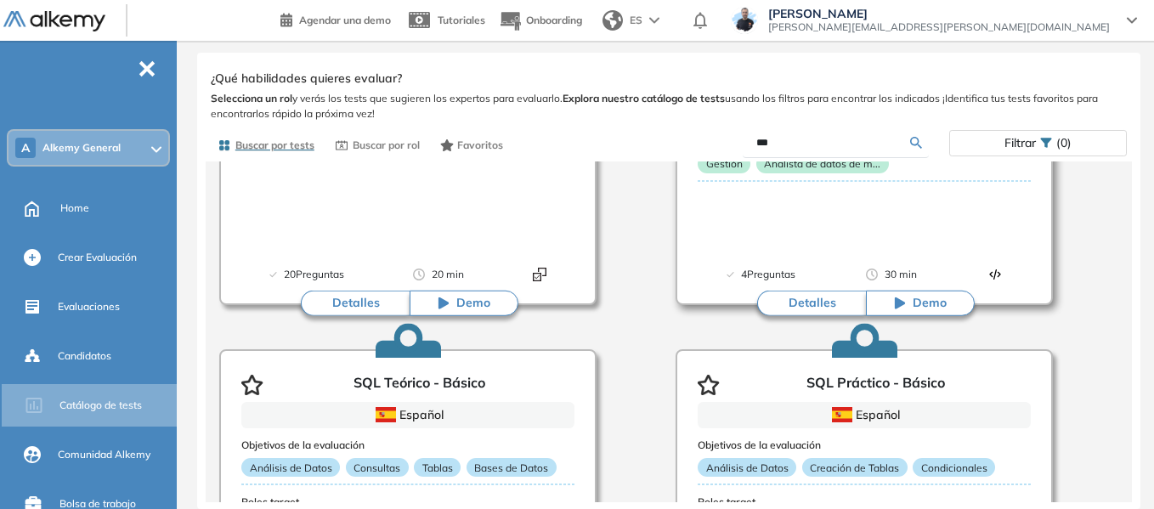
click at [813, 304] on button "Detalles" at bounding box center [811, 304] width 109 height 26
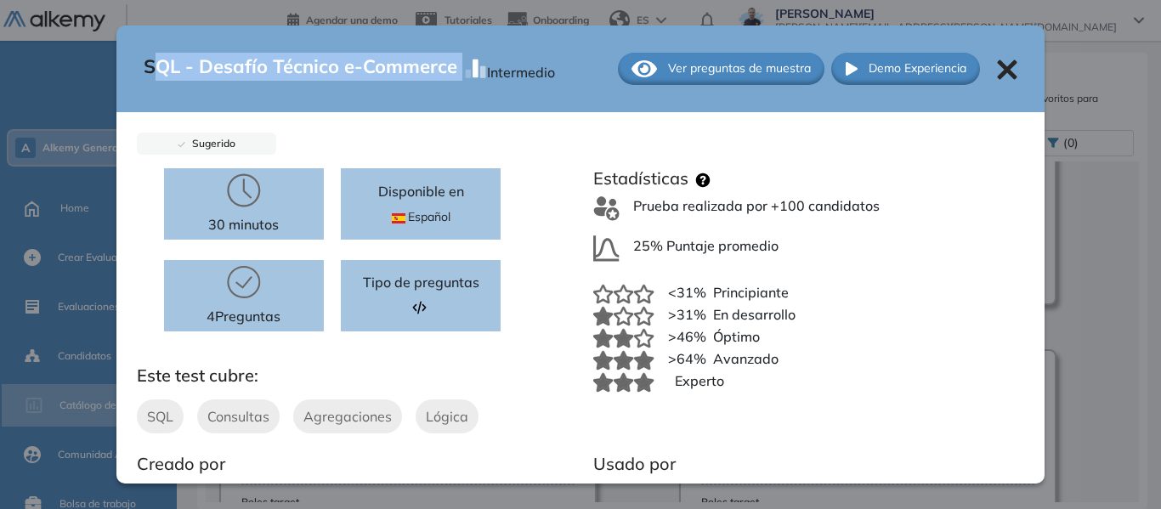
drag, startPoint x: 155, startPoint y: 65, endPoint x: 208, endPoint y: 97, distance: 62.5
click at [463, 64] on div "SQL - Desafío Técnico e-Commerce Intermedio" at bounding box center [349, 69] width 411 height 32
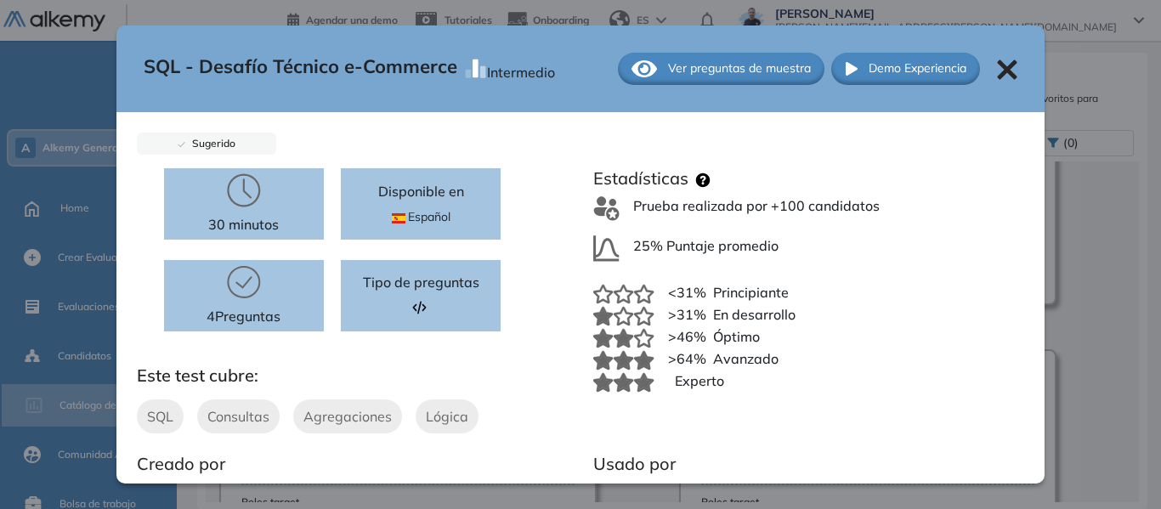
drag, startPoint x: 133, startPoint y: 67, endPoint x: 152, endPoint y: 55, distance: 22.2
click at [145, 60] on div "SQL - Desafío Técnico e-Commerce Intermedio Ver preguntas de muestra Demo Exper…" at bounding box center [580, 69] width 929 height 87
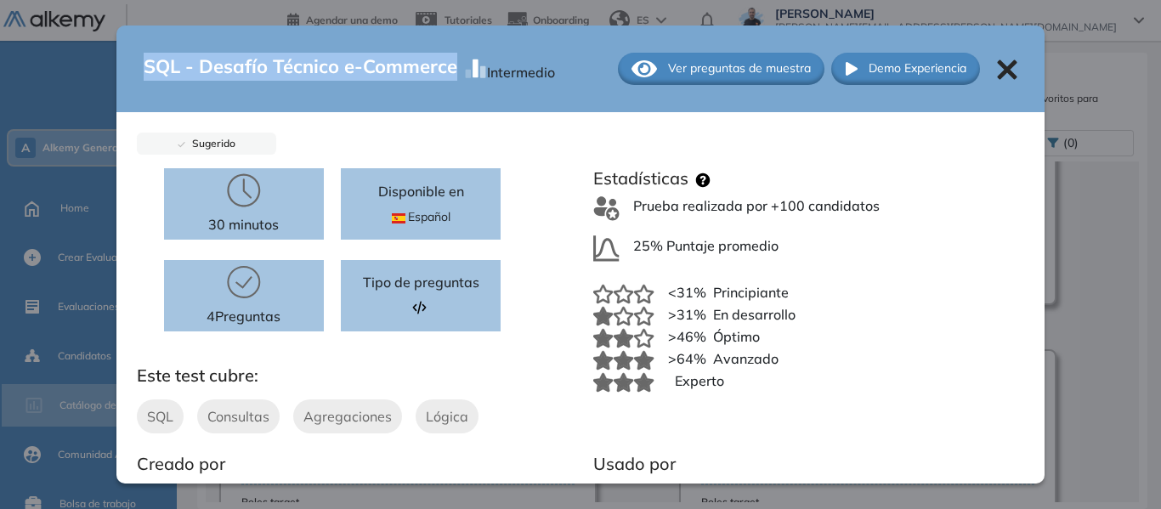
drag, startPoint x: 143, startPoint y: 66, endPoint x: 451, endPoint y: 54, distance: 308.8
click at [451, 54] on span "SQL - Desafío Técnico e-Commerce" at bounding box center [301, 69] width 314 height 32
copy span "SQL - Desafío Técnico e-Commerce"
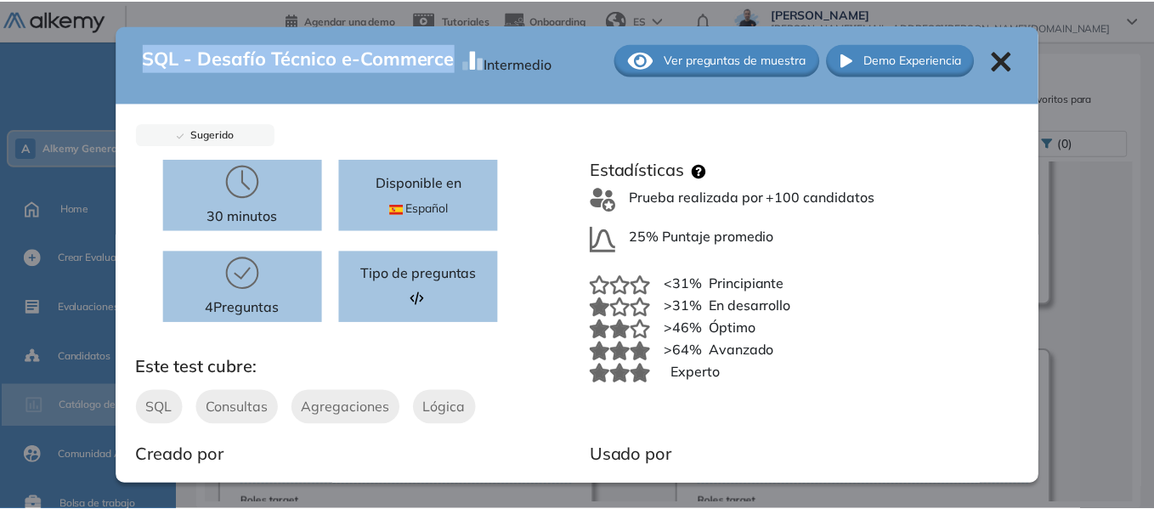
scroll to position [0, 0]
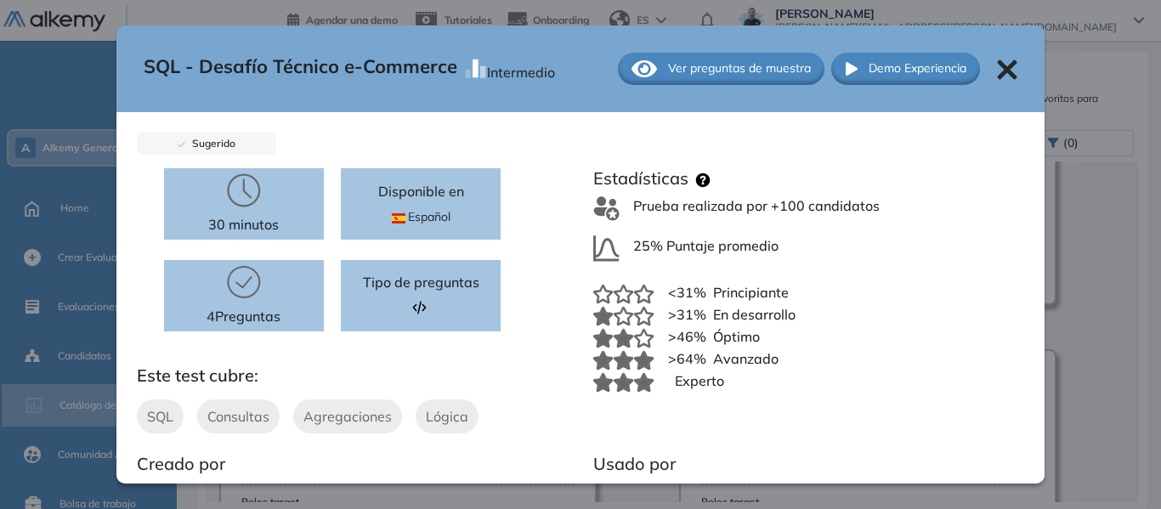
click at [998, 71] on icon at bounding box center [1008, 70] width 20 height 20
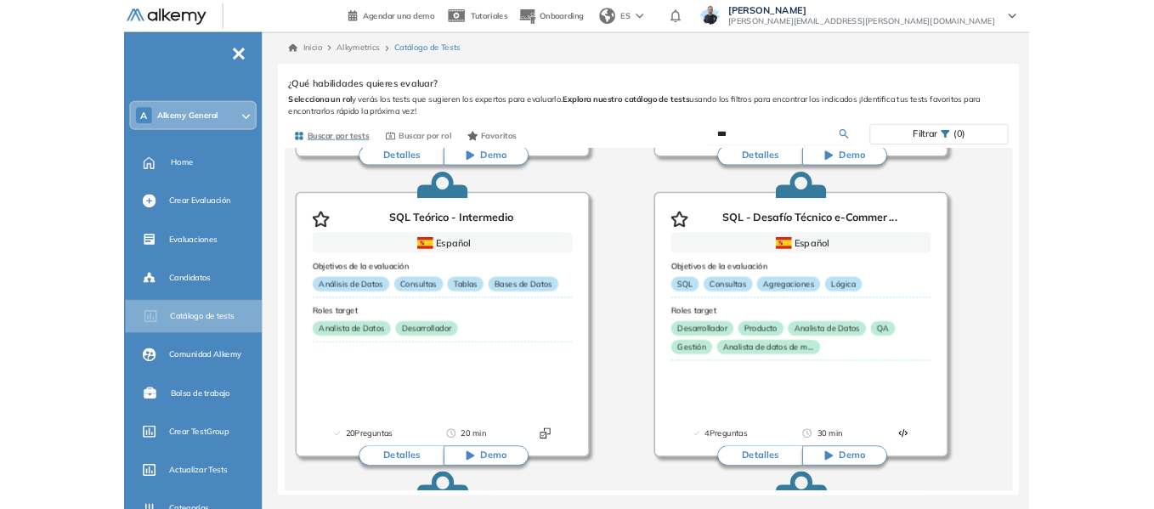
scroll to position [425, 0]
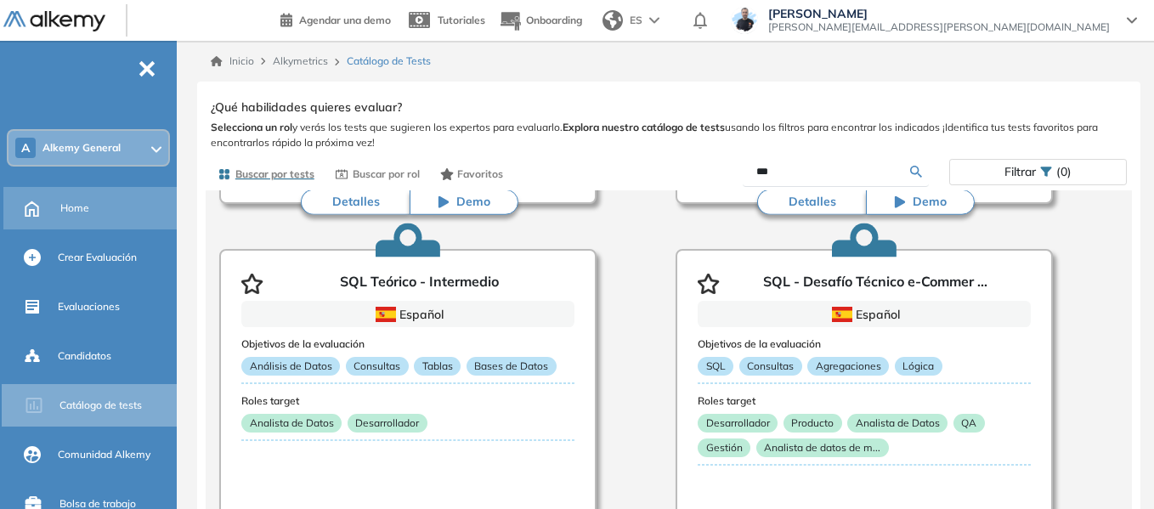
click at [74, 210] on span "Home" at bounding box center [74, 208] width 29 height 15
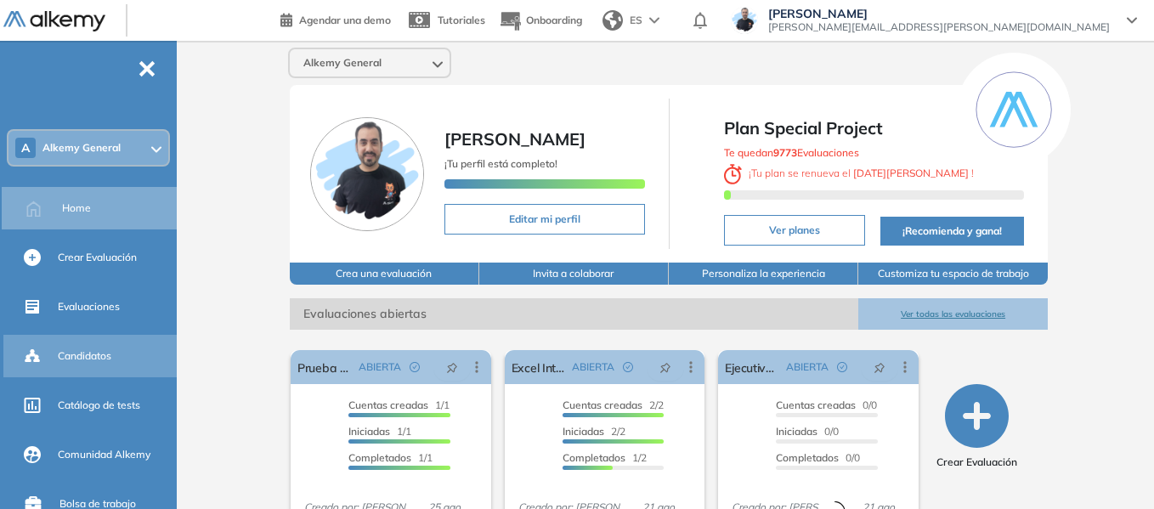
click at [88, 360] on span "Candidatos" at bounding box center [85, 356] width 54 height 15
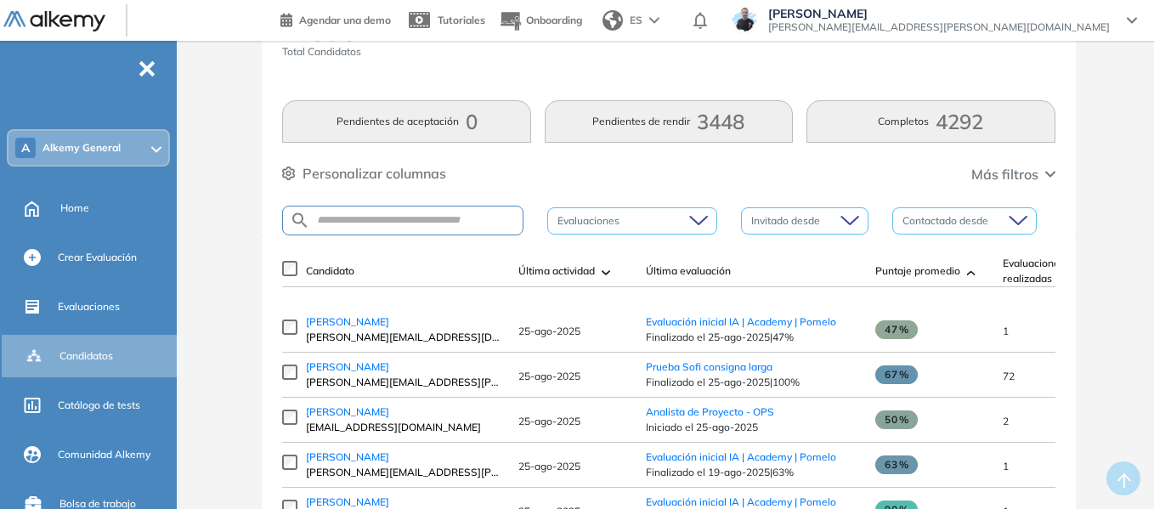
scroll to position [85, 0]
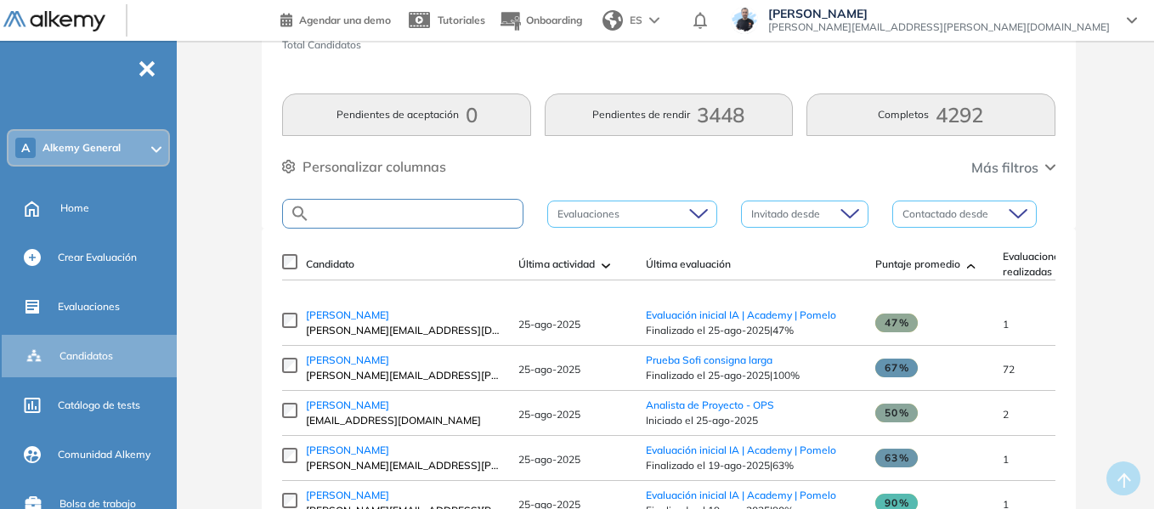
click at [408, 217] on input "text" at bounding box center [416, 213] width 213 height 13
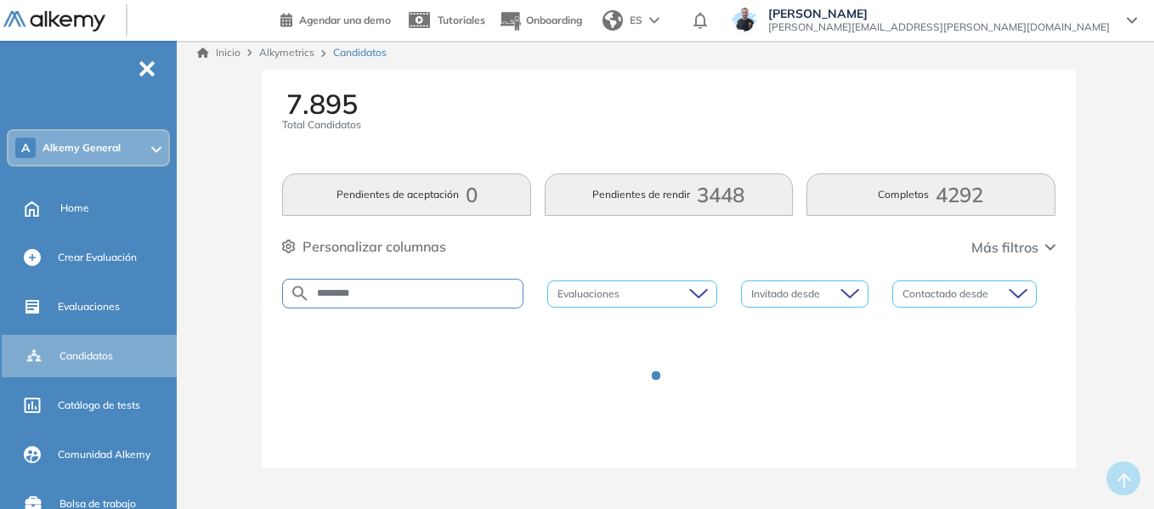
scroll to position [5, 0]
drag, startPoint x: 386, startPoint y: 290, endPoint x: 275, endPoint y: 292, distance: 110.5
click at [275, 292] on div "7.895 Total Candidatos Pendientes de aceptación 0 Pendientes de rendir 3448 Com…" at bounding box center [669, 189] width 814 height 239
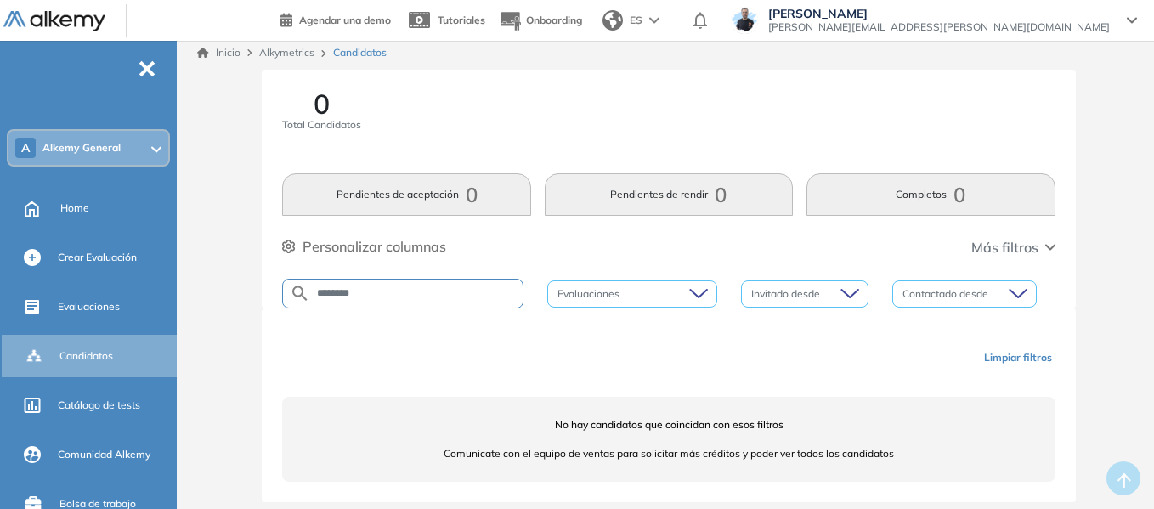
scroll to position [39, 0]
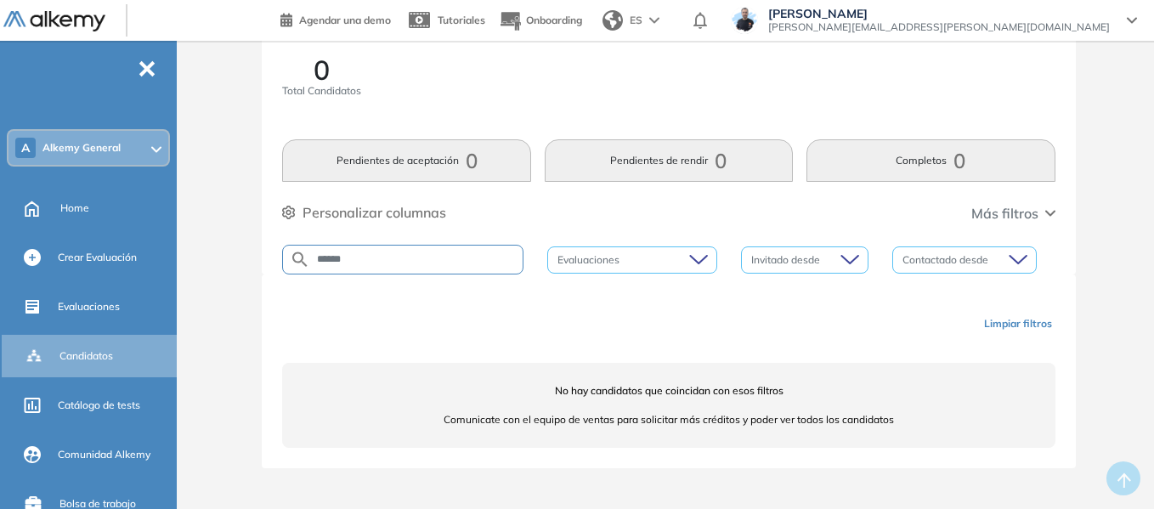
type input "******"
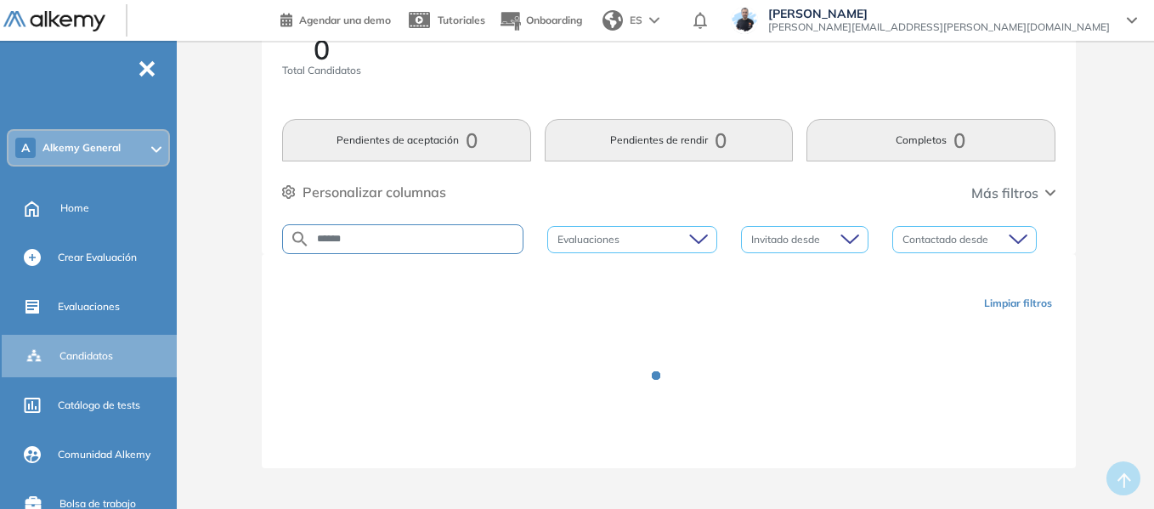
click at [383, 254] on div "Limpiar filtros" at bounding box center [669, 361] width 814 height 214
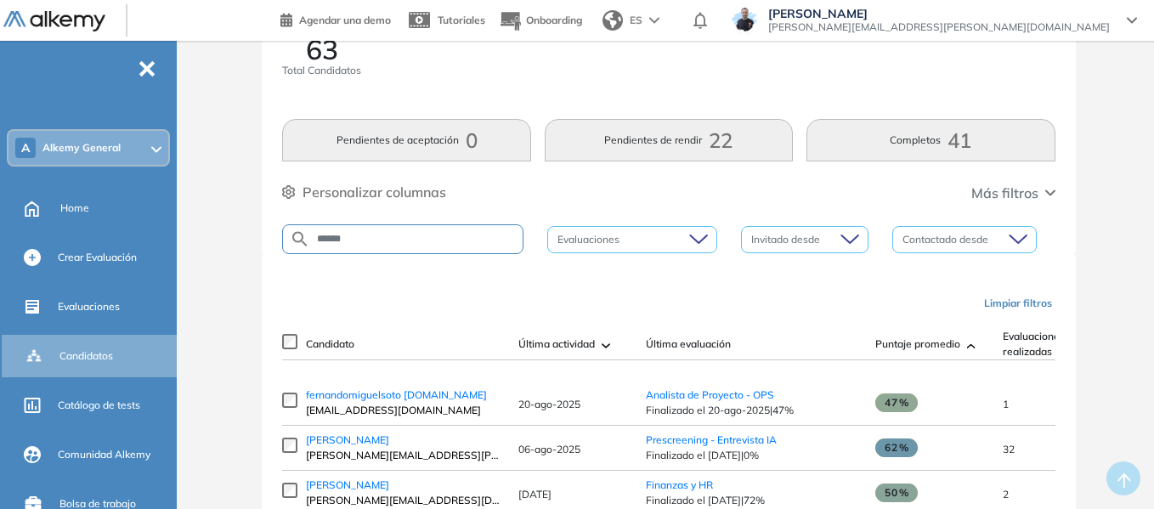
scroll to position [85, 0]
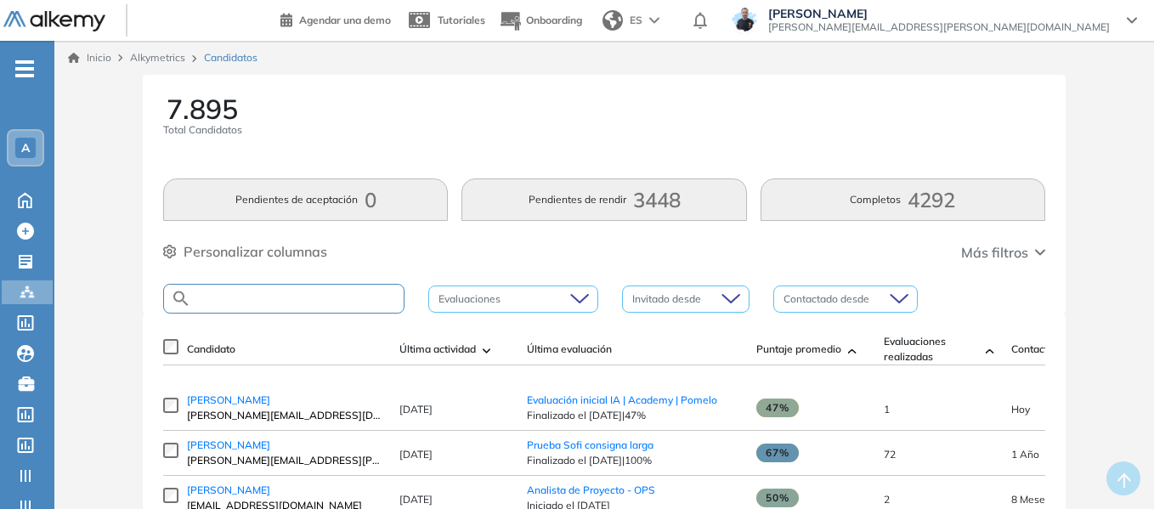
click at [289, 294] on input "text" at bounding box center [297, 298] width 213 height 13
type input "******"
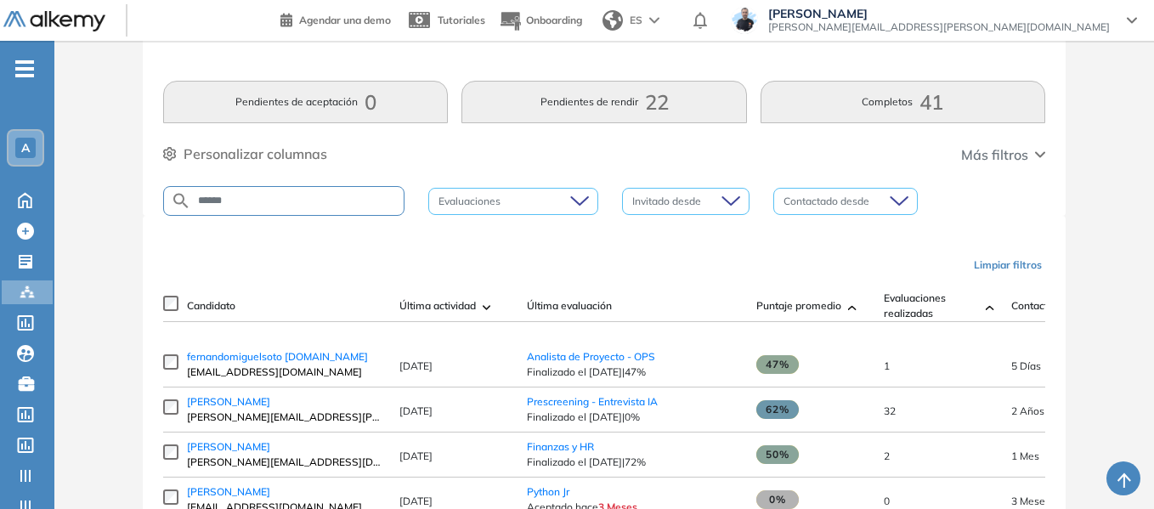
scroll to position [170, 0]
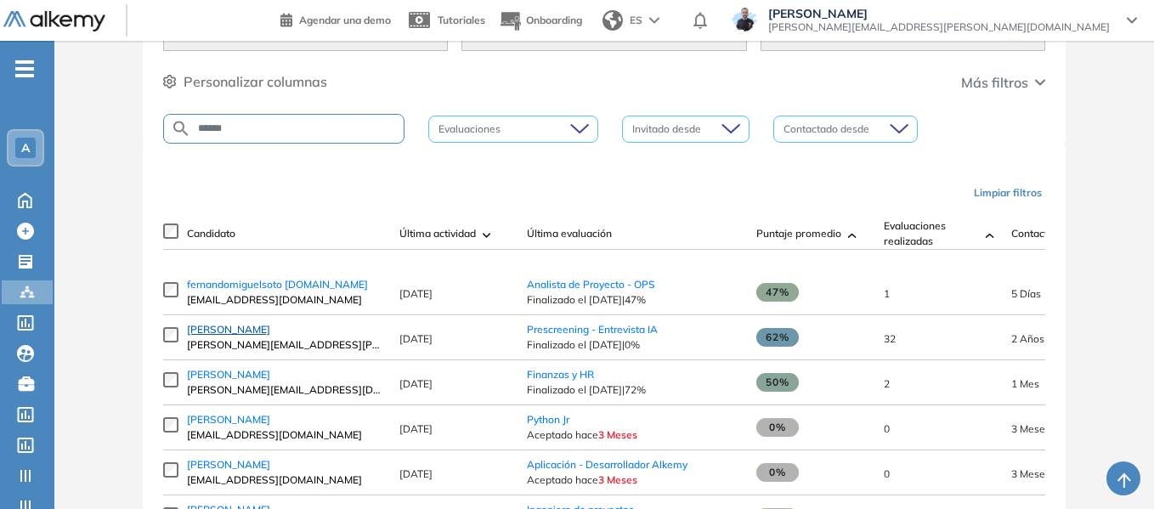
click at [230, 334] on span "[PERSON_NAME]" at bounding box center [228, 329] width 83 height 13
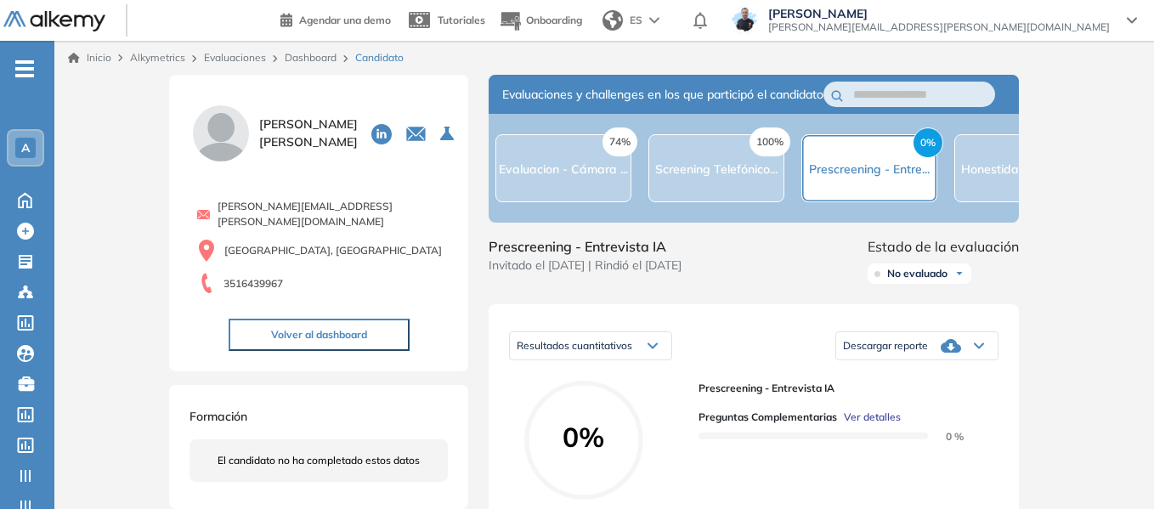
click at [22, 72] on span "-" at bounding box center [24, 67] width 19 height 14
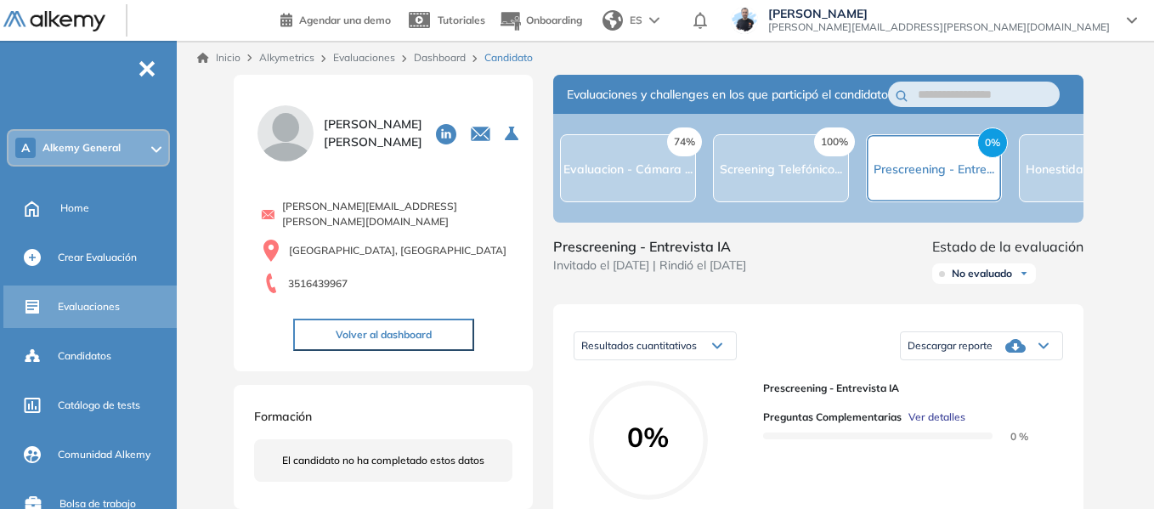
click at [114, 306] on span "Evaluaciones" at bounding box center [89, 306] width 62 height 15
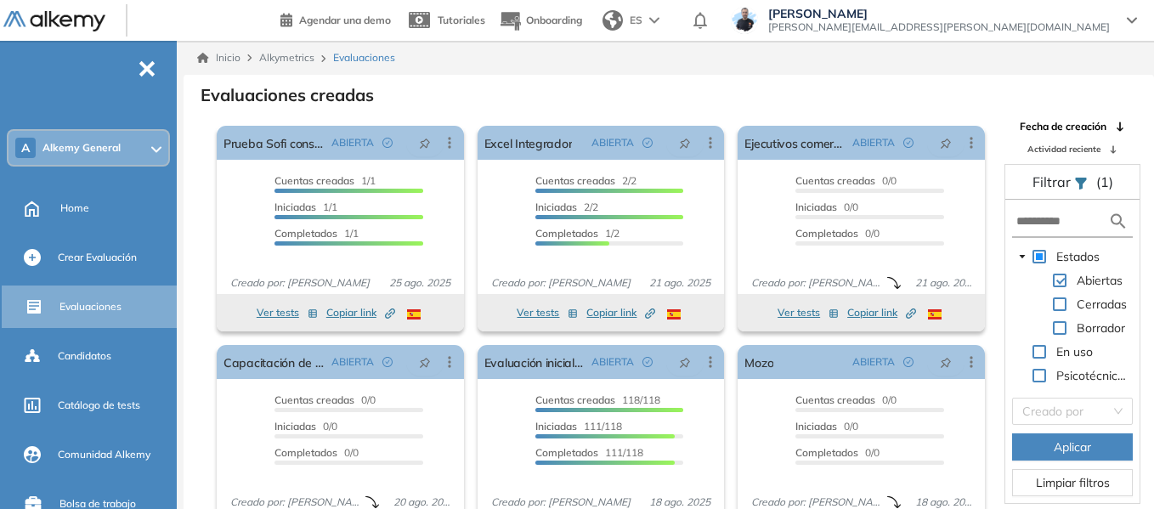
click at [1019, 208] on form at bounding box center [1072, 222] width 121 height 31
click at [1029, 221] on input "text" at bounding box center [1063, 222] width 92 height 18
type input "***"
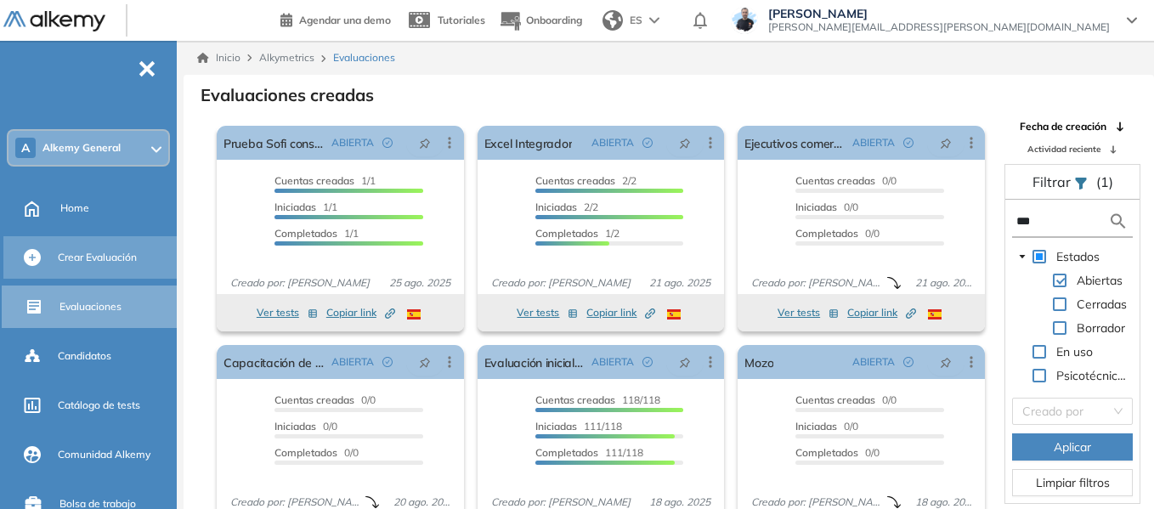
click at [82, 245] on div "Crear Evaluación" at bounding box center [116, 257] width 116 height 29
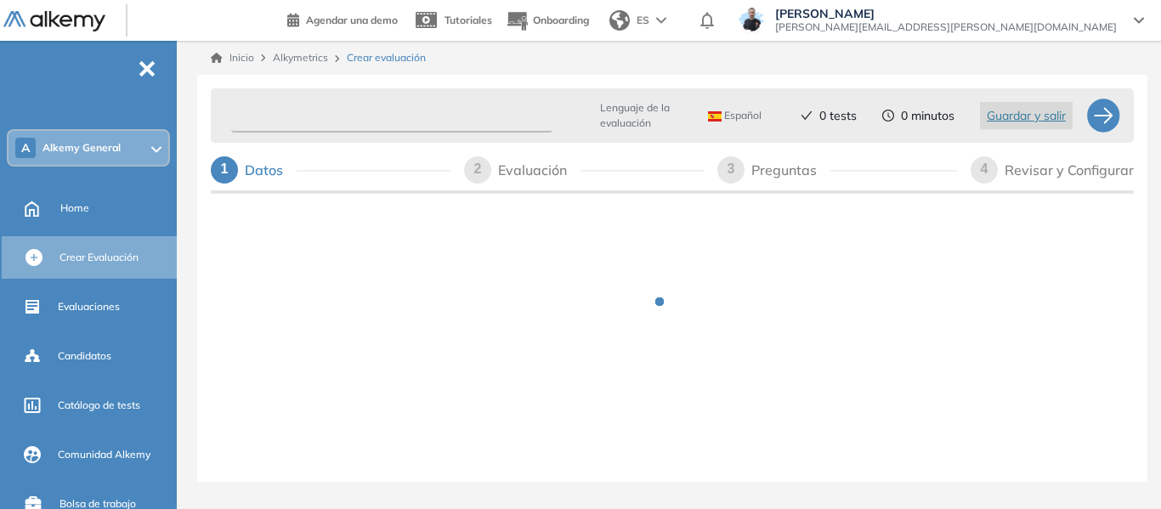
click at [314, 119] on input "text" at bounding box center [391, 115] width 321 height 33
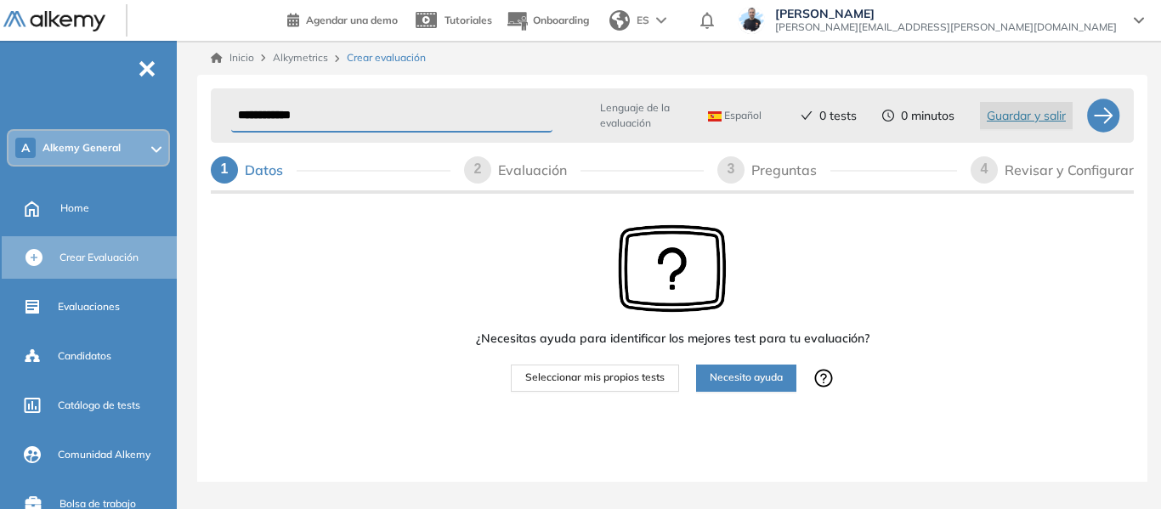
type input "**********"
click at [588, 382] on span "Seleccionar mis propios tests" at bounding box center [594, 378] width 139 height 16
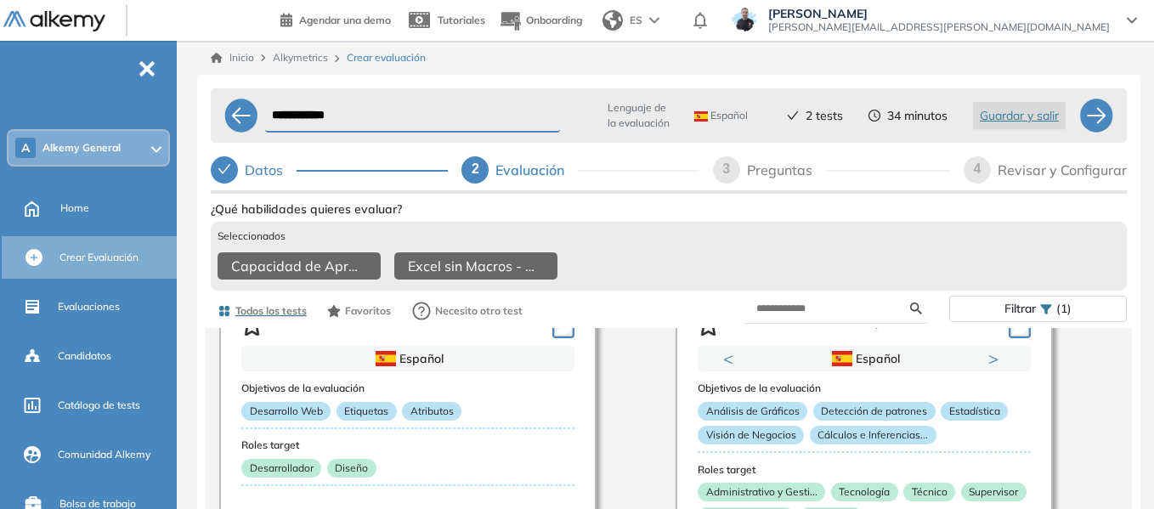
scroll to position [2040, 0]
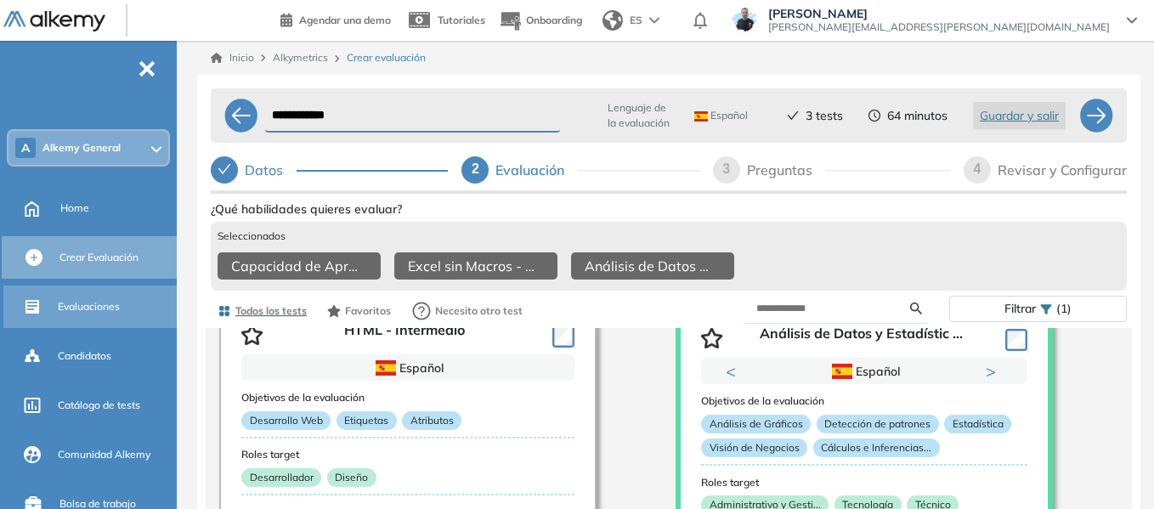
click at [98, 313] on span "Evaluaciones" at bounding box center [89, 306] width 62 height 15
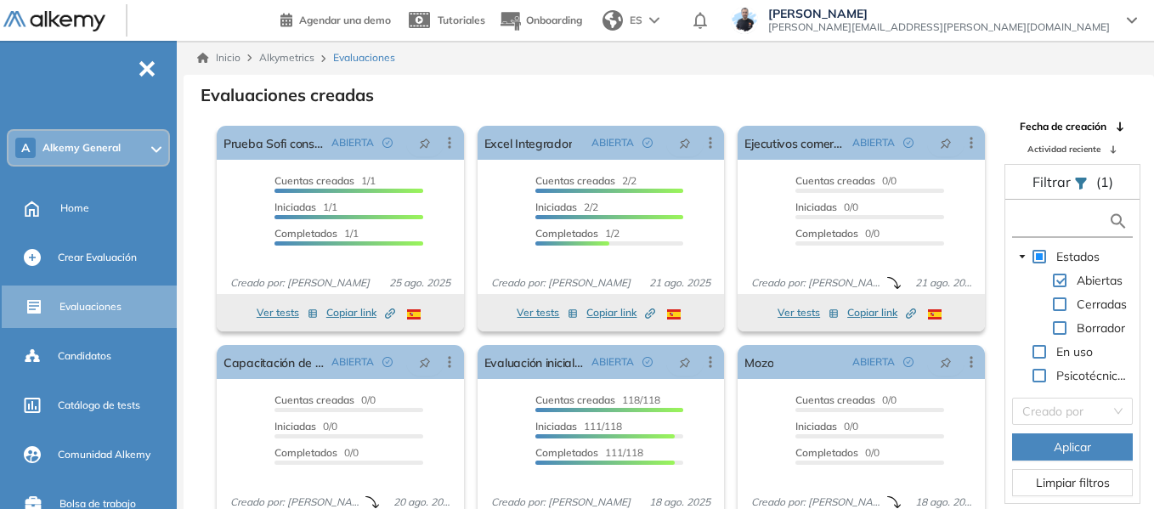
click at [1062, 225] on input "text" at bounding box center [1063, 222] width 92 height 18
type input "****"
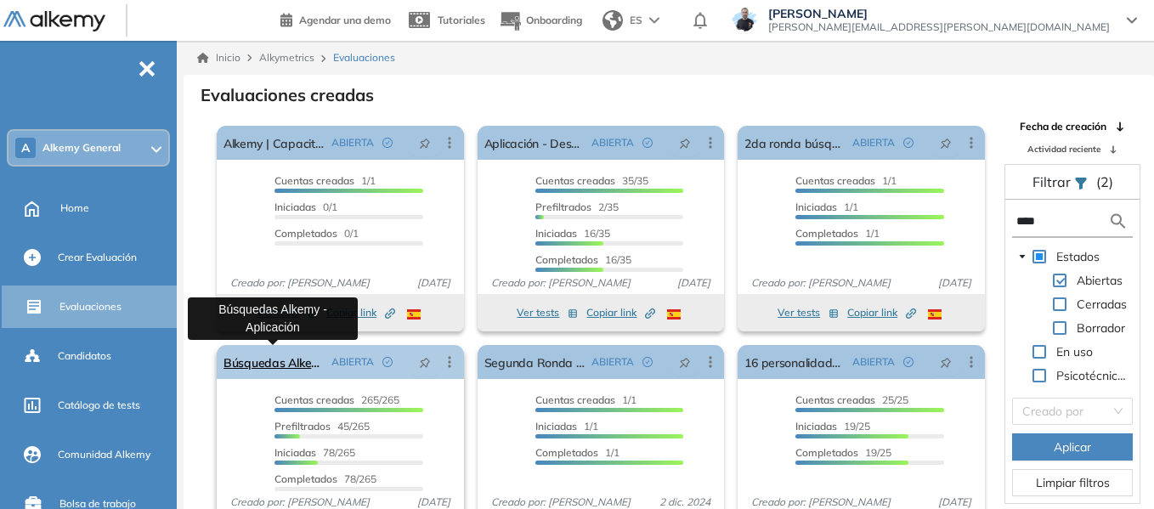
click at [293, 361] on link "Búsquedas Alkemy - Aplicación" at bounding box center [274, 362] width 101 height 34
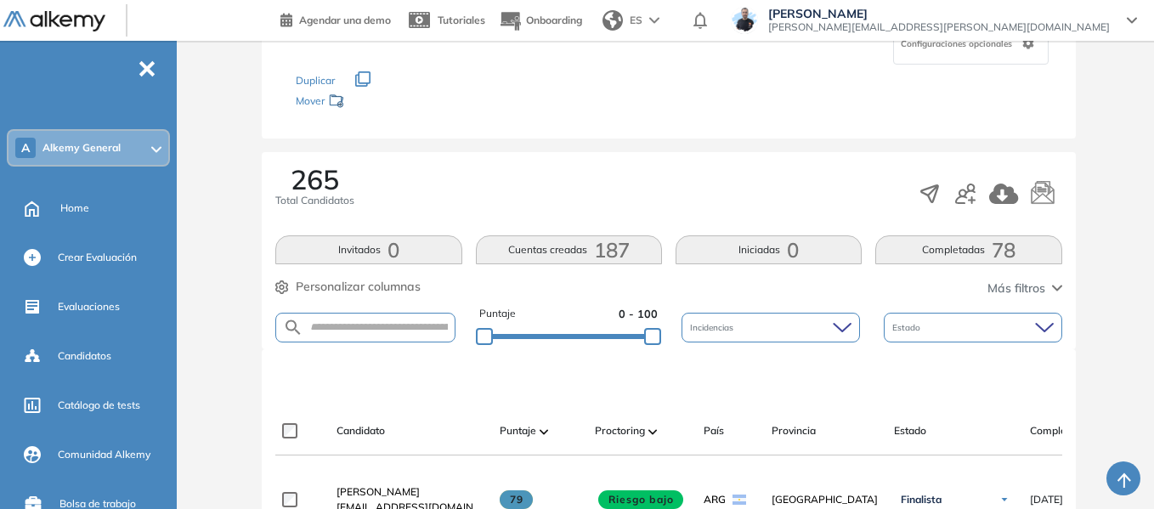
scroll to position [255, 0]
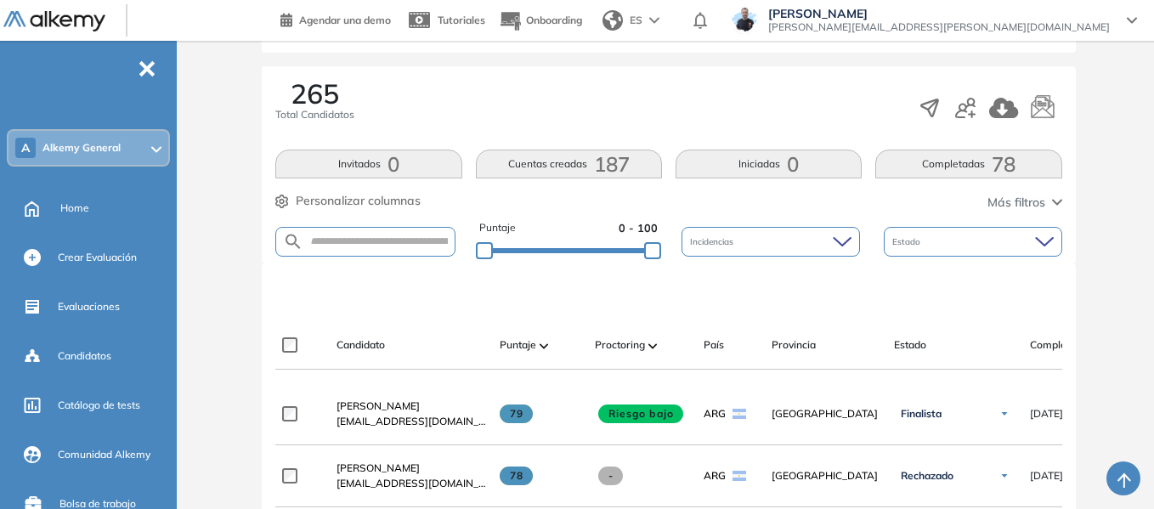
click at [969, 160] on button "Completadas 78" at bounding box center [969, 164] width 186 height 29
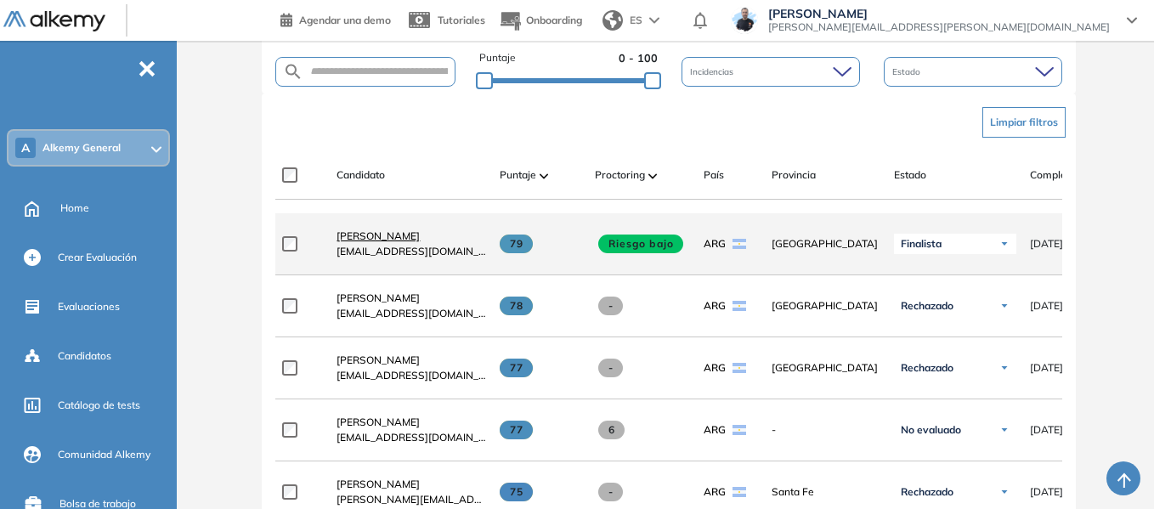
click at [377, 240] on span "[PERSON_NAME]" at bounding box center [378, 236] width 83 height 13
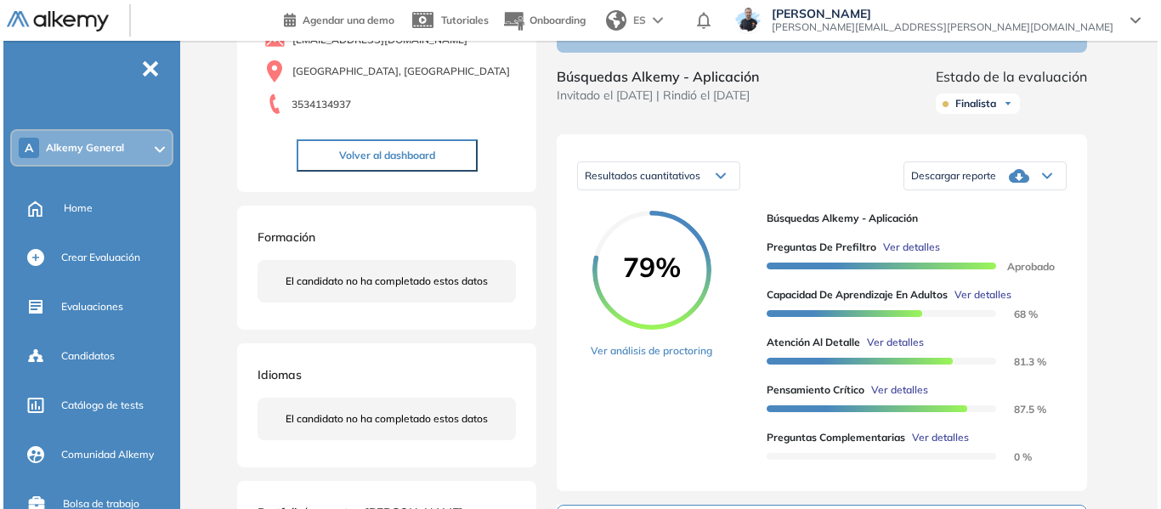
scroll to position [255, 0]
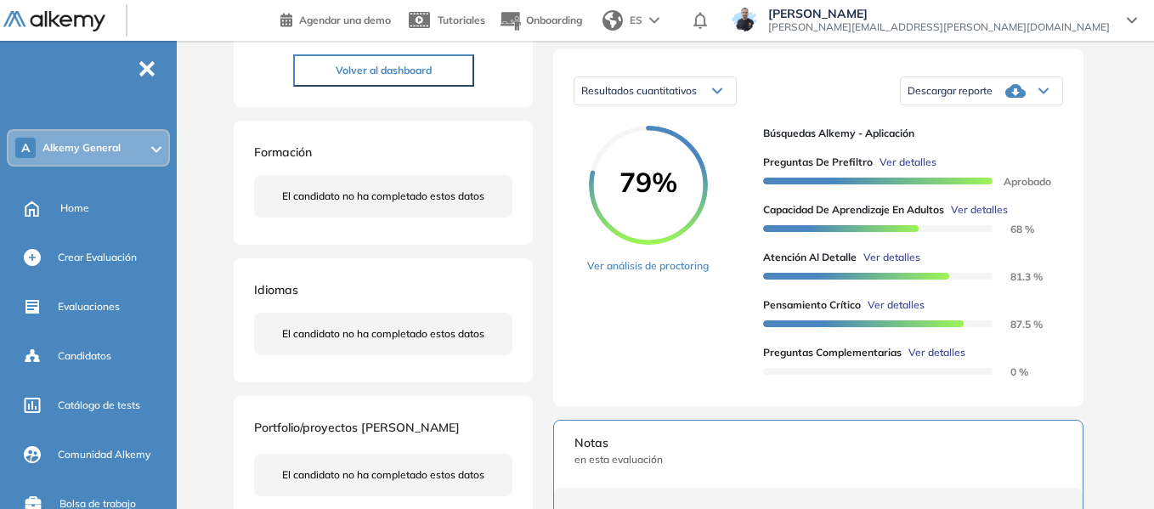
click at [992, 218] on span "Ver detalles" at bounding box center [979, 209] width 57 height 15
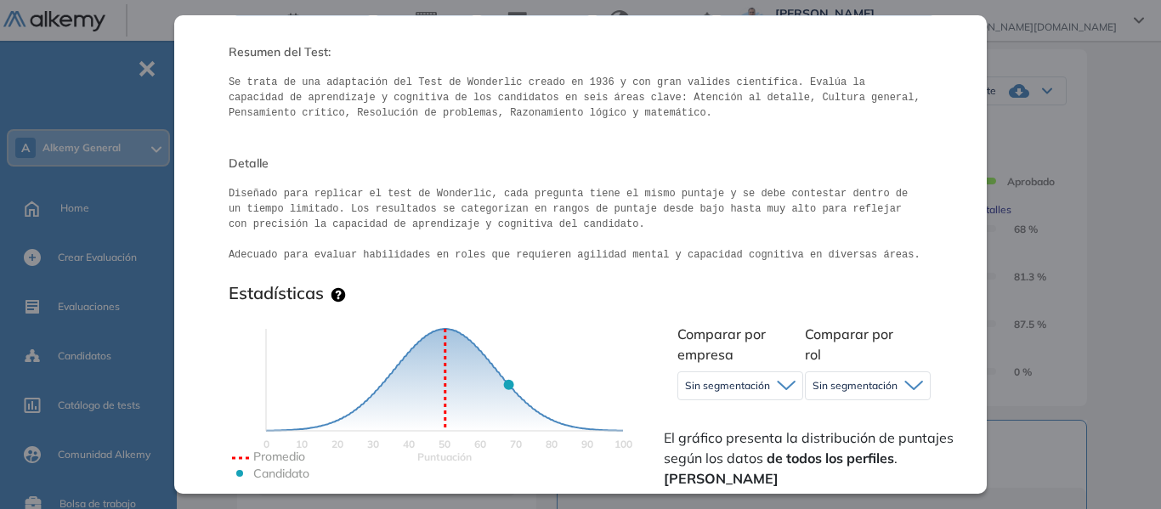
scroll to position [340, 0]
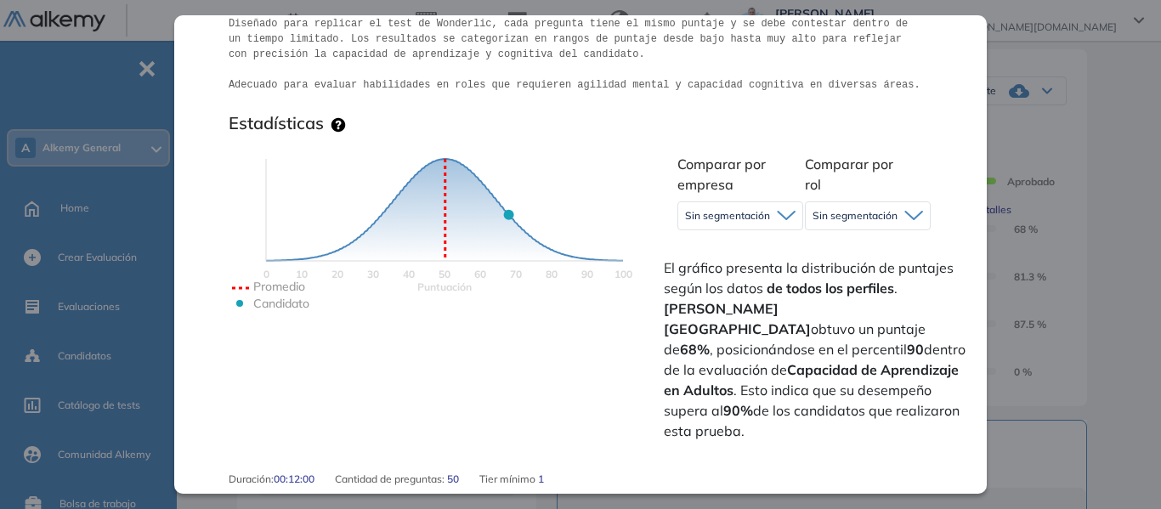
click at [774, 220] on div "Sin segmentación" at bounding box center [740, 215] width 124 height 27
click at [656, 180] on div "Puntuación 0 10 20 30 40 50 60 70 80 90 100 Promedio Candidato" at bounding box center [445, 296] width 432 height 298
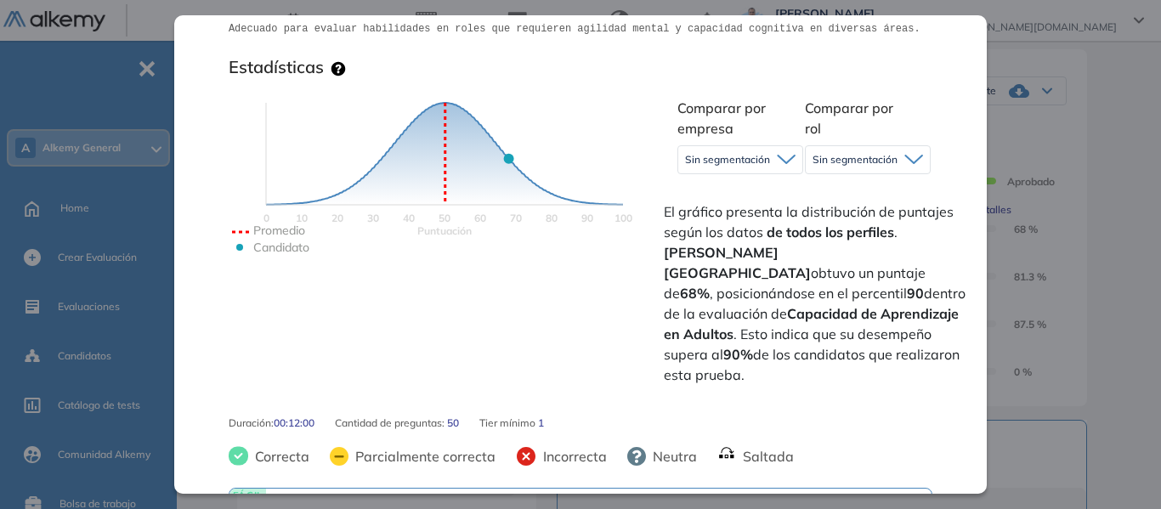
scroll to position [425, 0]
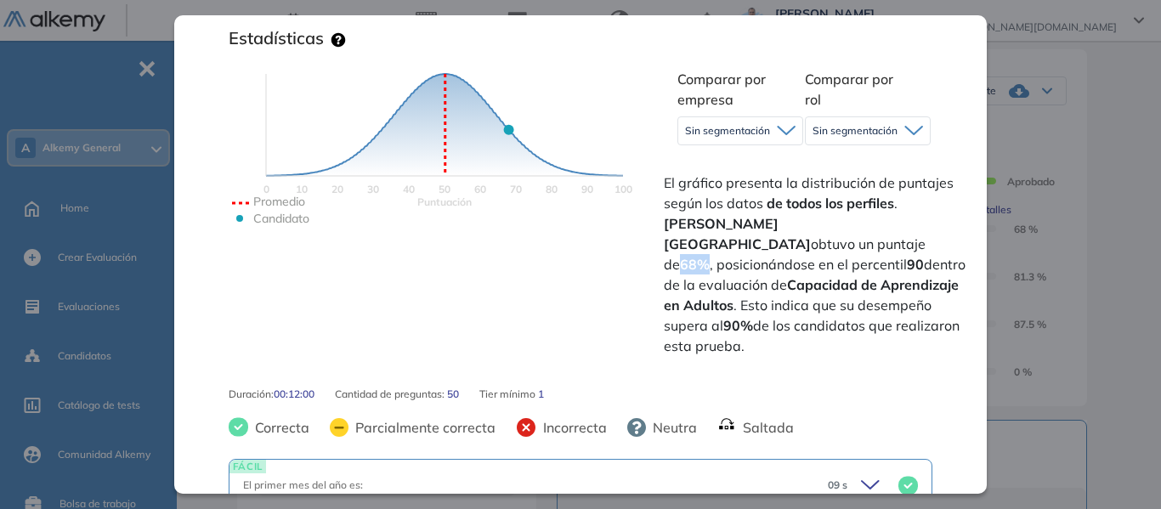
drag, startPoint x: 846, startPoint y: 221, endPoint x: 869, endPoint y: 222, distance: 23.0
click at [710, 256] on strong "68%" at bounding box center [695, 264] width 30 height 17
drag, startPoint x: 677, startPoint y: 305, endPoint x: 697, endPoint y: 305, distance: 19.6
click at [723, 317] on strong "90%" at bounding box center [738, 325] width 30 height 17
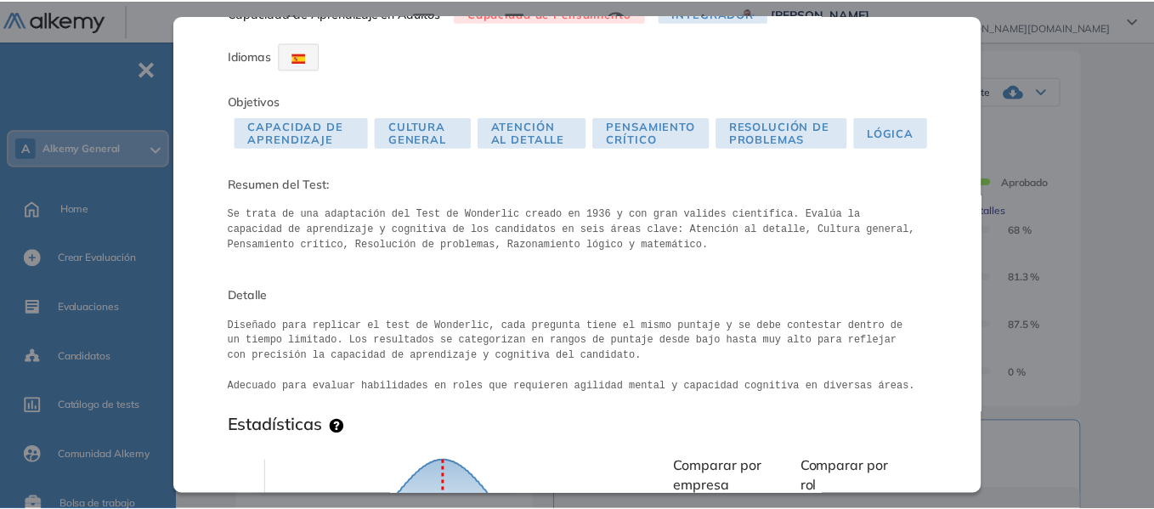
scroll to position [0, 0]
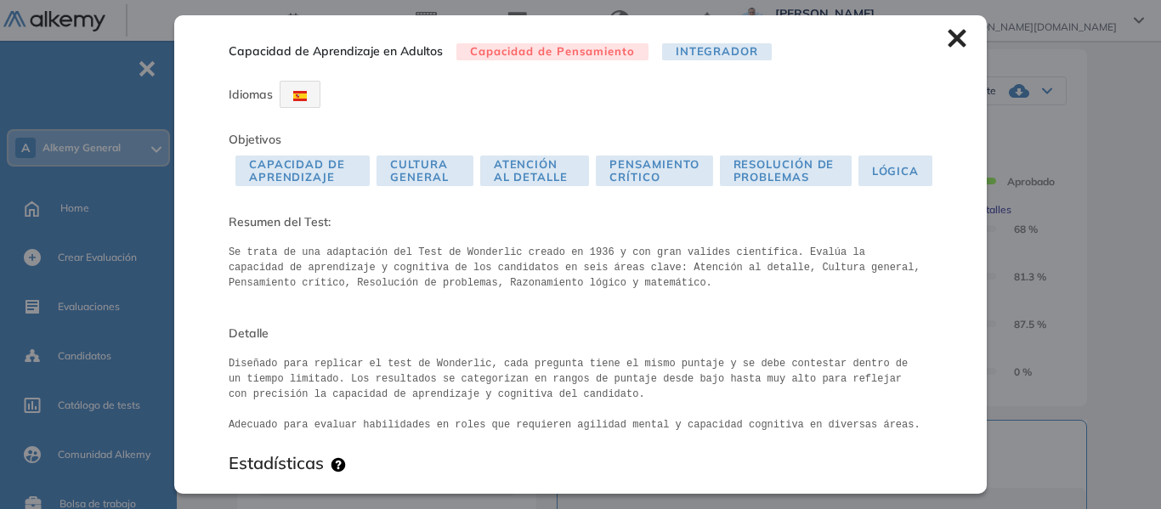
click at [948, 40] on icon at bounding box center [957, 39] width 18 height 18
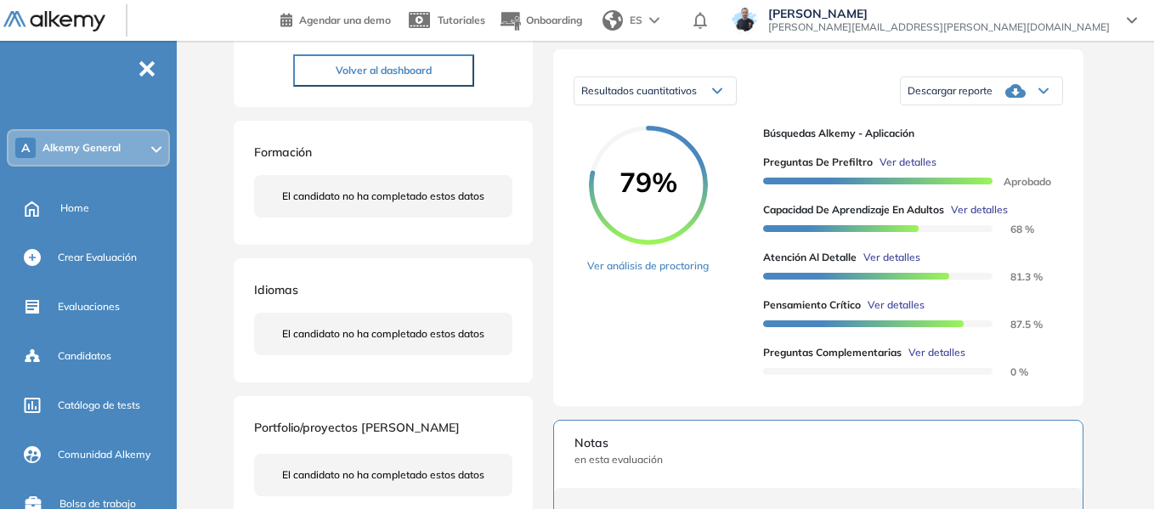
click at [899, 313] on span "Ver detalles" at bounding box center [896, 305] width 57 height 15
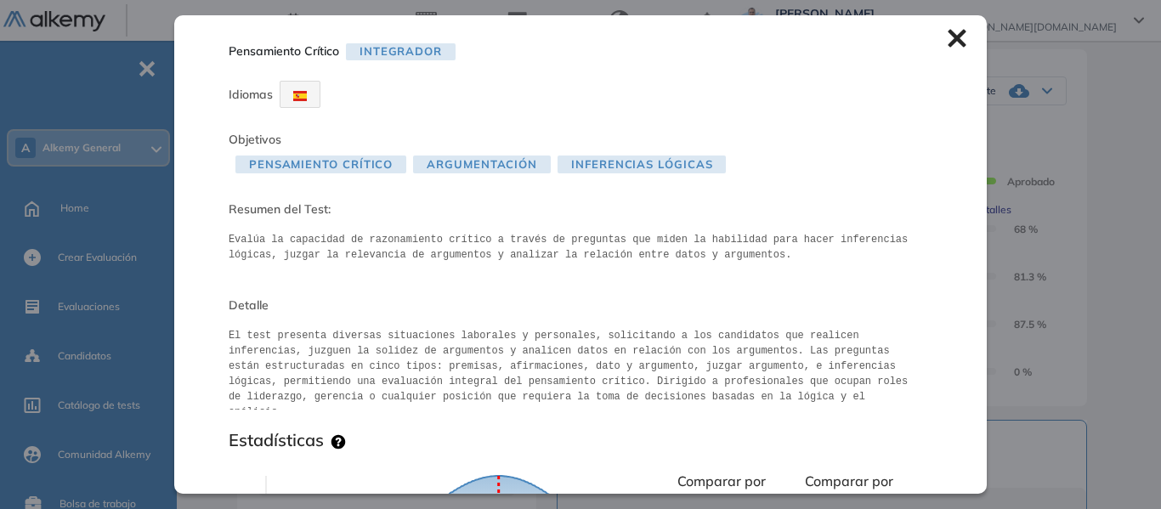
click at [948, 34] on icon at bounding box center [957, 38] width 19 height 19
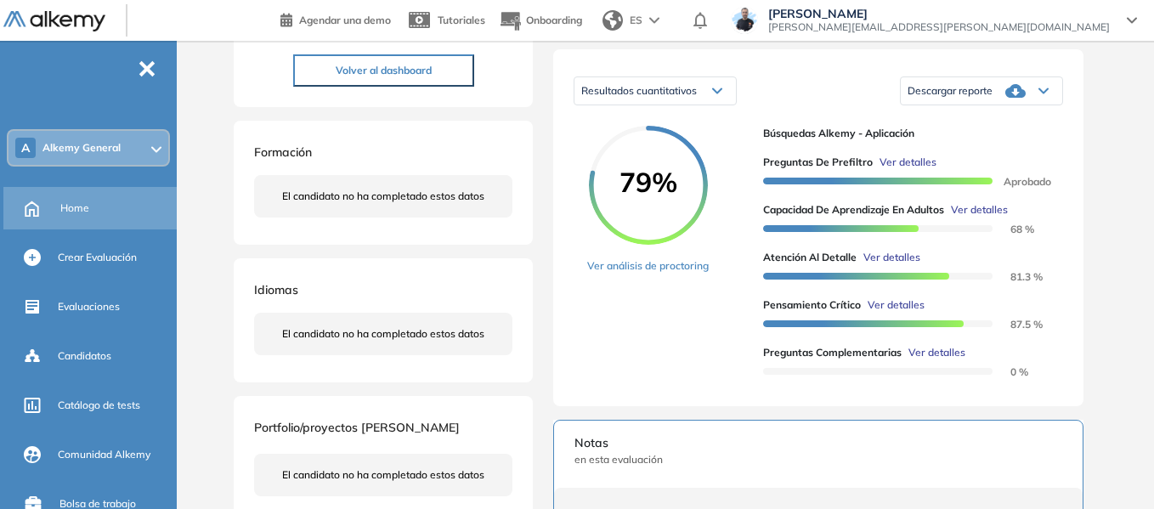
click at [80, 213] on span "Home" at bounding box center [74, 208] width 29 height 15
